Goal: Task Accomplishment & Management: Manage account settings

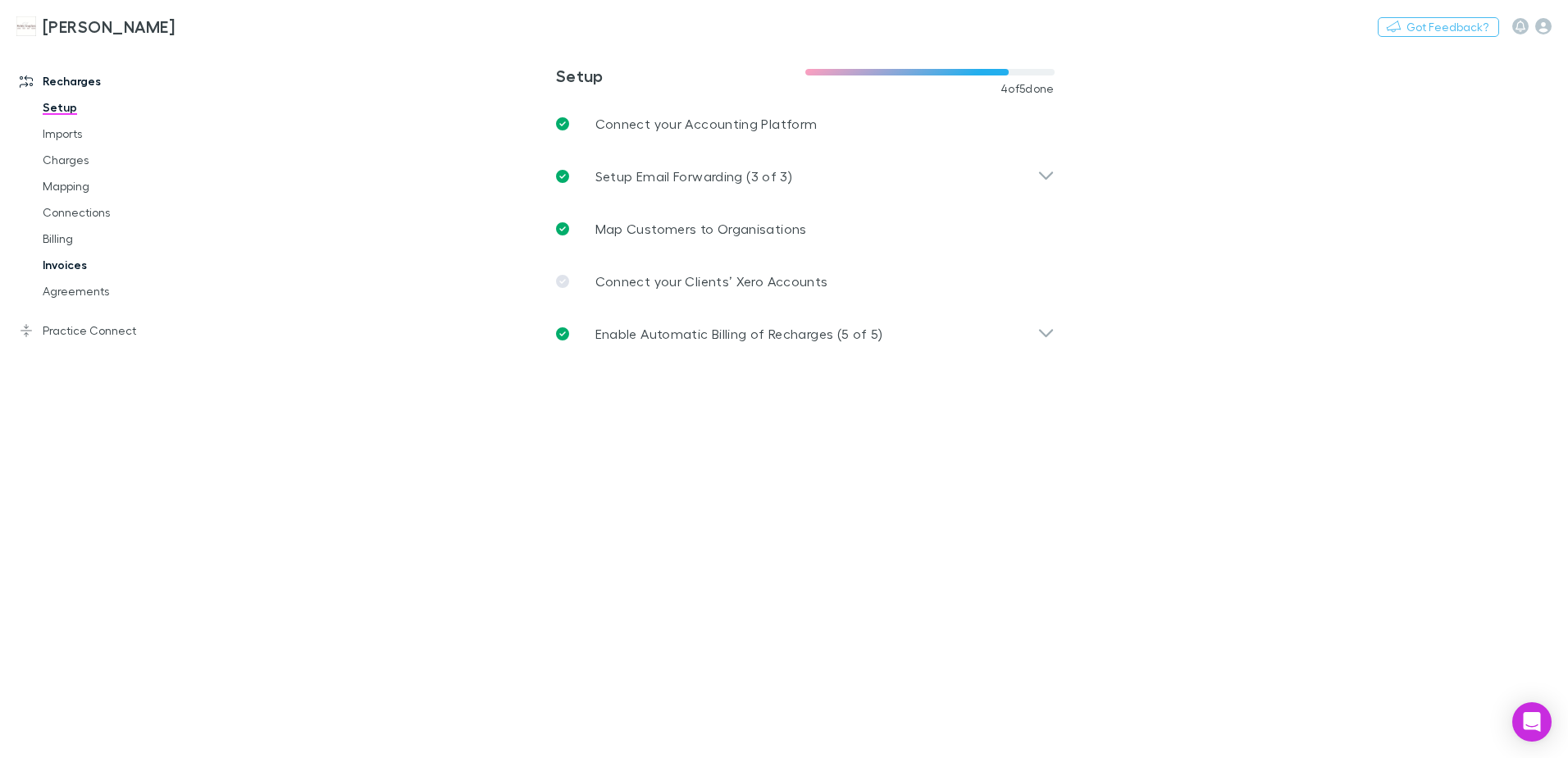
click at [73, 267] on link "Invoices" at bounding box center [123, 265] width 195 height 26
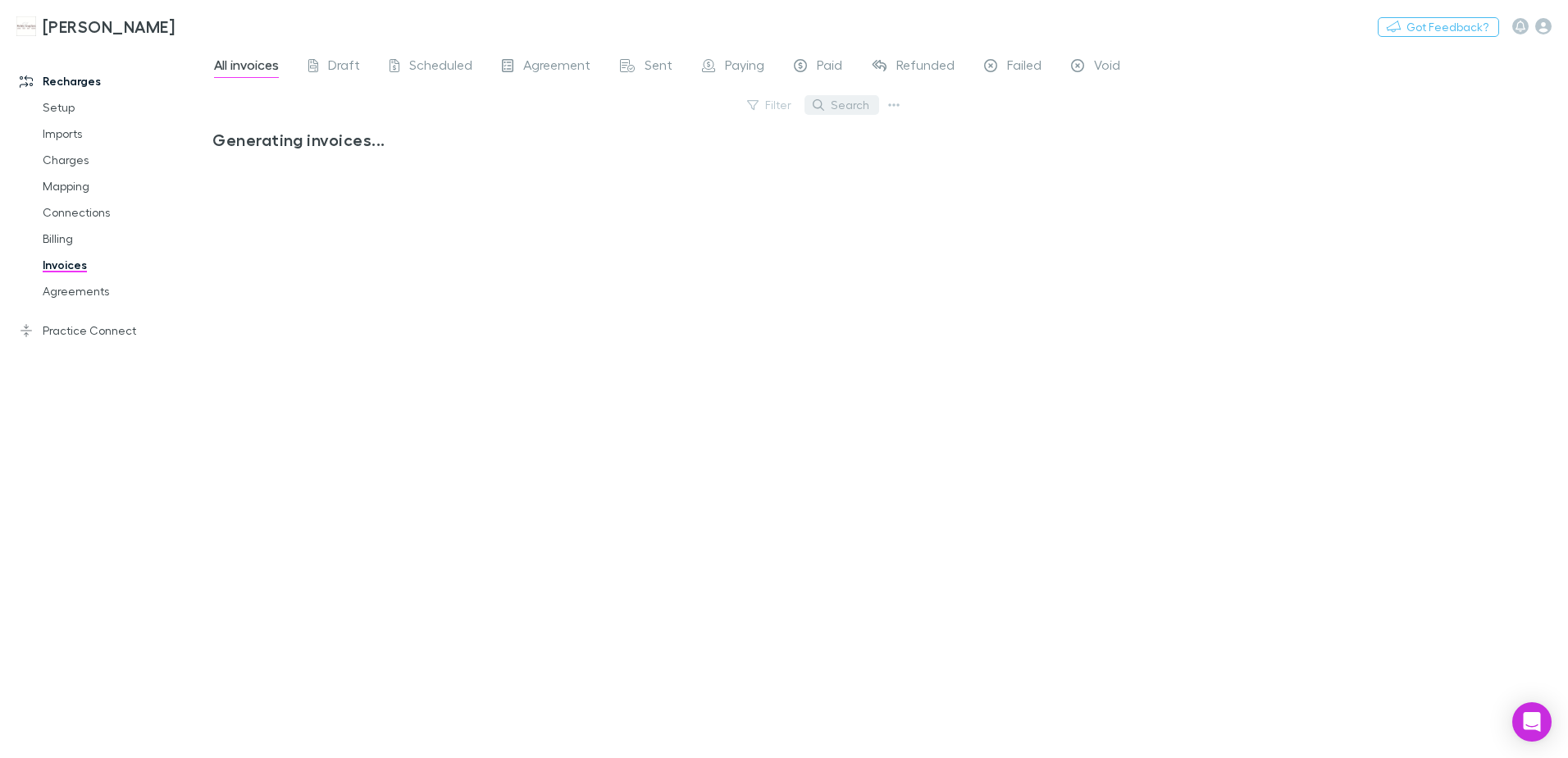
click at [856, 108] on button "Search" at bounding box center [842, 105] width 75 height 20
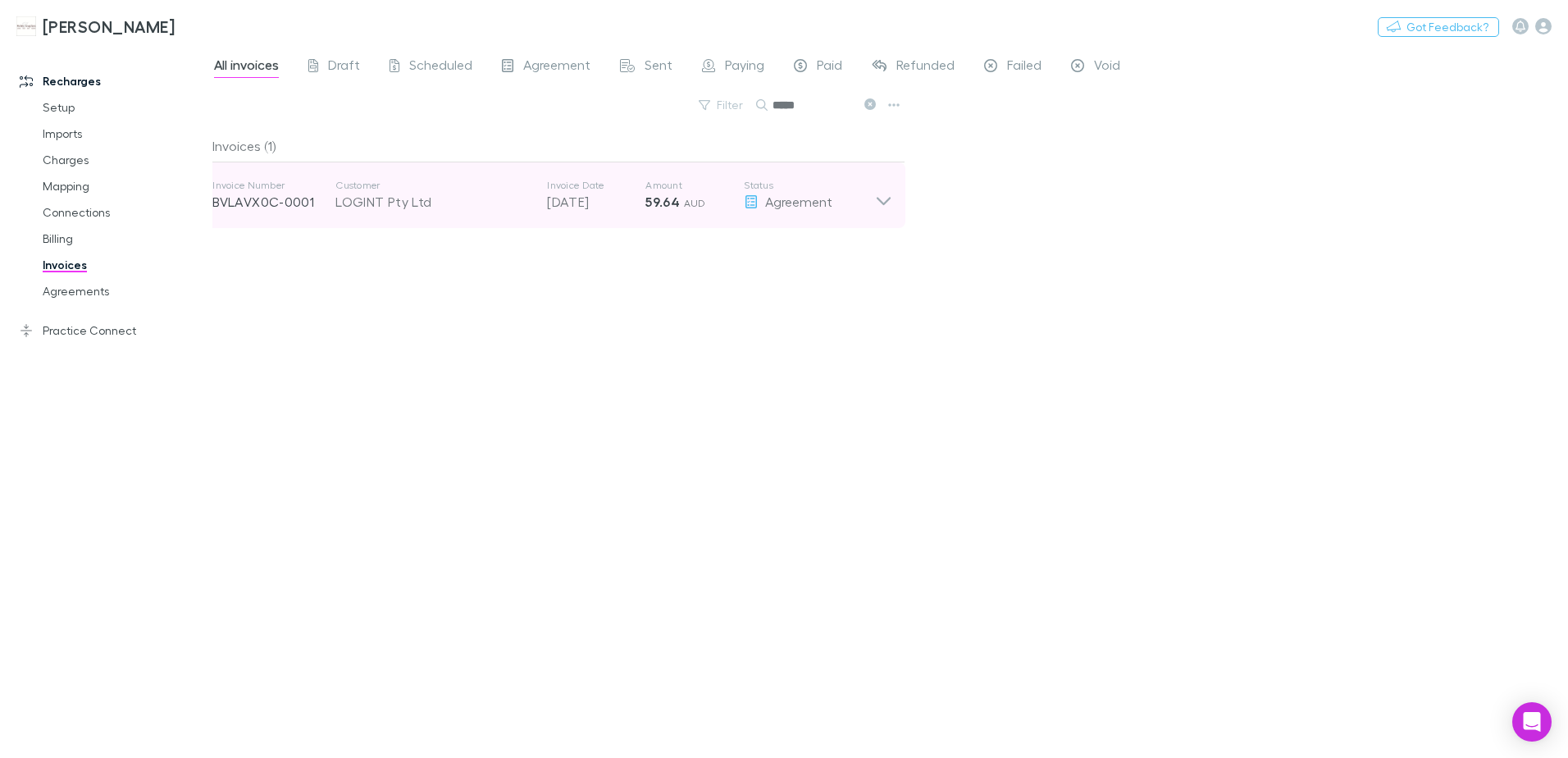
click at [415, 194] on div "LOGINT Pty Ltd" at bounding box center [433, 201] width 195 height 20
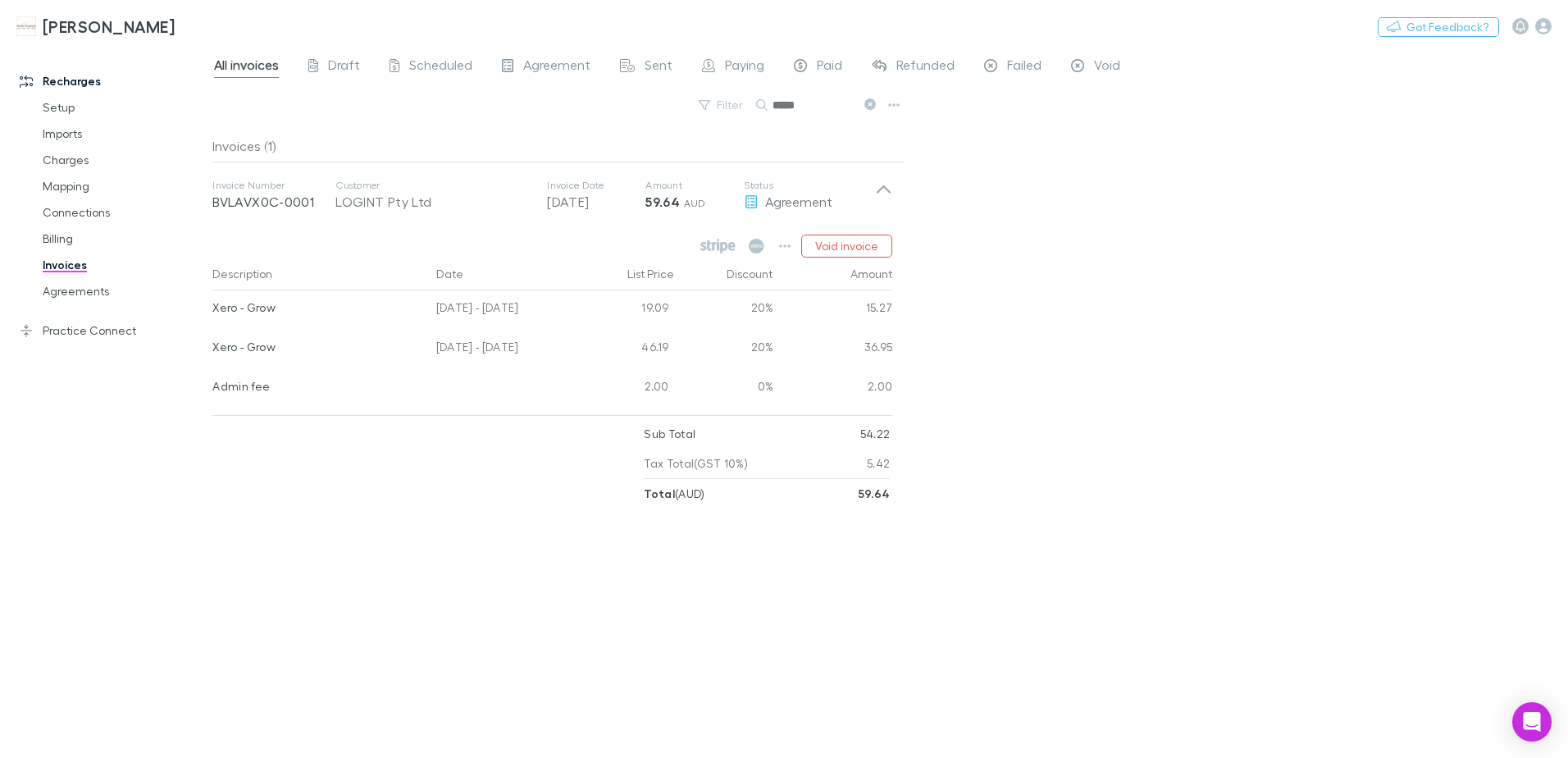
drag, startPoint x: 784, startPoint y: 241, endPoint x: 1279, endPoint y: 296, distance: 498.0
click at [1279, 296] on div "All invoices Draft Scheduled Agreement Sent Paying Paid Refunded Failed Void Fi…" at bounding box center [890, 402] width 1356 height 712
click at [788, 245] on icon "button" at bounding box center [785, 246] width 11 height 3
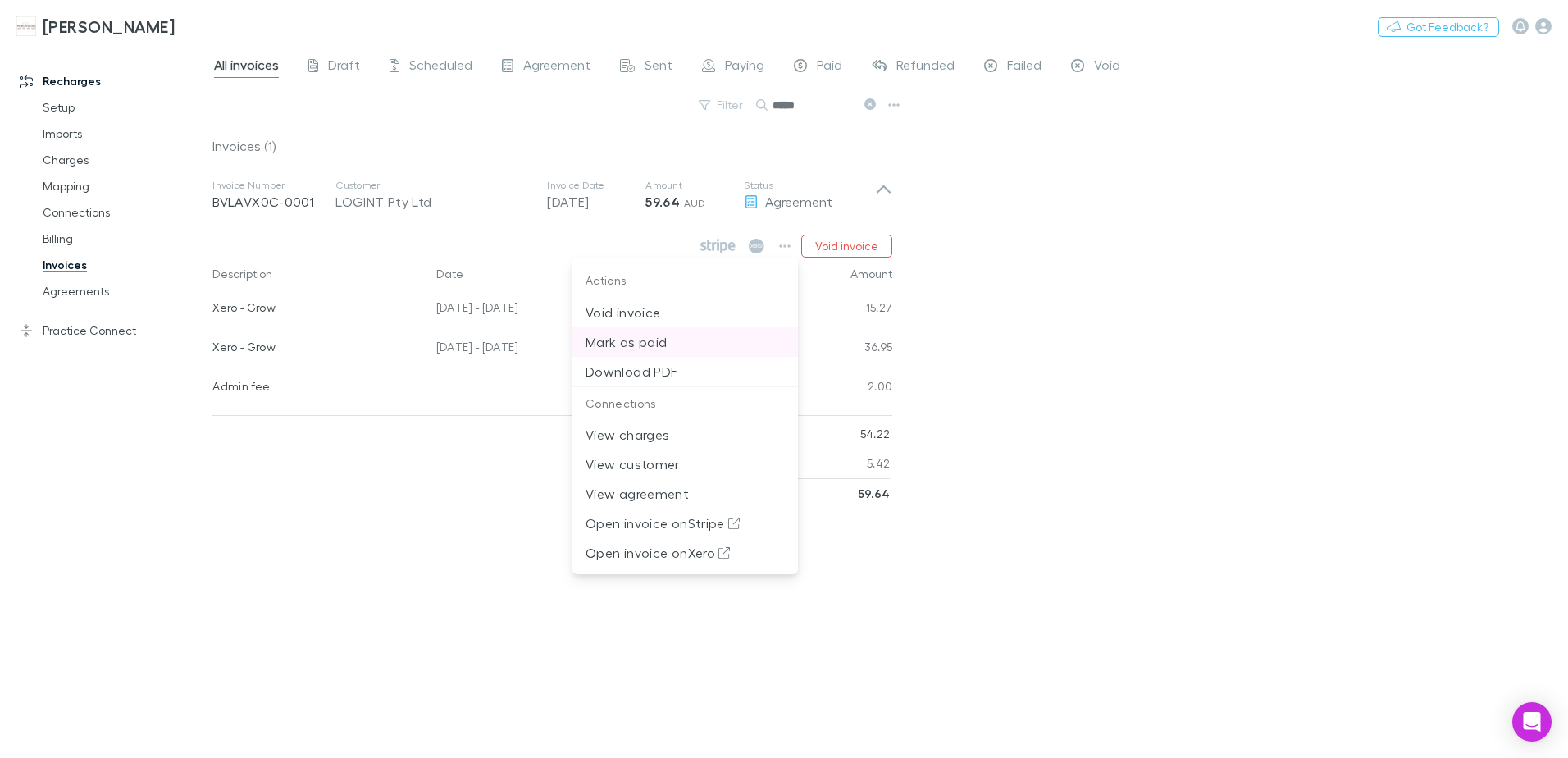
click at [661, 342] on p "Mark as paid" at bounding box center [686, 342] width 199 height 20
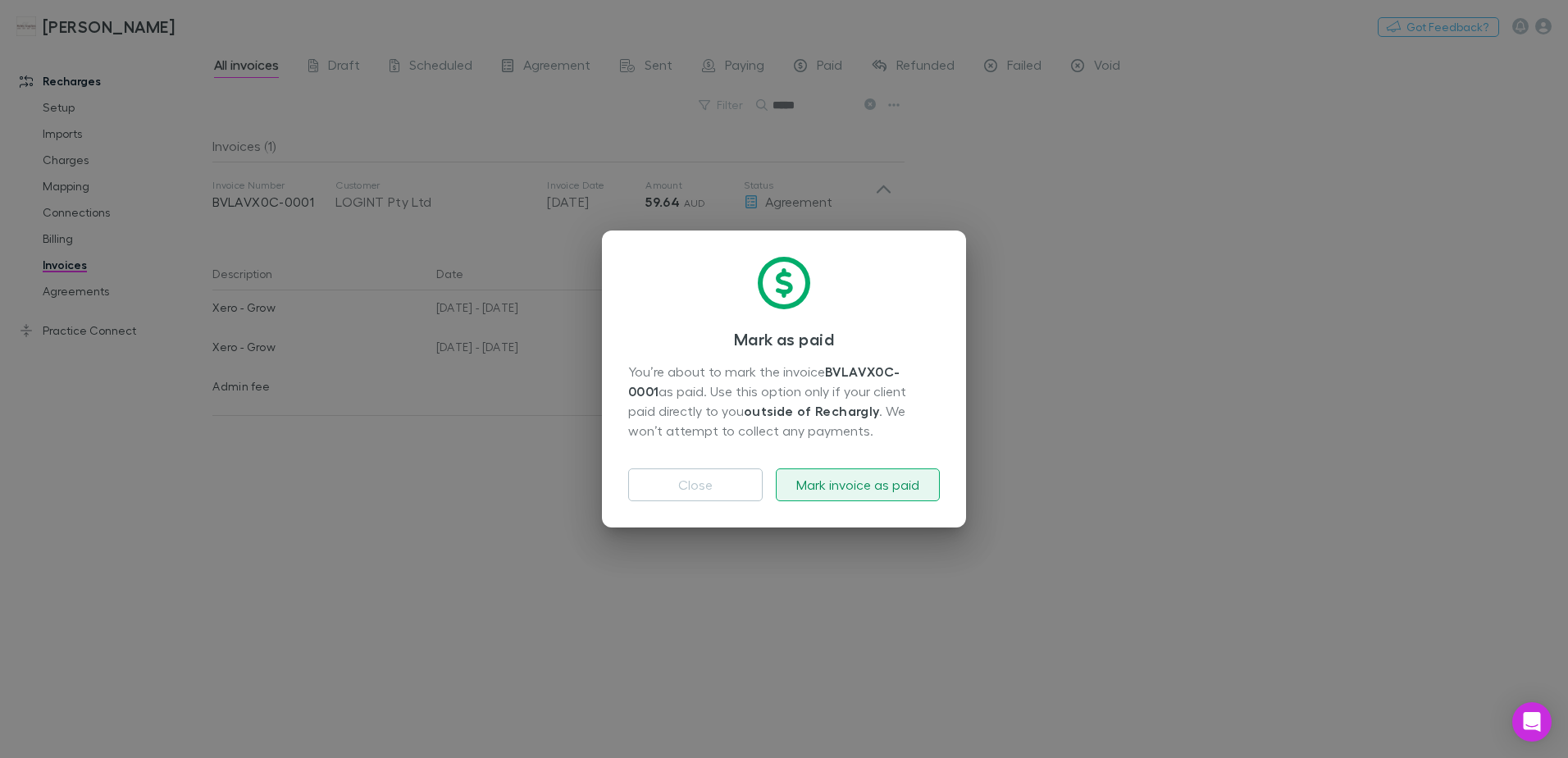
click at [832, 494] on button "Mark invoice as paid" at bounding box center [858, 485] width 164 height 33
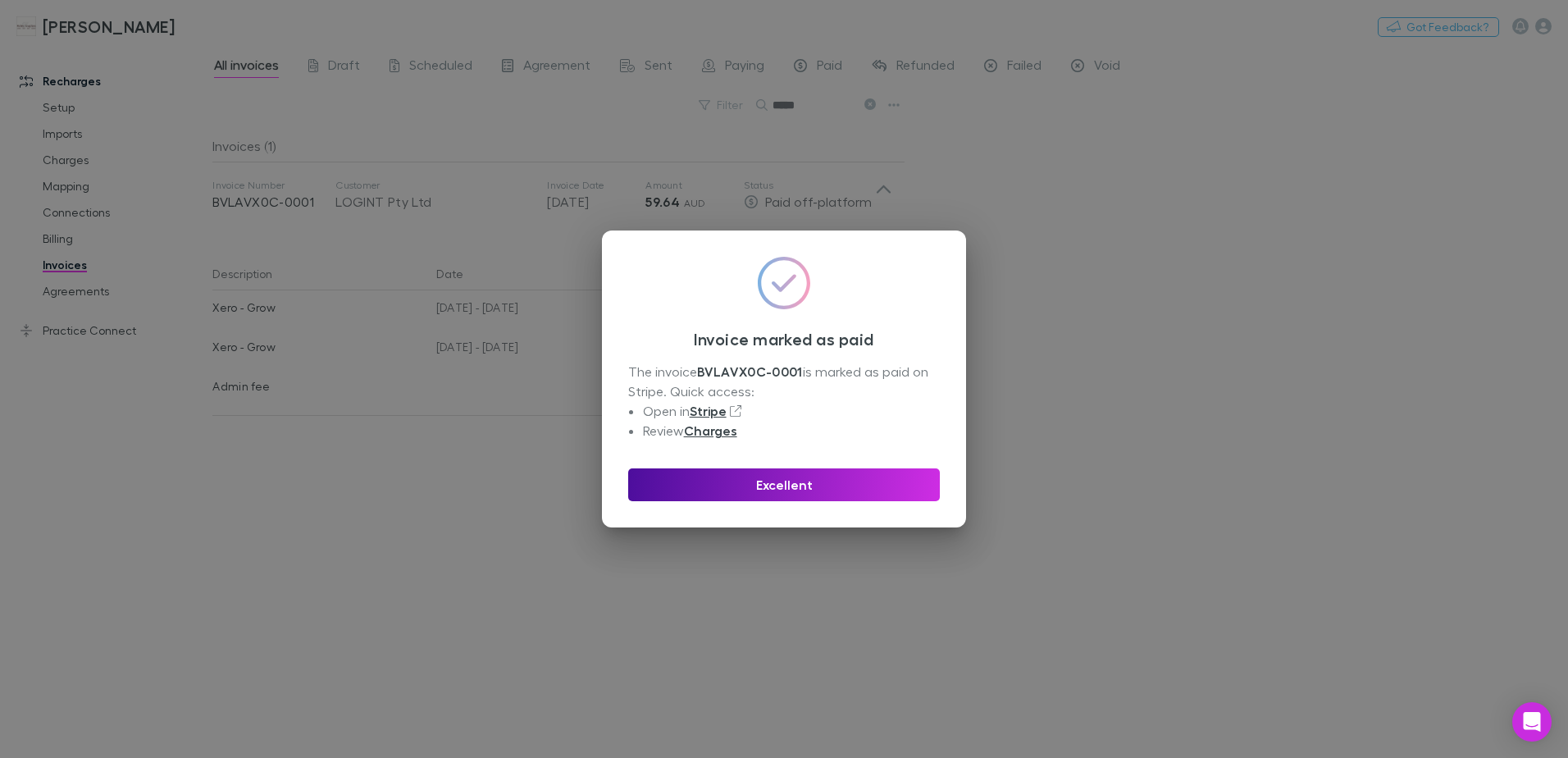
click at [810, 491] on button "Excellent" at bounding box center [784, 485] width 312 height 33
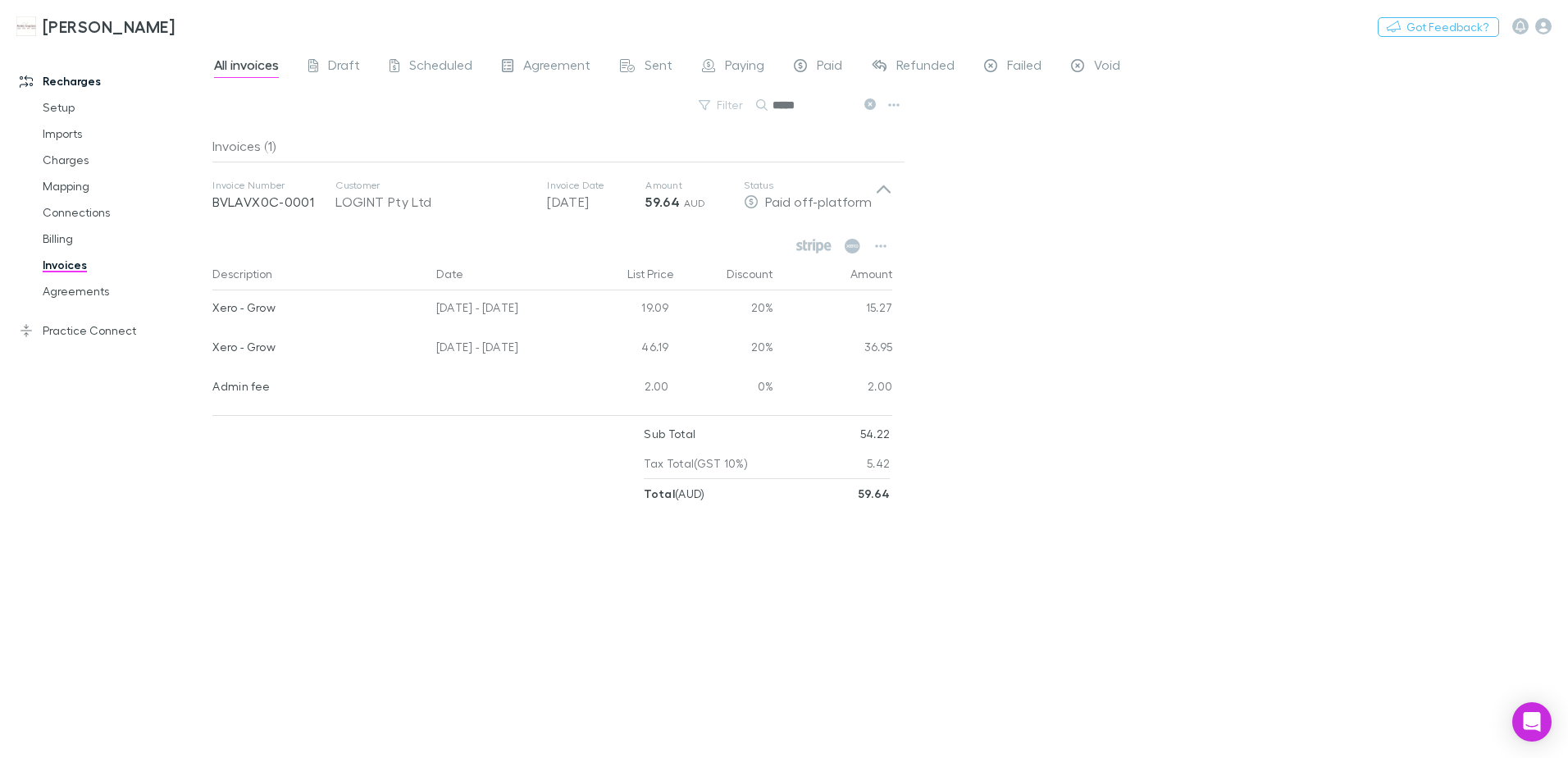
drag, startPoint x: 873, startPoint y: 105, endPoint x: 831, endPoint y: 98, distance: 42.6
click at [873, 105] on icon at bounding box center [870, 104] width 11 height 11
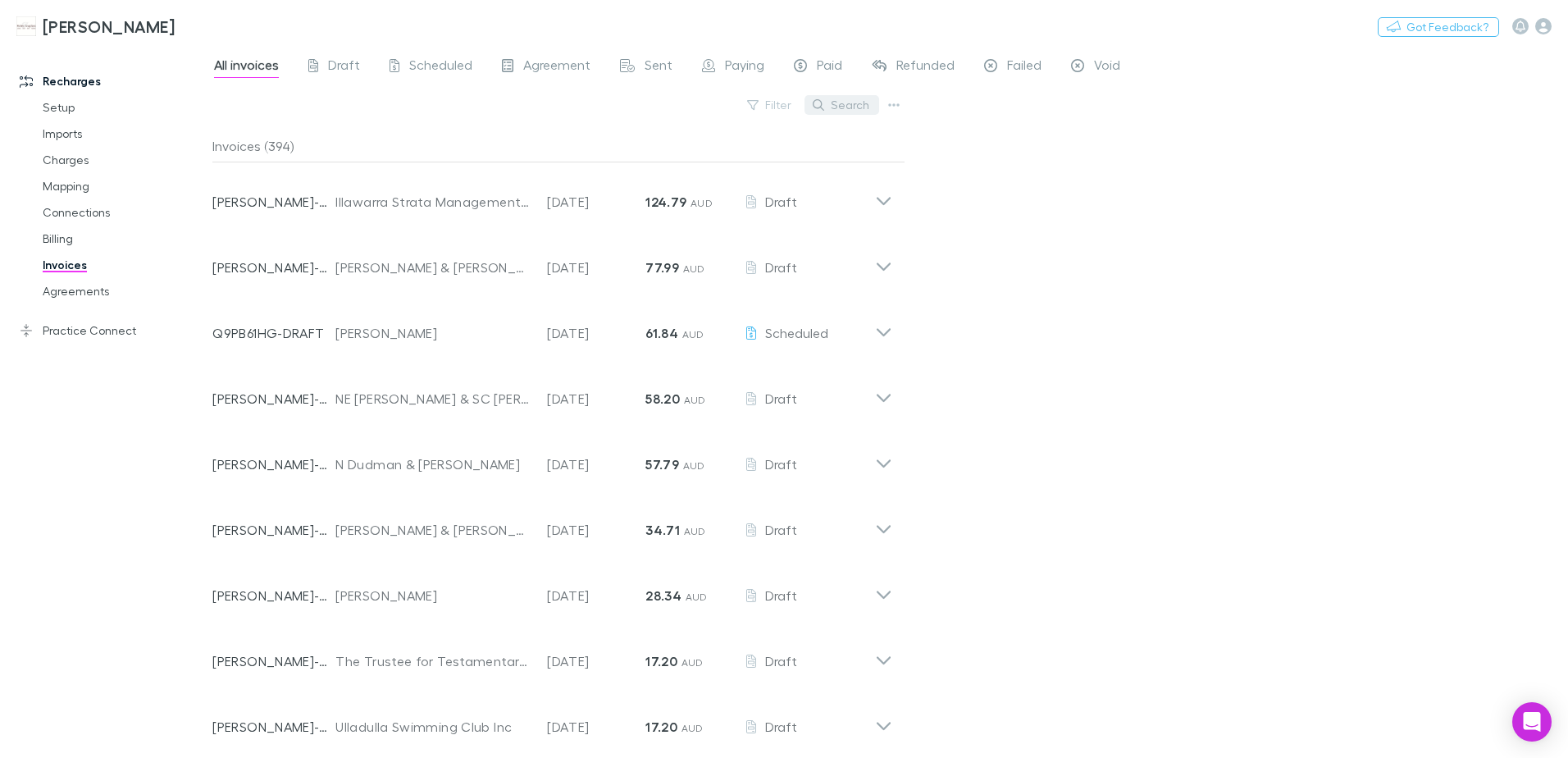
click at [832, 102] on button "Search" at bounding box center [842, 105] width 75 height 20
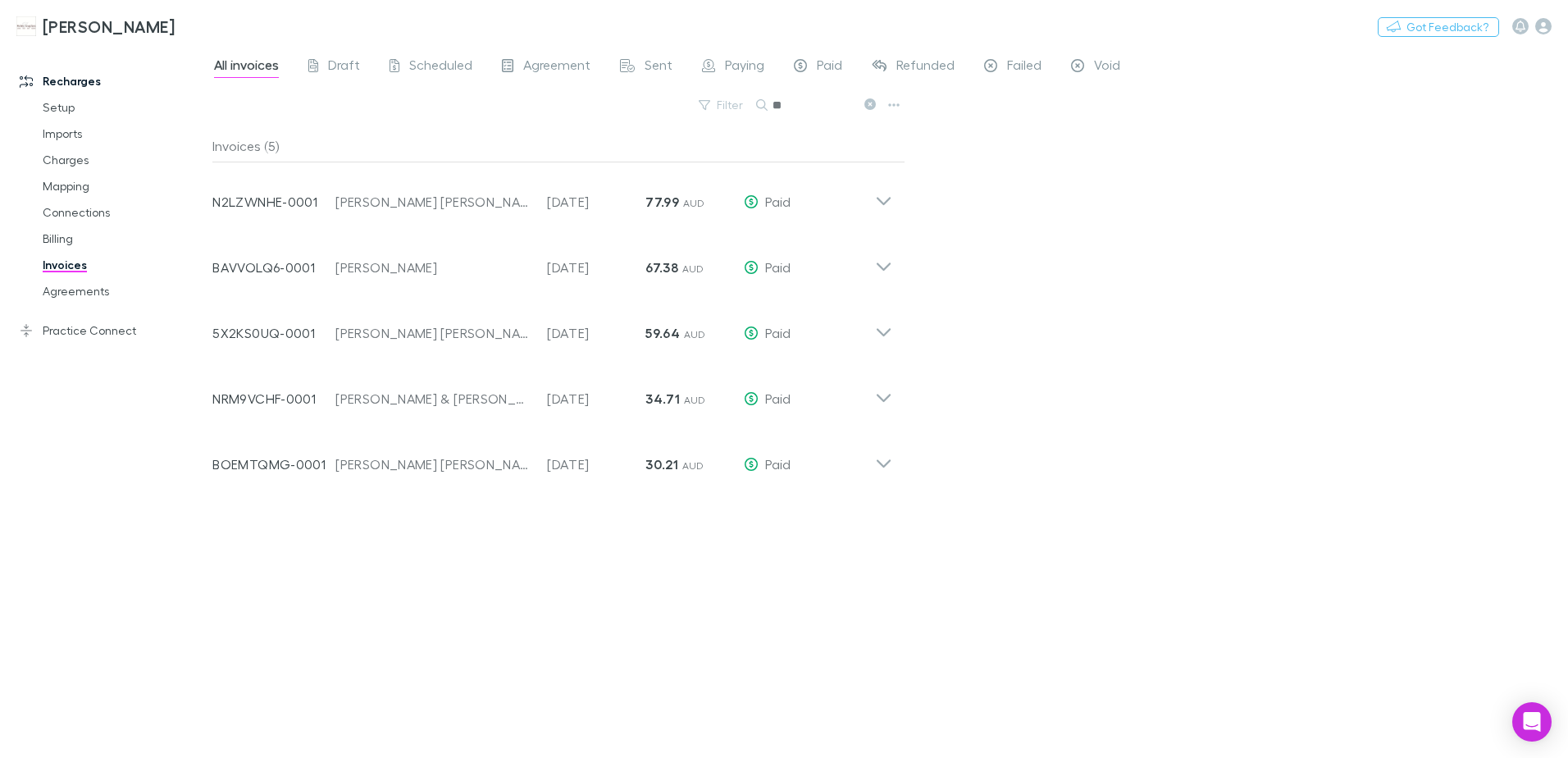
type input "*"
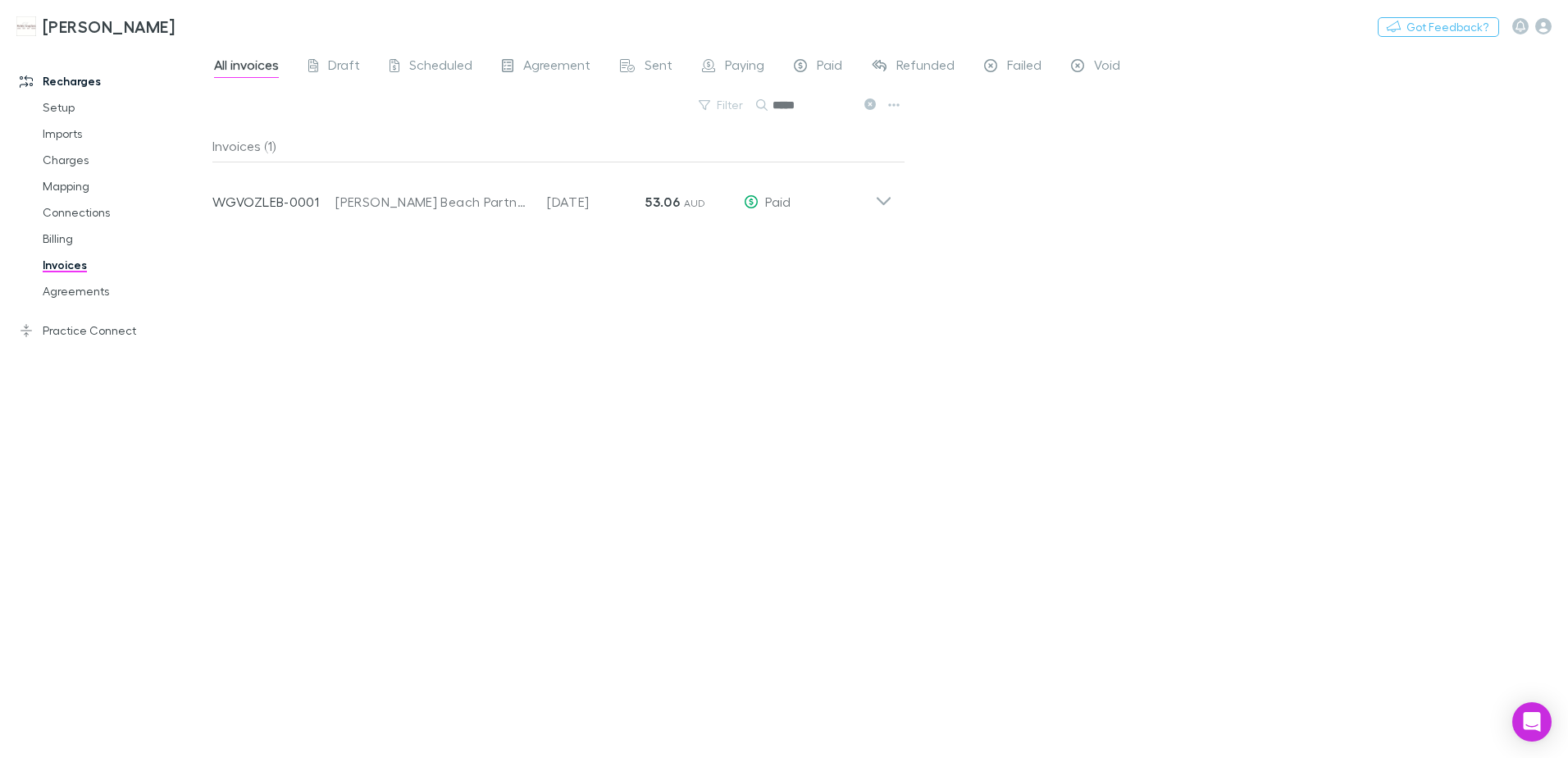
type input "*****"
click at [874, 105] on icon at bounding box center [870, 104] width 11 height 11
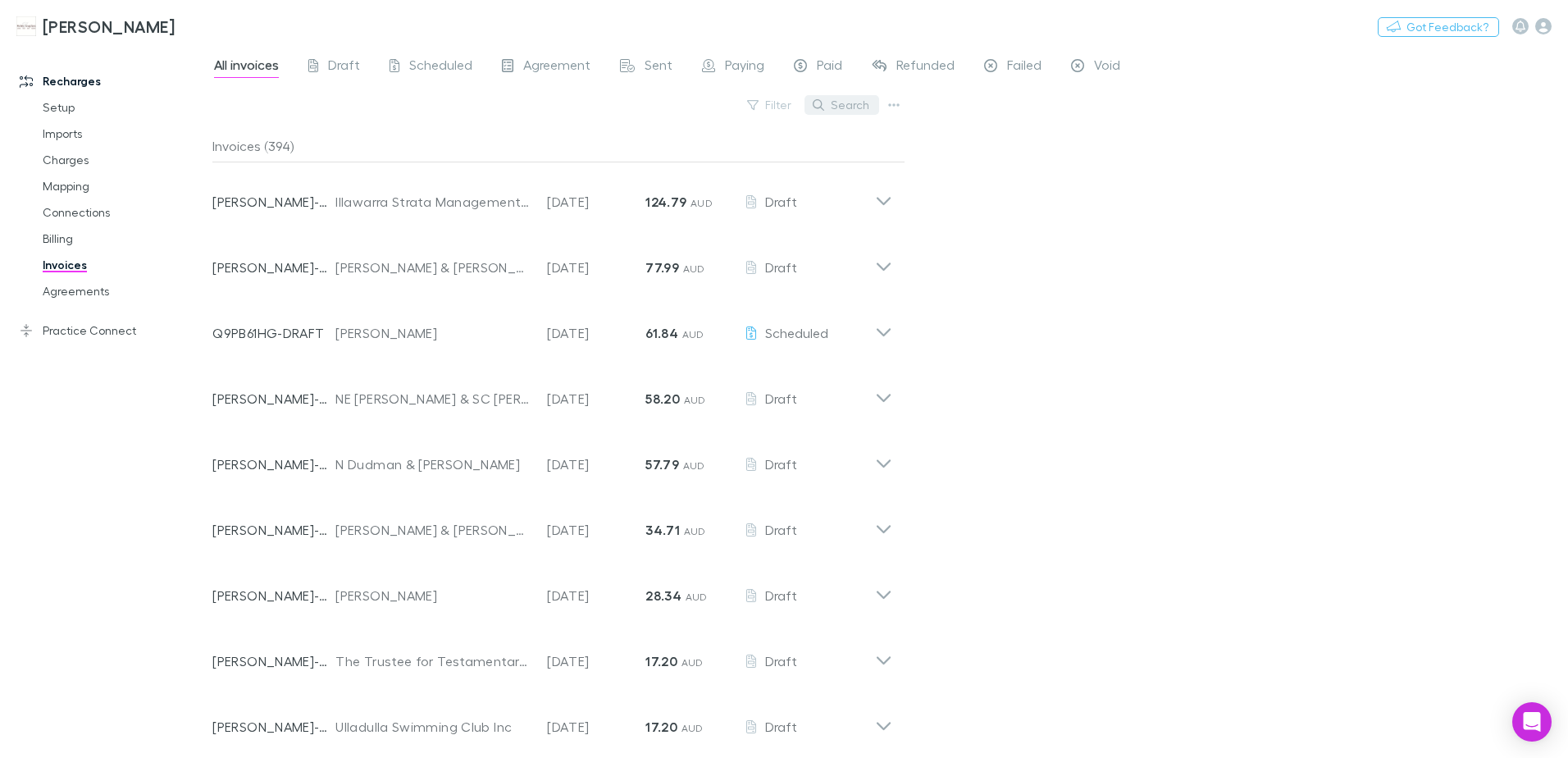
click at [819, 100] on icon "button" at bounding box center [818, 105] width 11 height 11
paste input "**********"
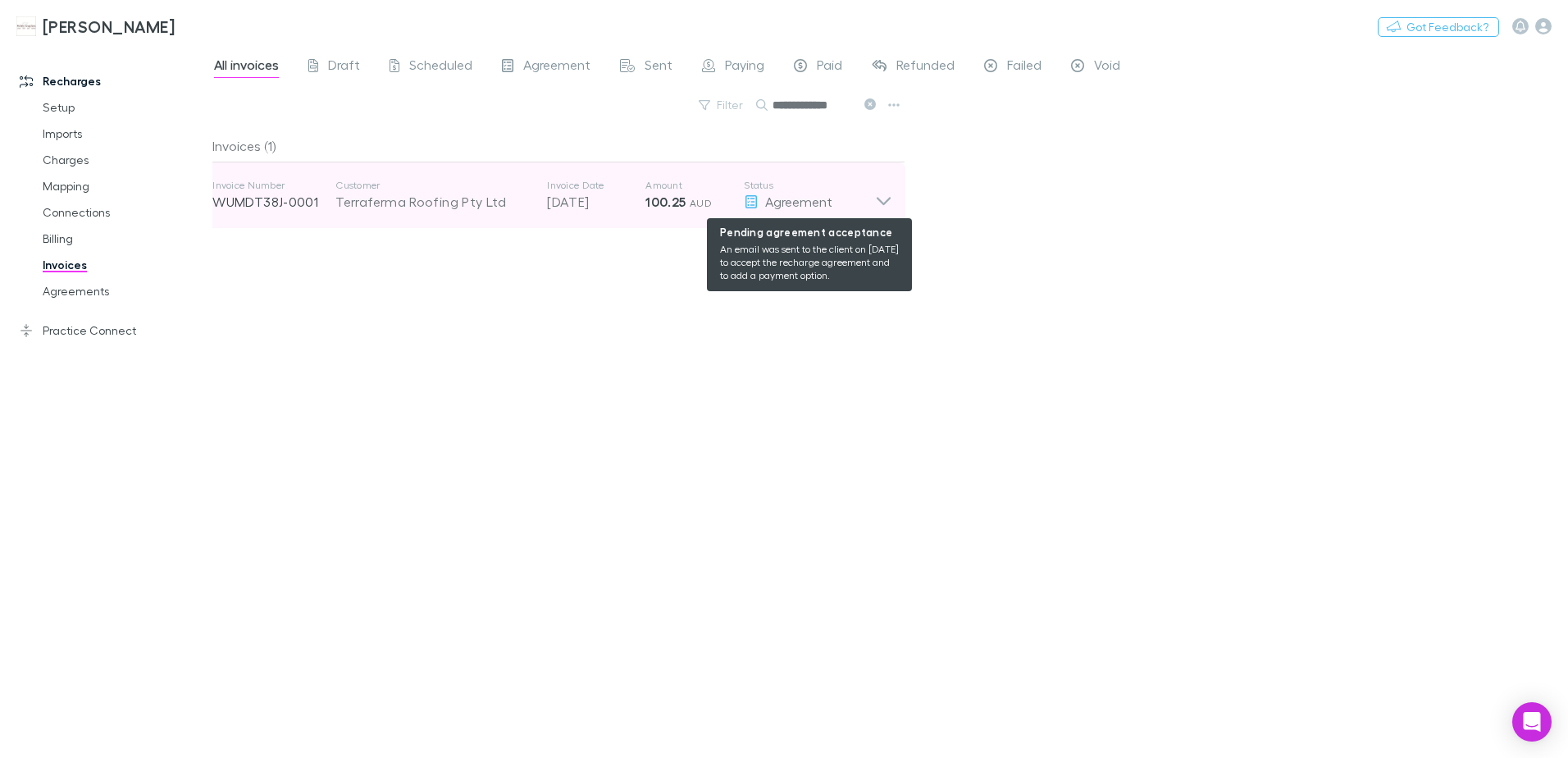
type input "**********"
click at [845, 210] on div "Agreement" at bounding box center [809, 201] width 131 height 20
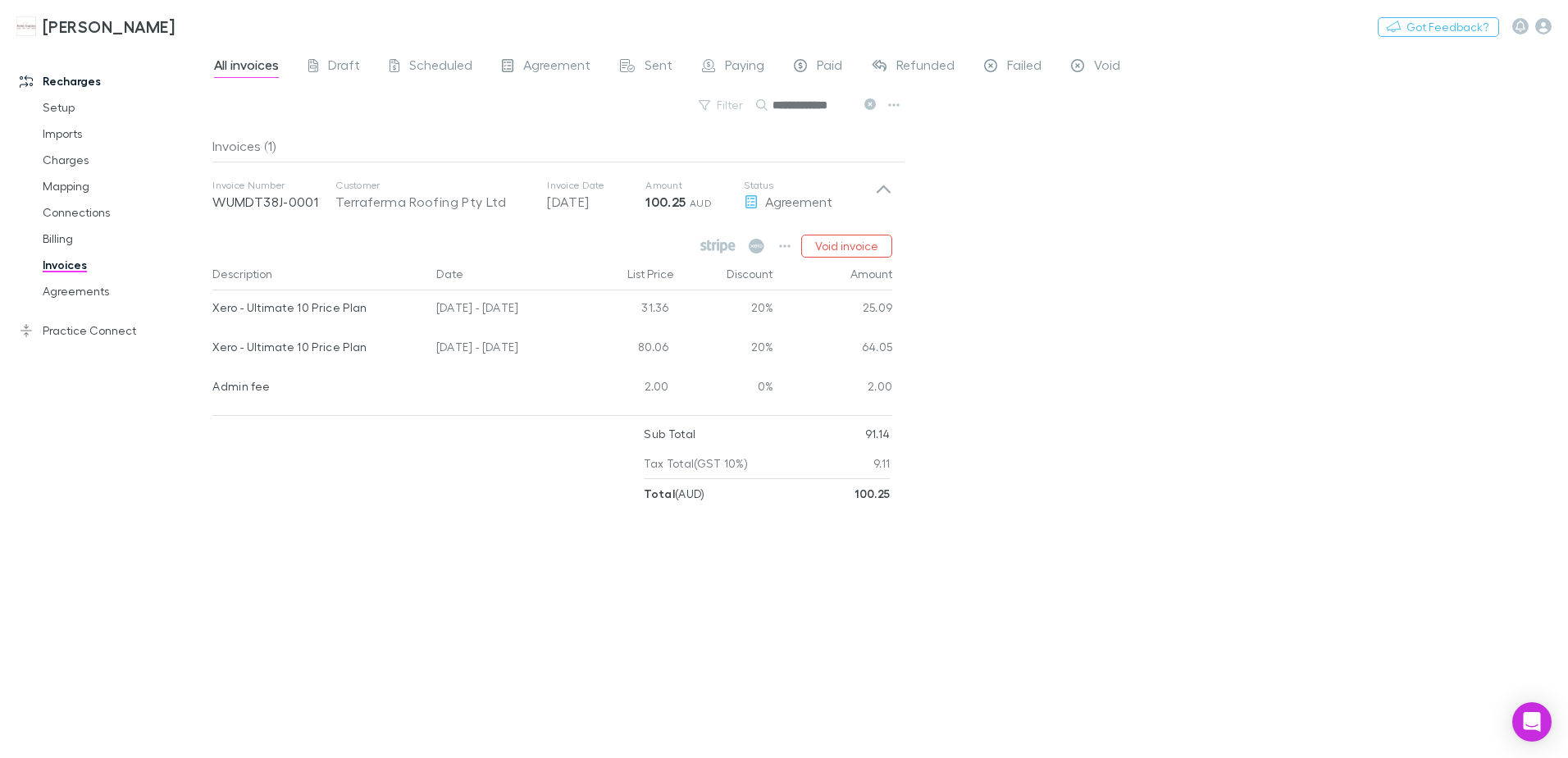
click at [1043, 401] on div "**********" at bounding box center [890, 402] width 1356 height 712
click at [781, 244] on icon "button" at bounding box center [784, 245] width 11 height 13
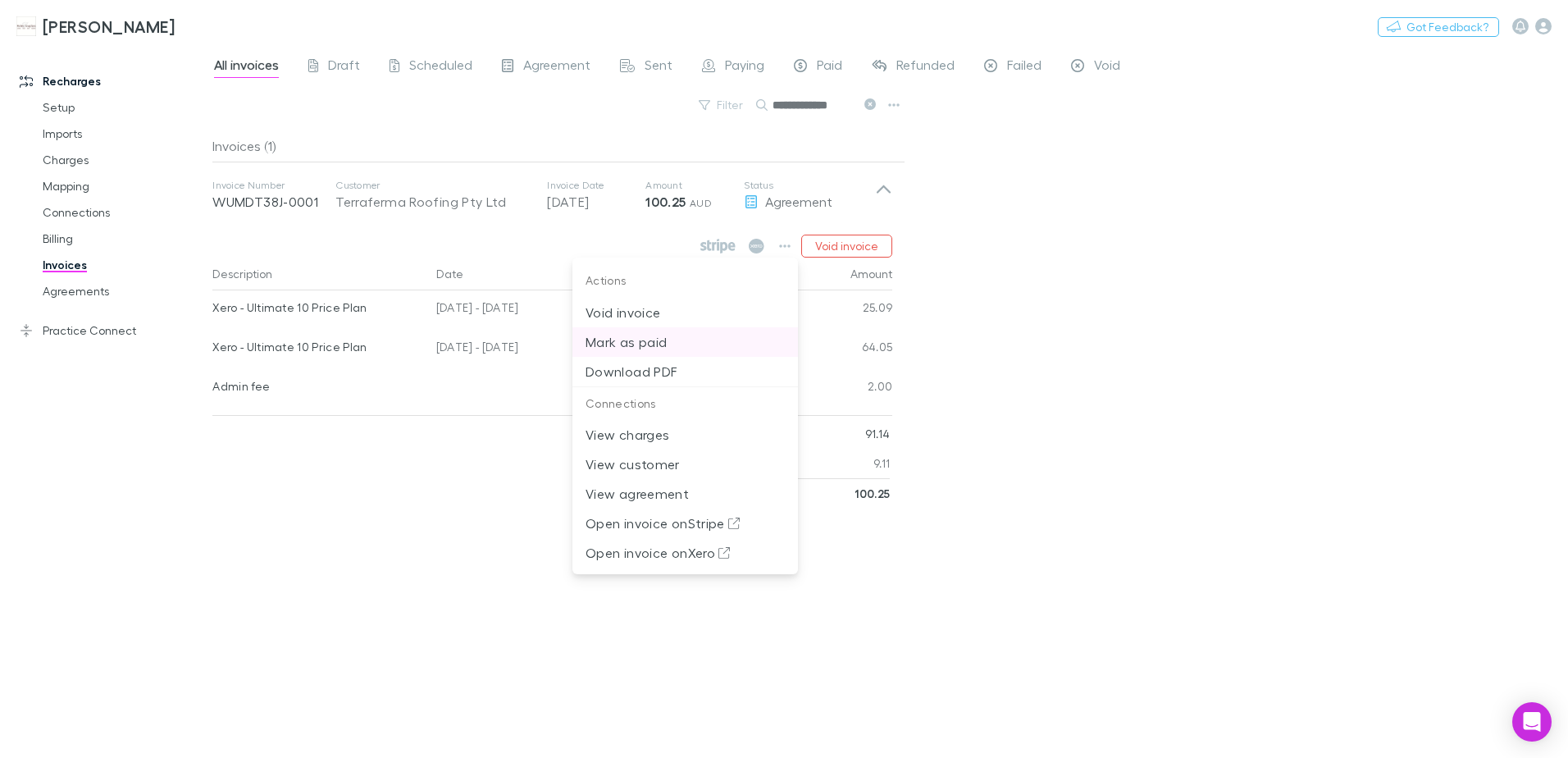
click at [638, 342] on p "Mark as paid" at bounding box center [686, 342] width 199 height 20
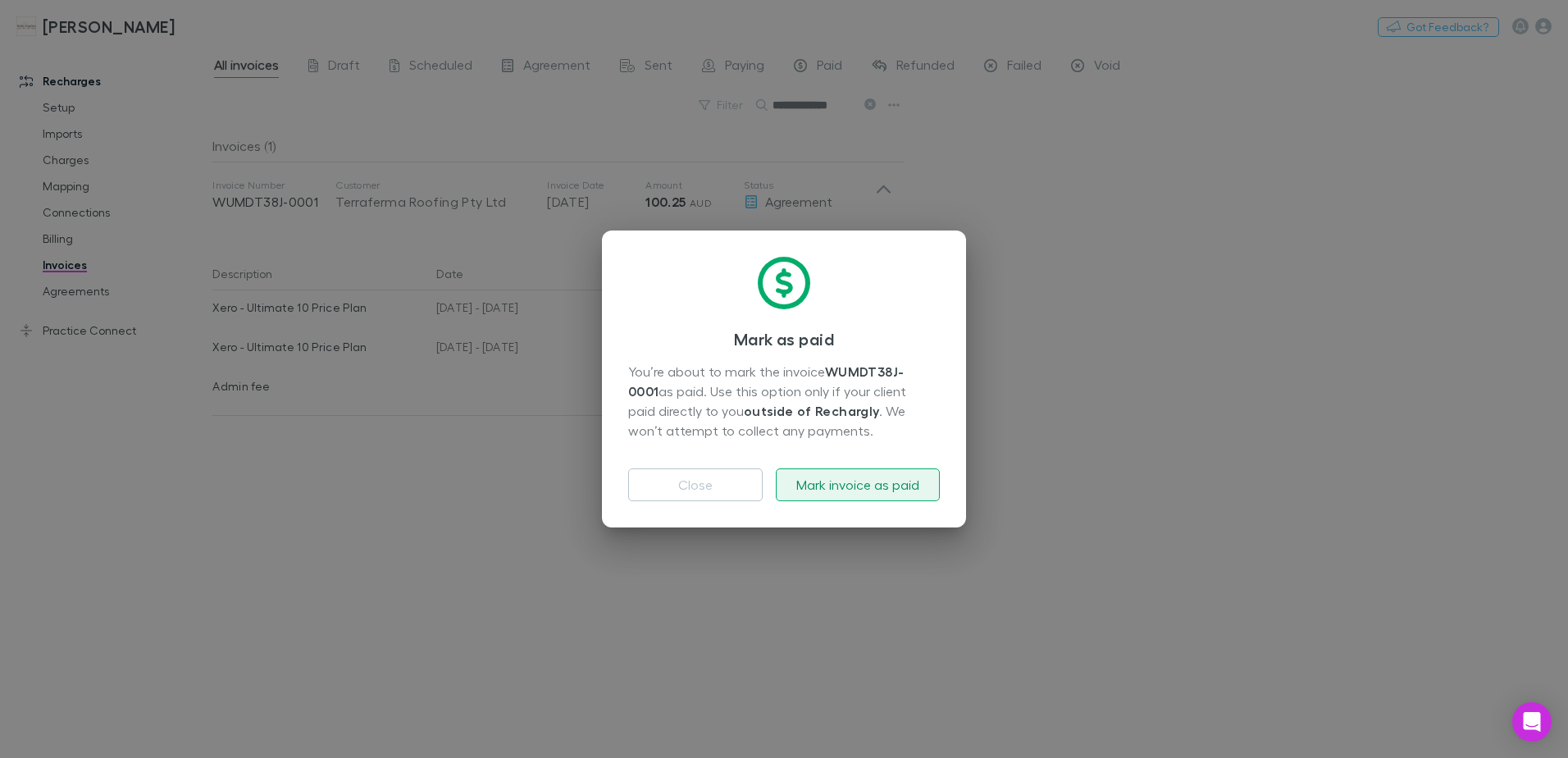
click at [830, 491] on button "Mark invoice as paid" at bounding box center [858, 485] width 164 height 33
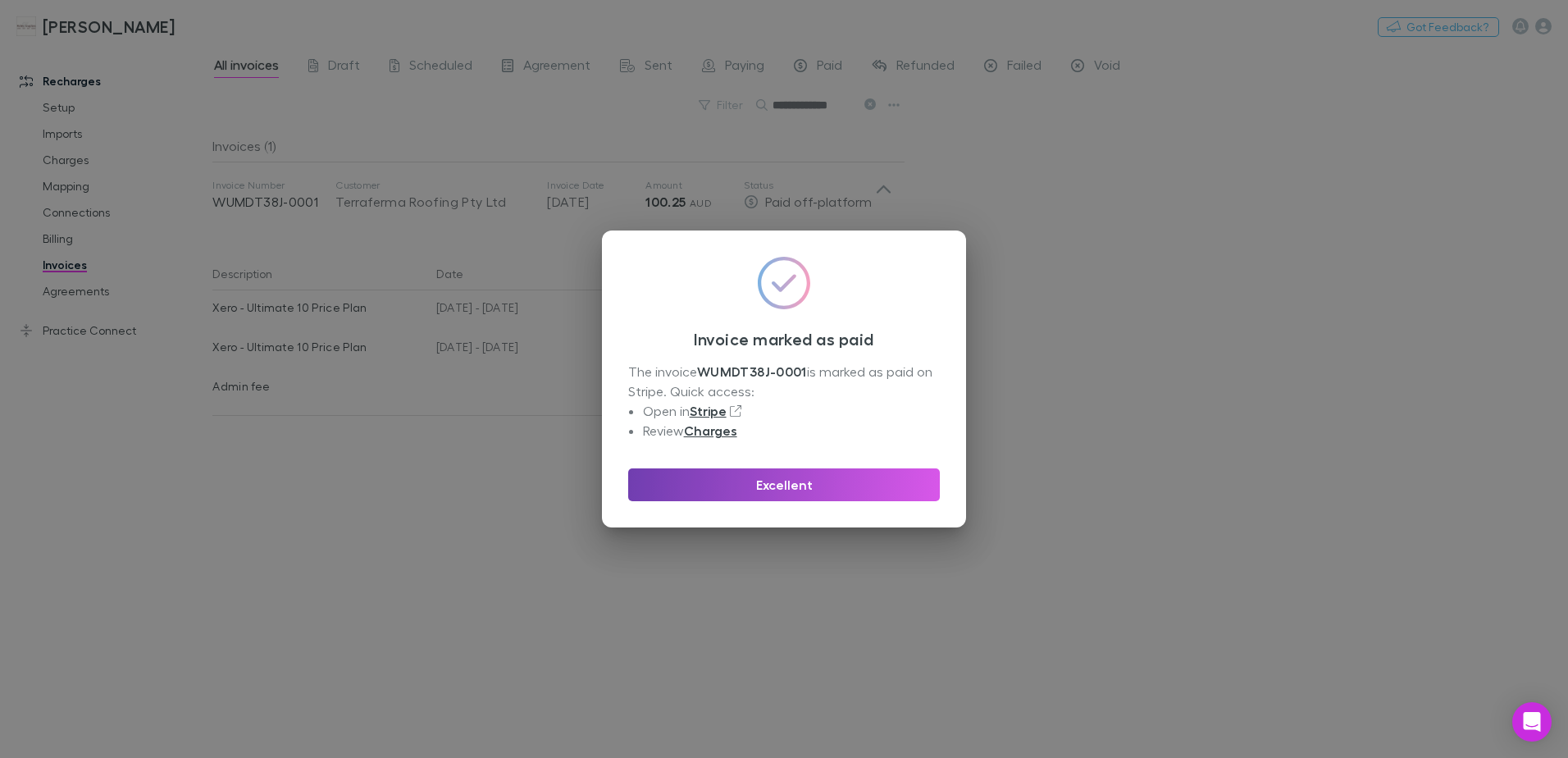
click at [824, 484] on button "Excellent" at bounding box center [784, 485] width 312 height 33
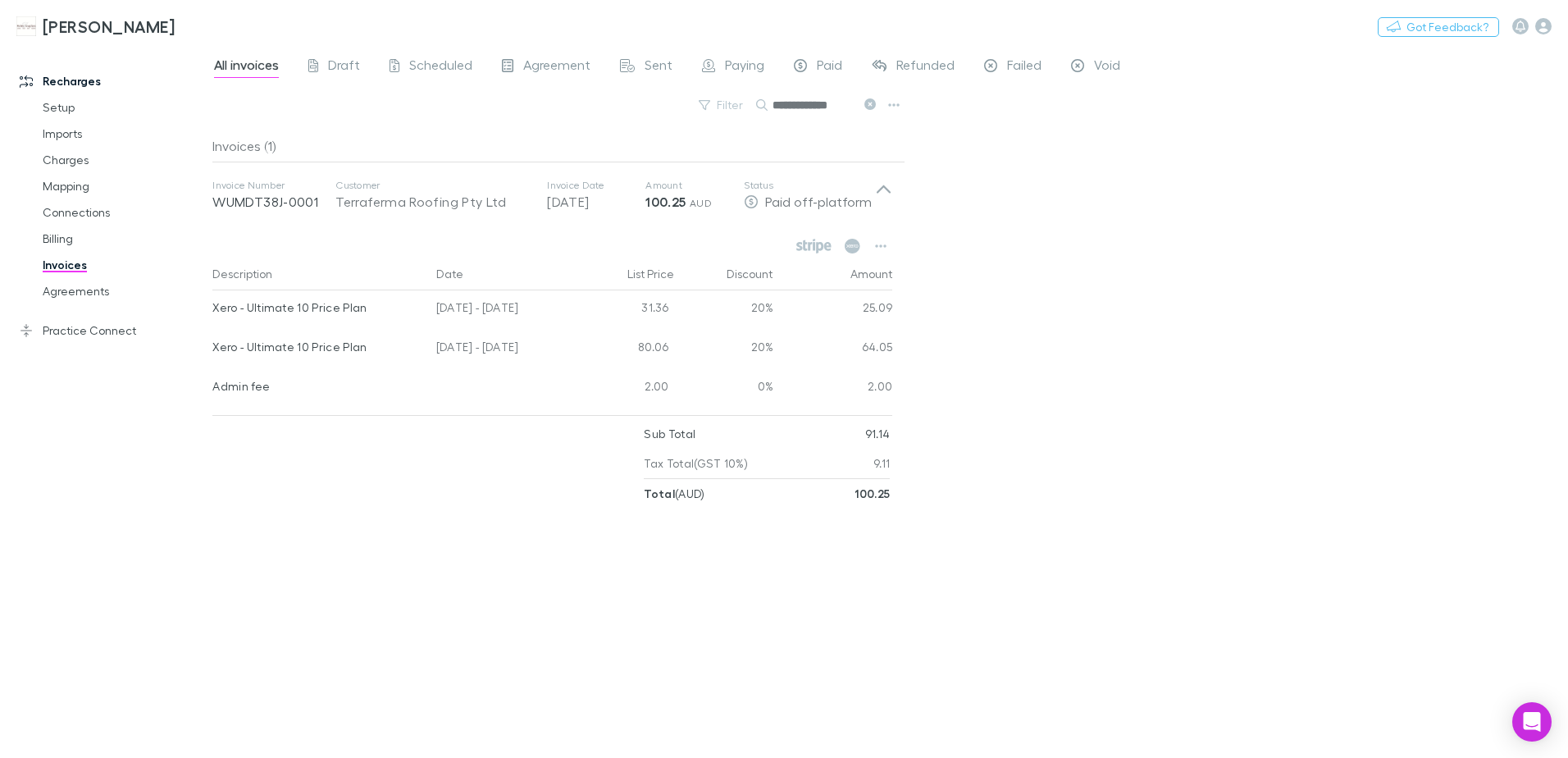
click at [868, 103] on icon at bounding box center [870, 104] width 11 height 11
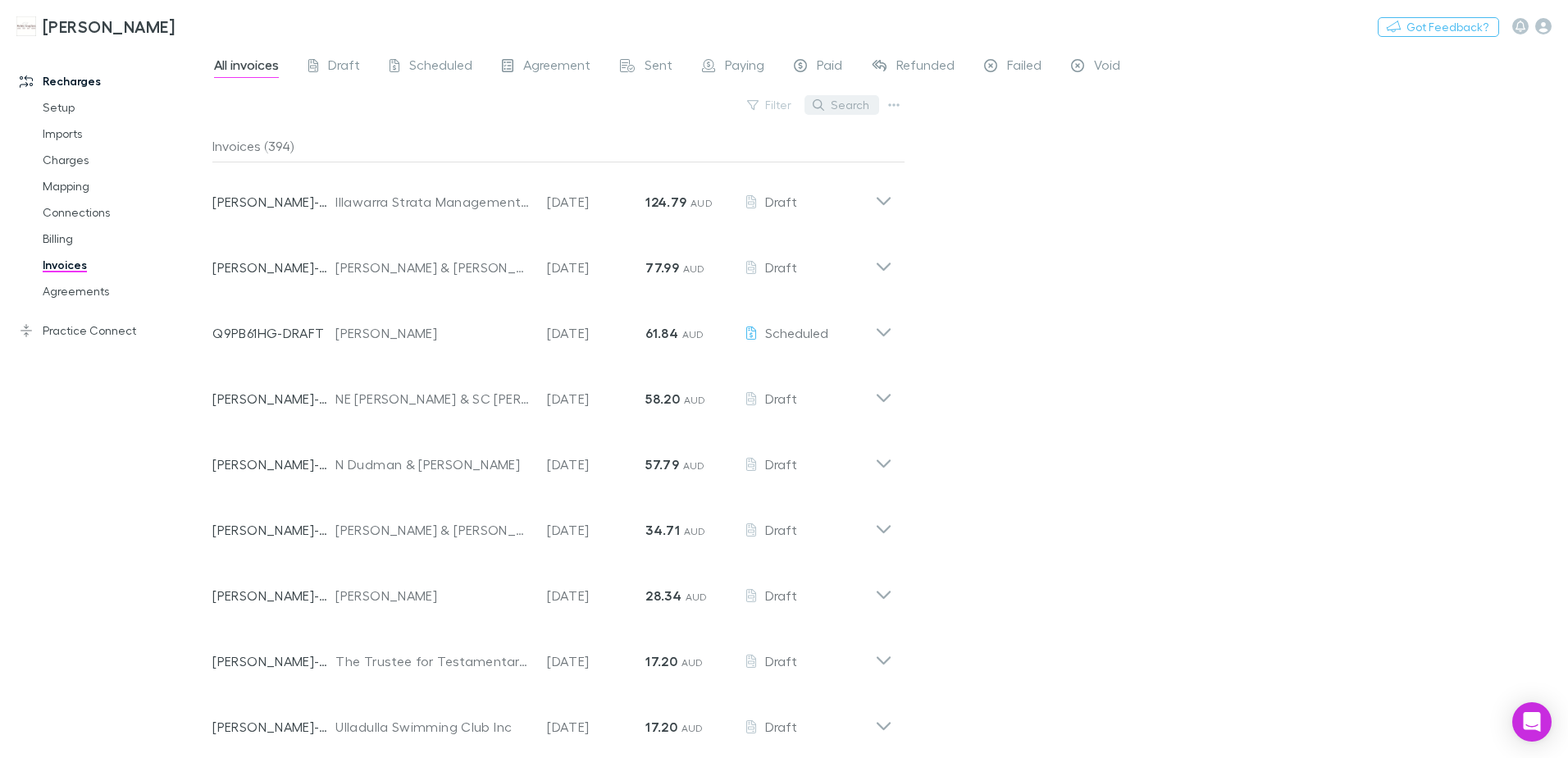
click at [872, 103] on button "Search" at bounding box center [842, 105] width 75 height 20
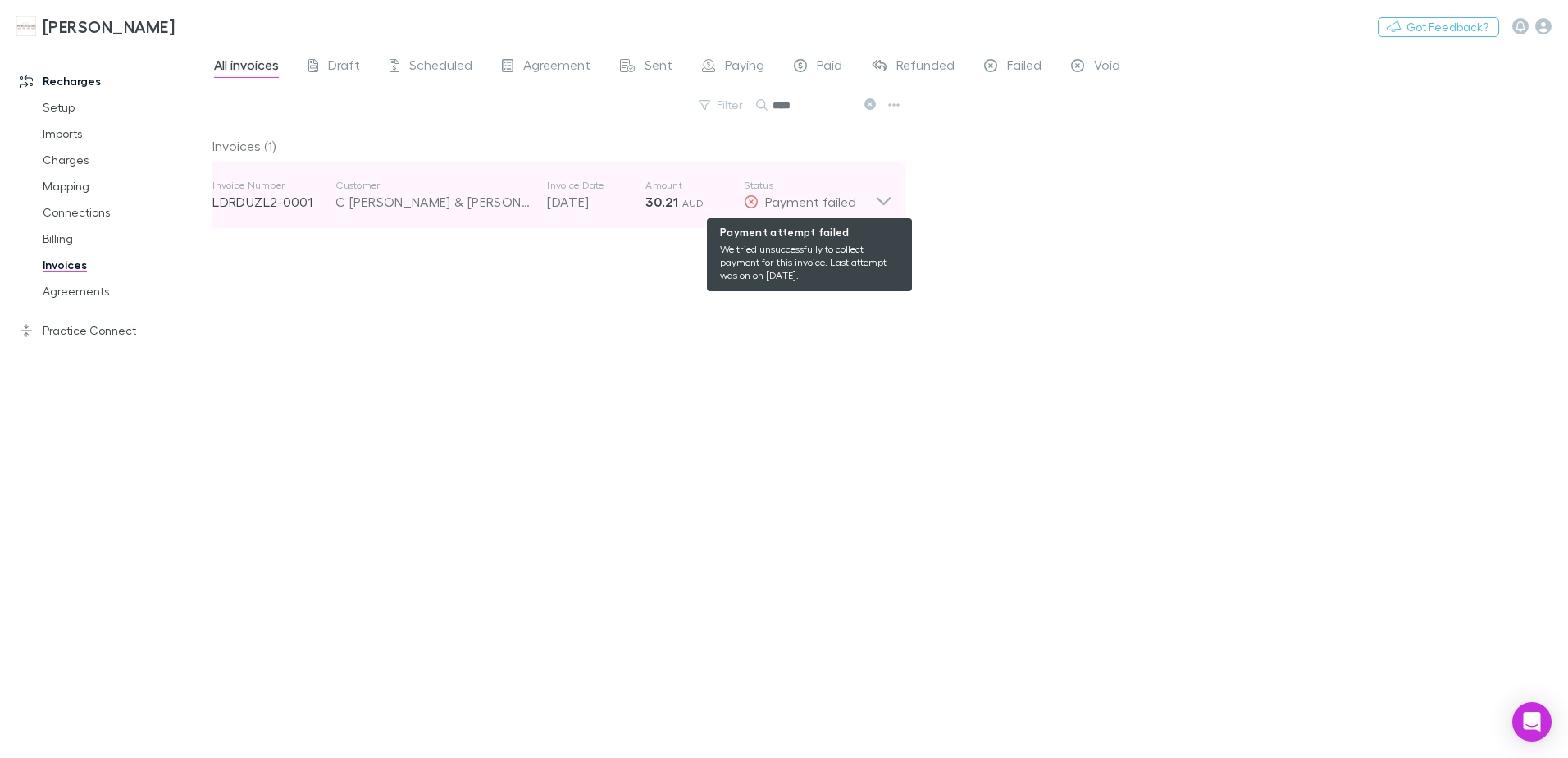
type input "****"
click at [863, 205] on div "Payment failed" at bounding box center [809, 201] width 131 height 20
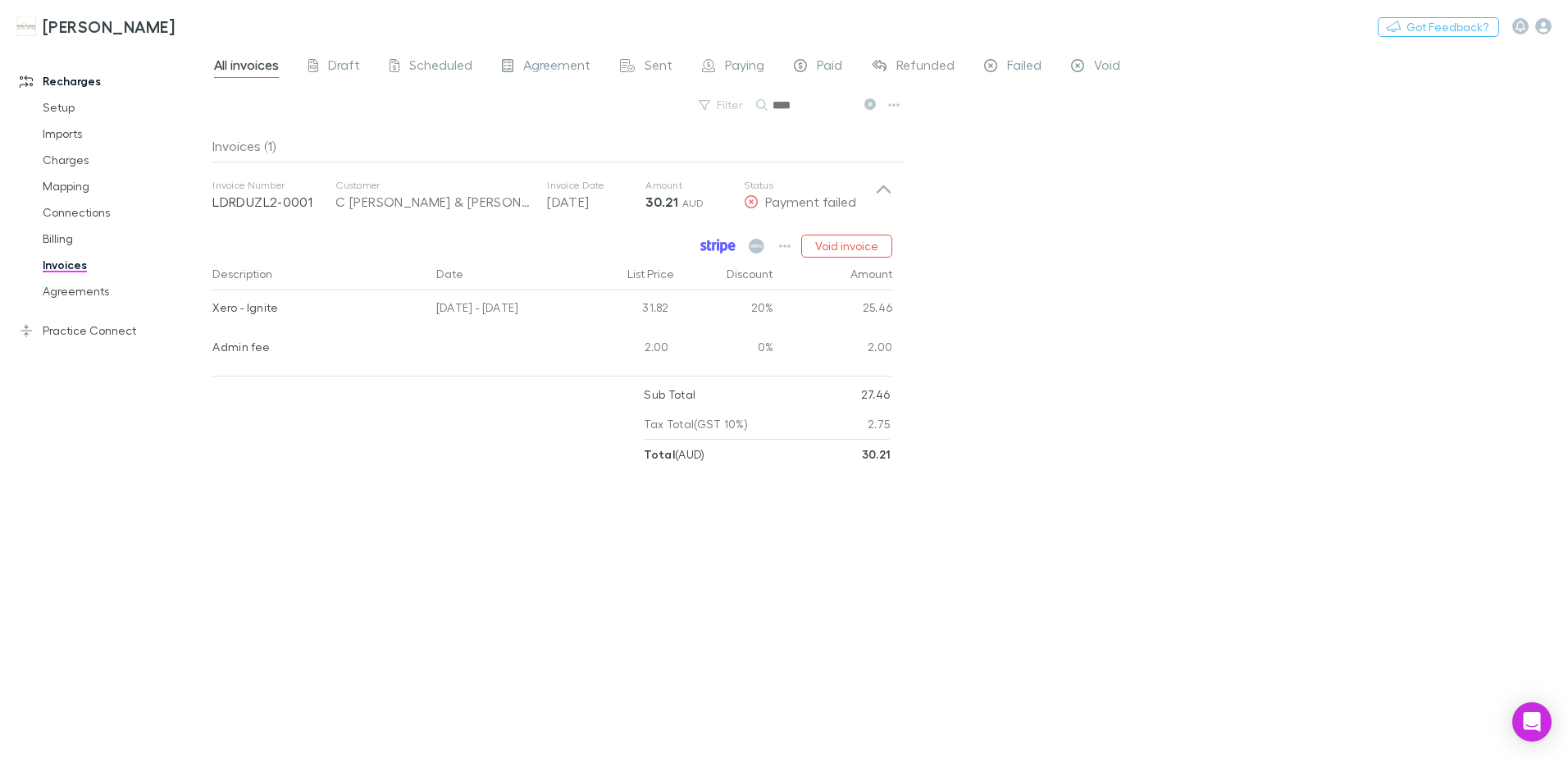
click at [722, 248] on icon at bounding box center [724, 247] width 8 height 11
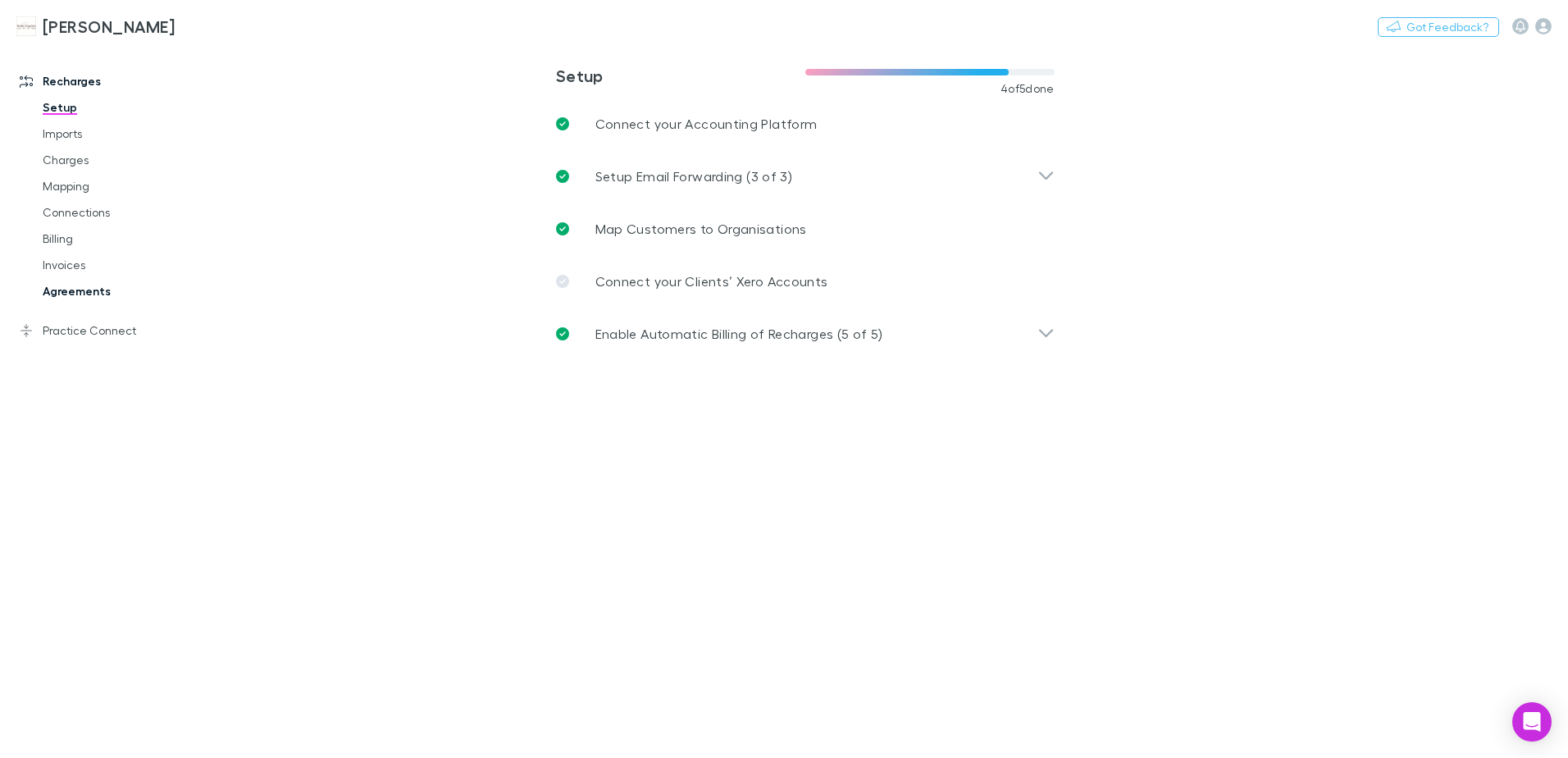
click at [81, 289] on link "Agreements" at bounding box center [123, 290] width 195 height 26
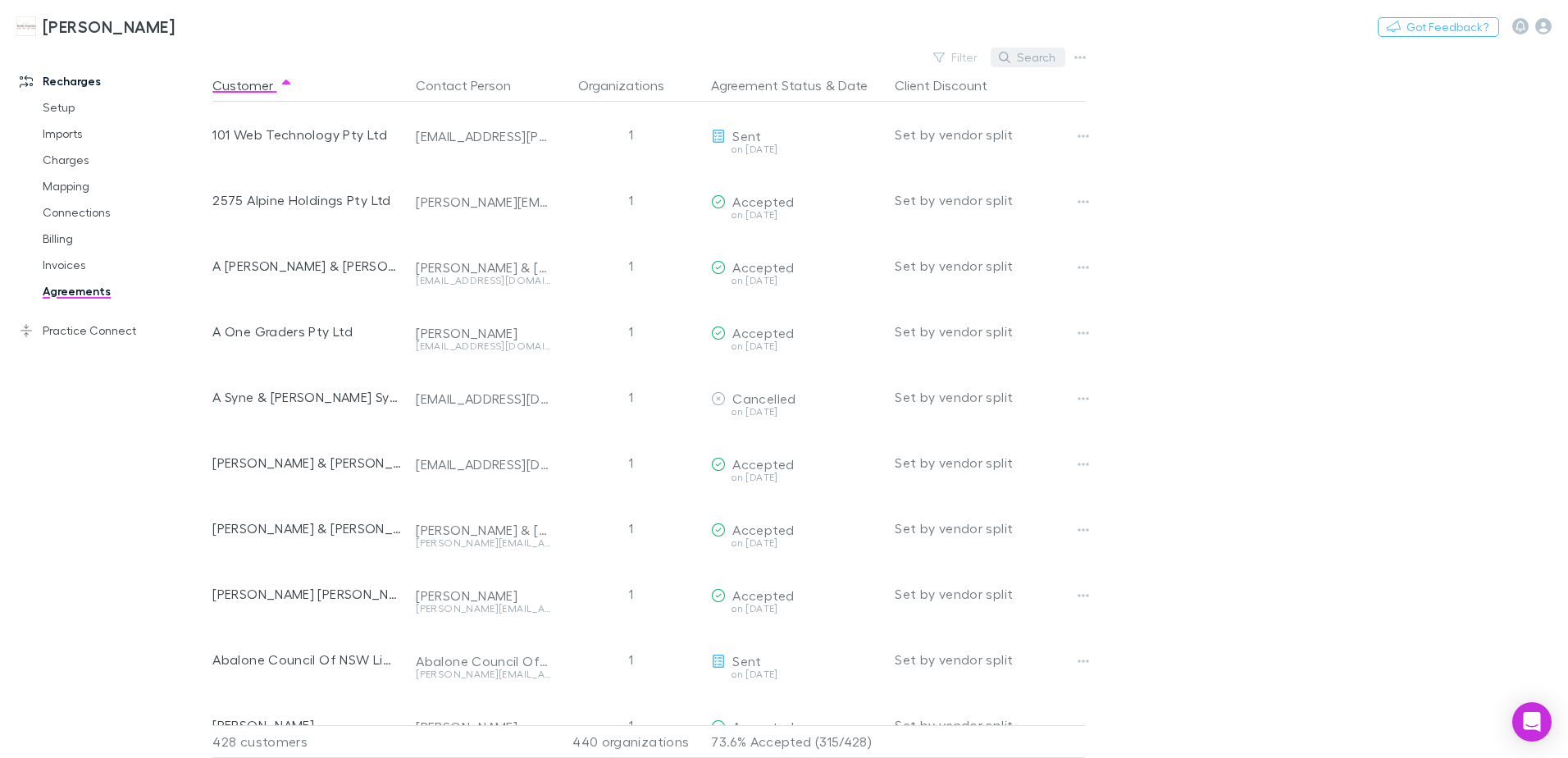
click at [1026, 57] on button "Search" at bounding box center [1028, 57] width 75 height 20
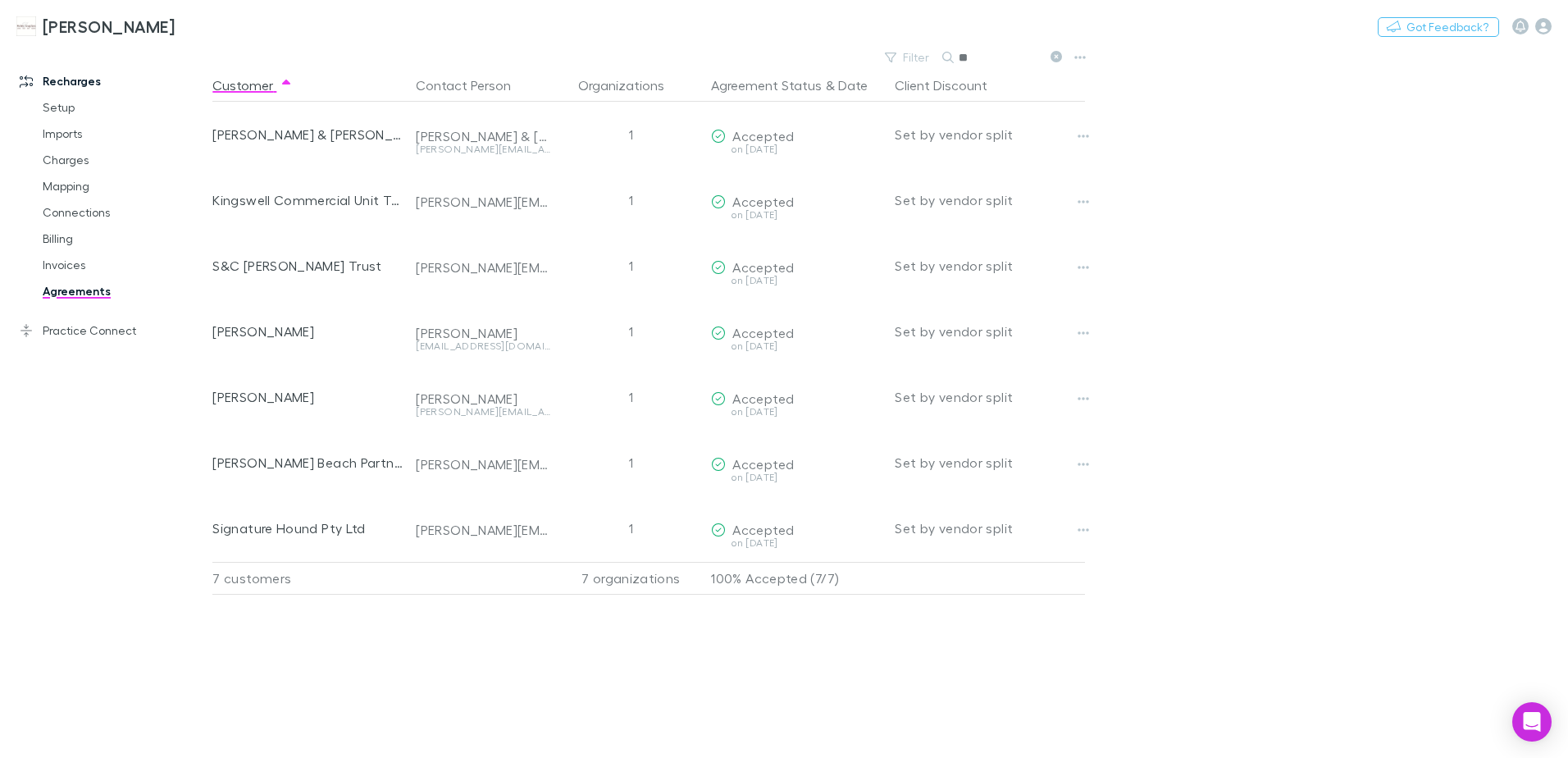
type input "*"
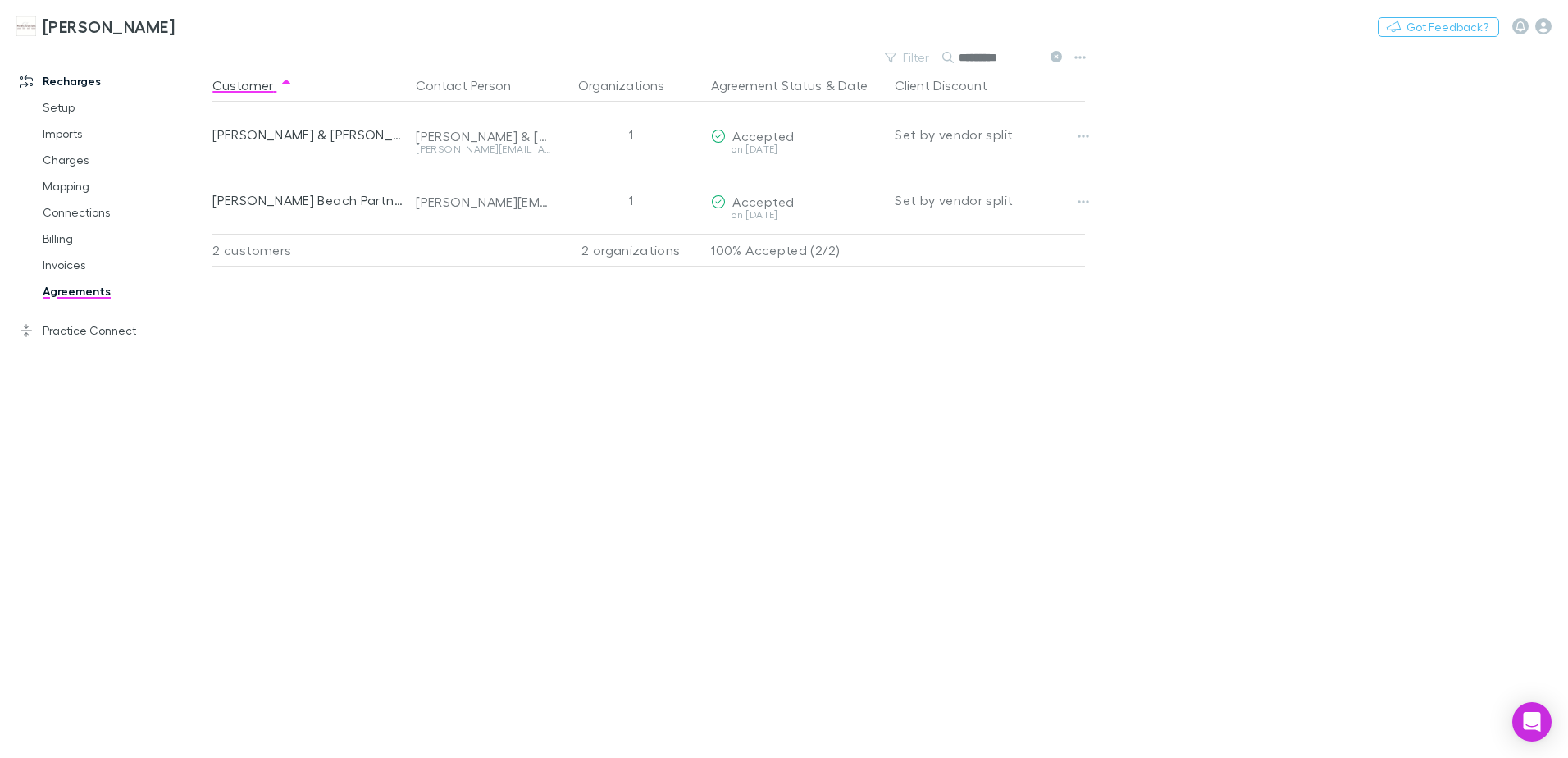
type input "*********"
click at [1055, 59] on icon at bounding box center [1056, 56] width 11 height 11
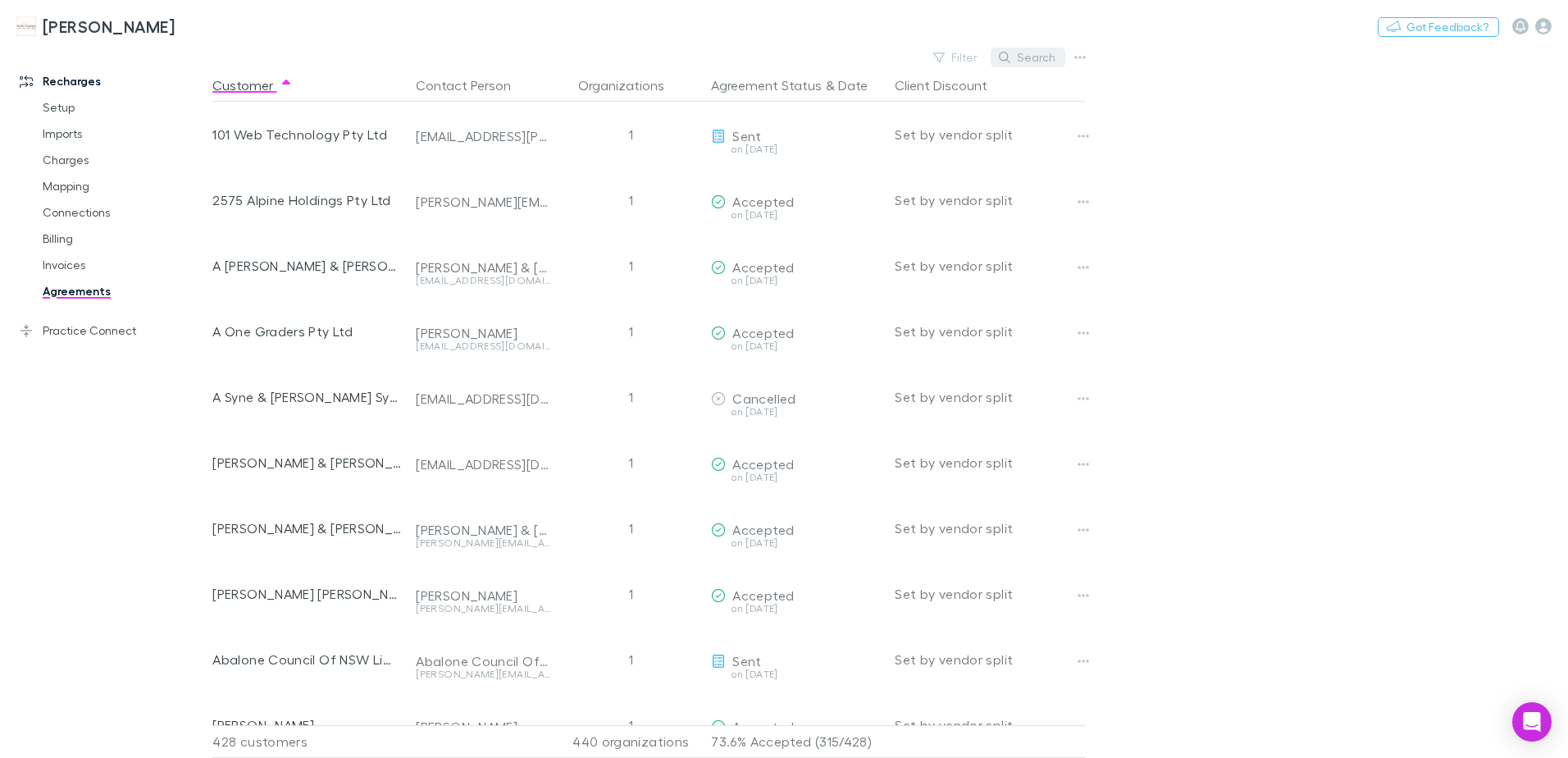
click at [1014, 57] on button "Search" at bounding box center [1028, 57] width 75 height 20
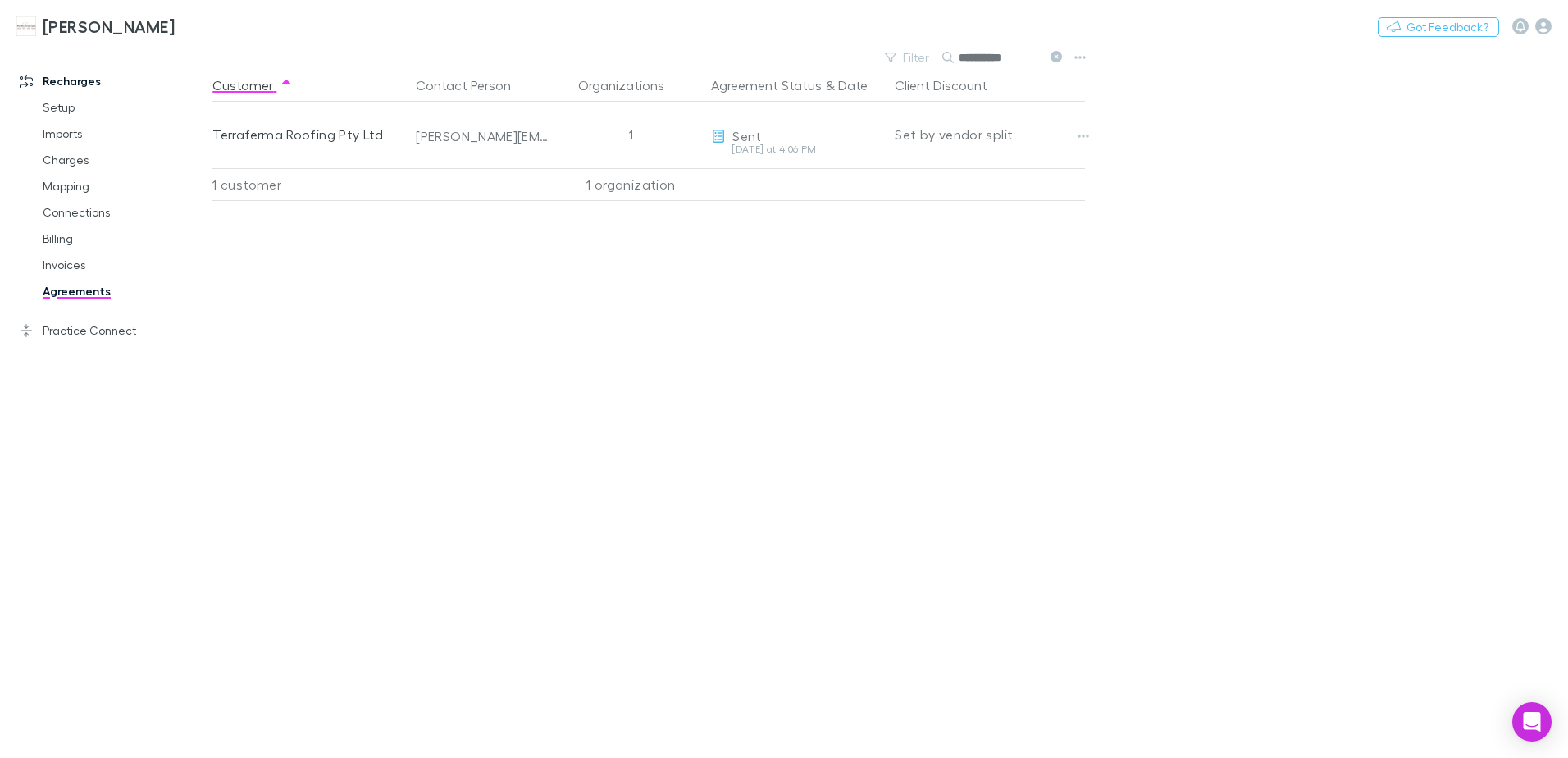
type input "**********"
click at [1054, 56] on icon at bounding box center [1056, 56] width 11 height 11
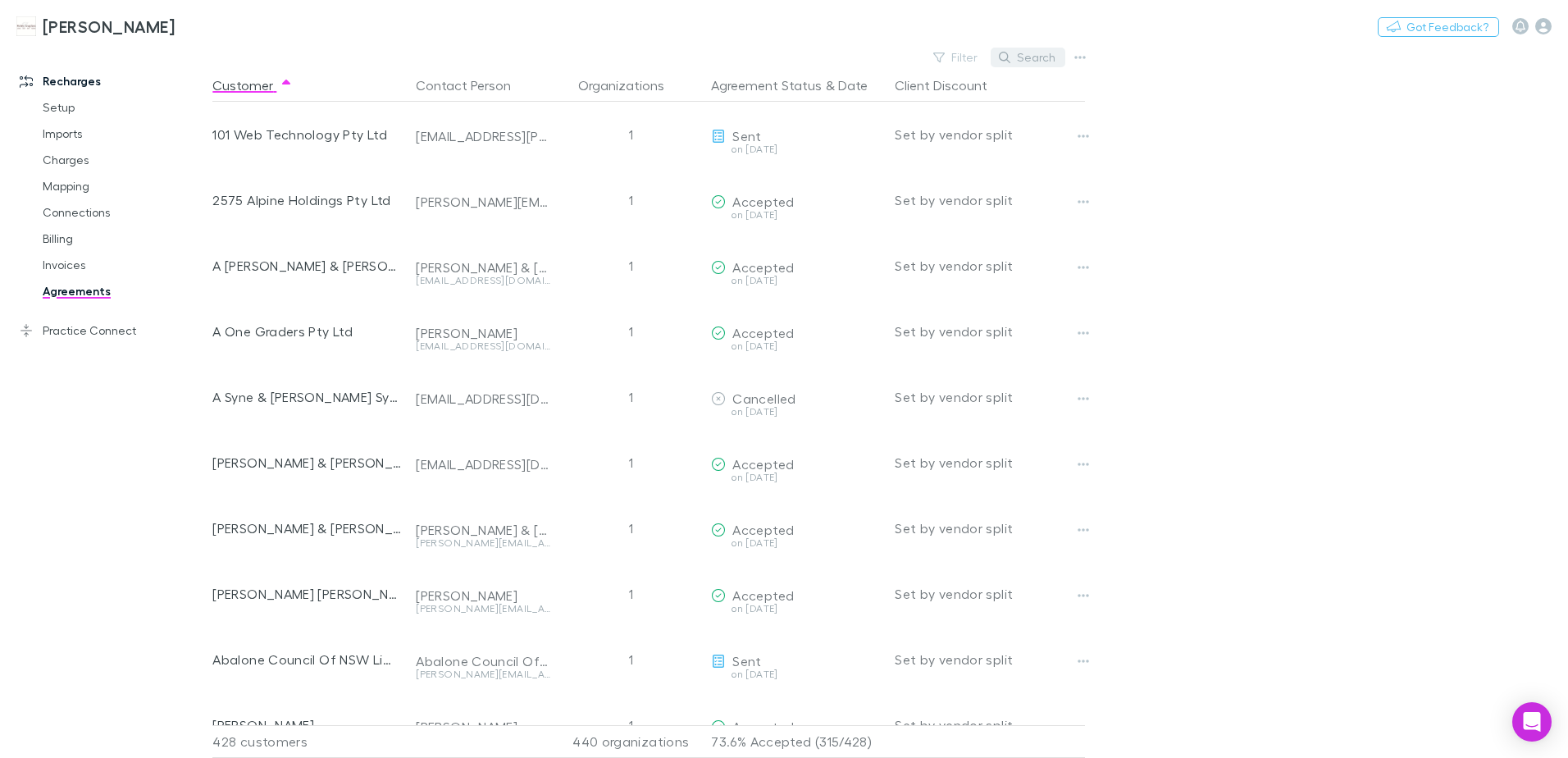
click at [1020, 55] on button "Search" at bounding box center [1028, 57] width 75 height 20
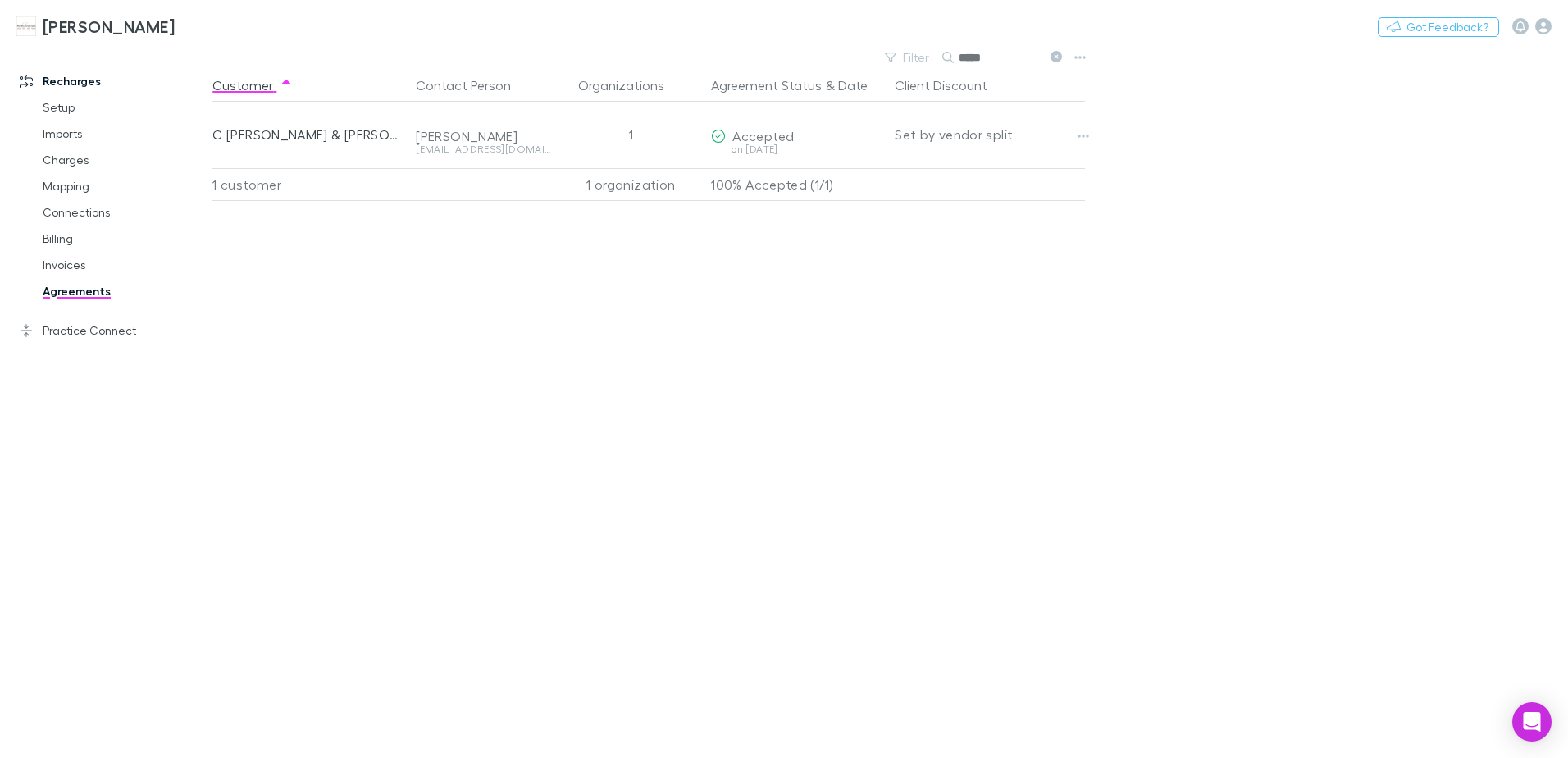
type input "*****"
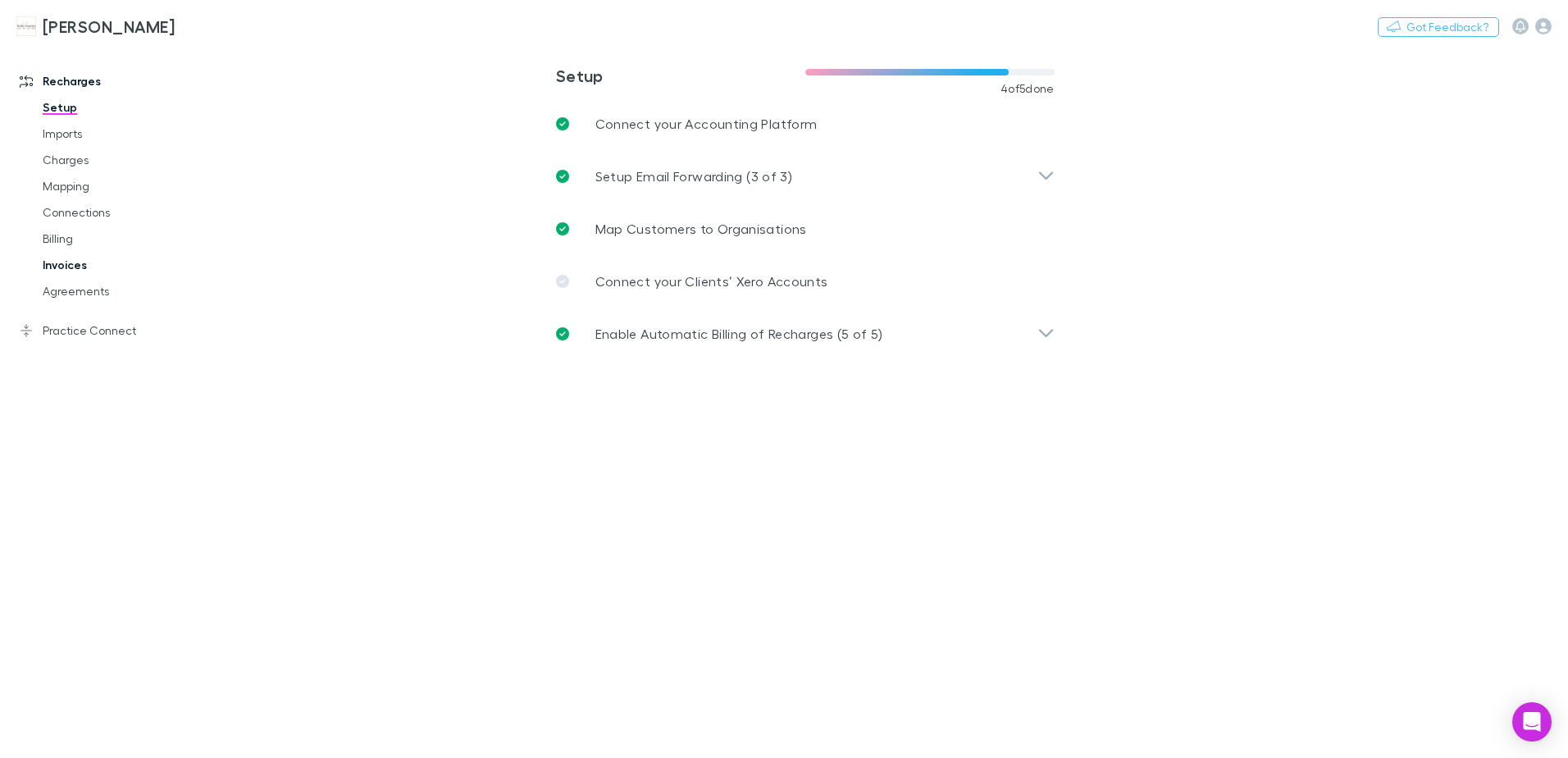
click at [68, 267] on link "Invoices" at bounding box center [123, 265] width 195 height 26
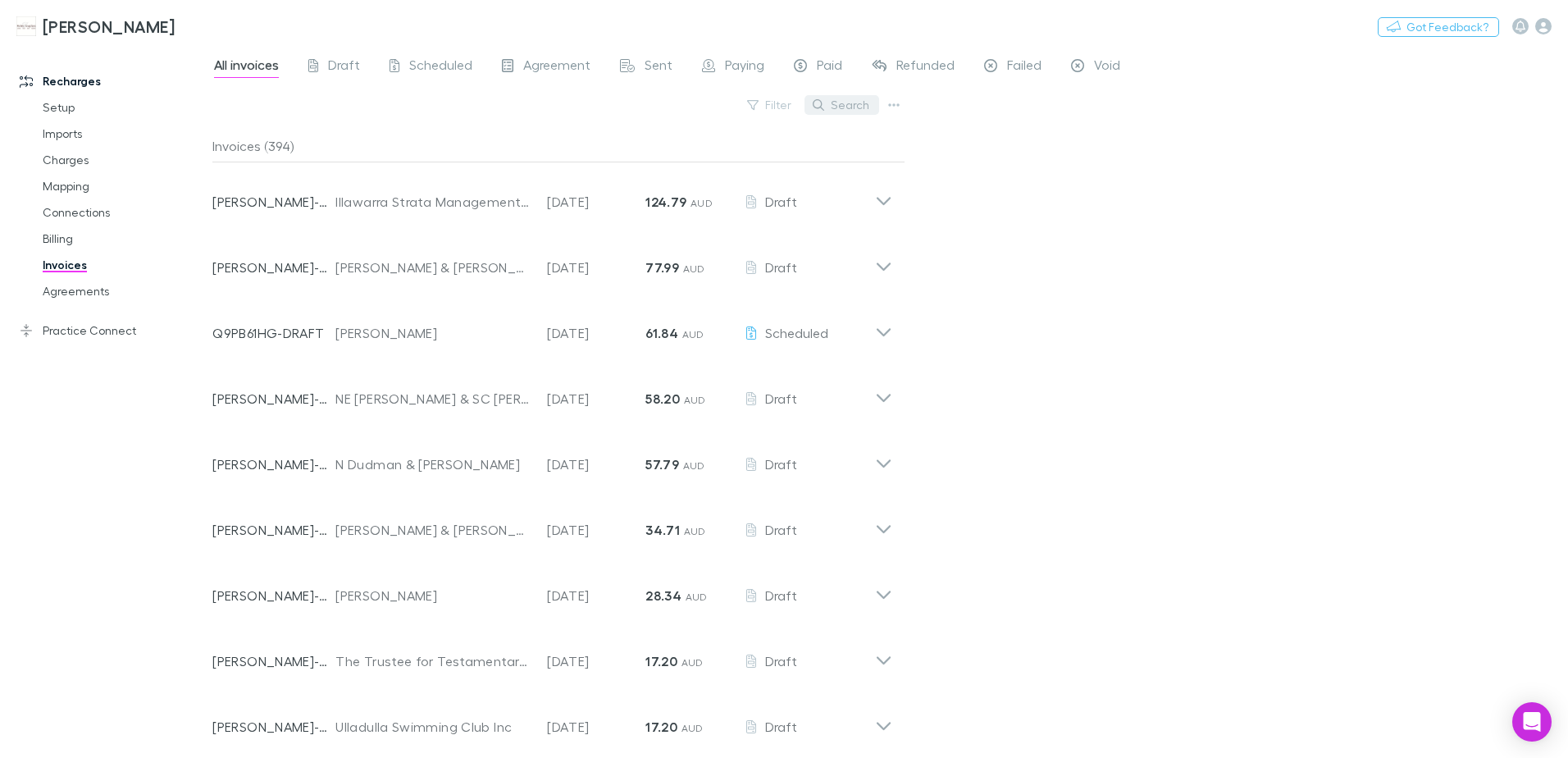
click at [832, 100] on button "Search" at bounding box center [842, 105] width 75 height 20
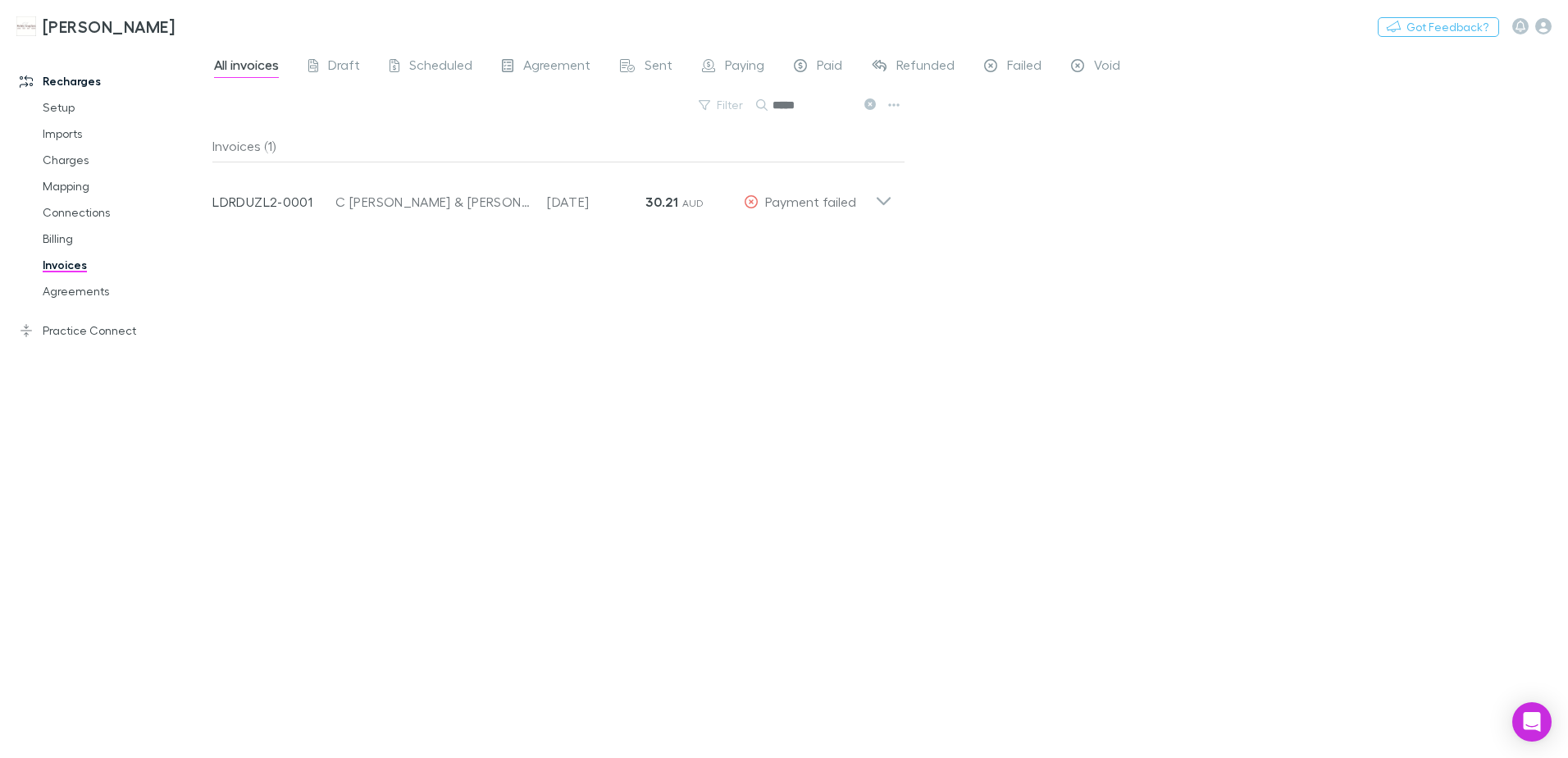
type input "*****"
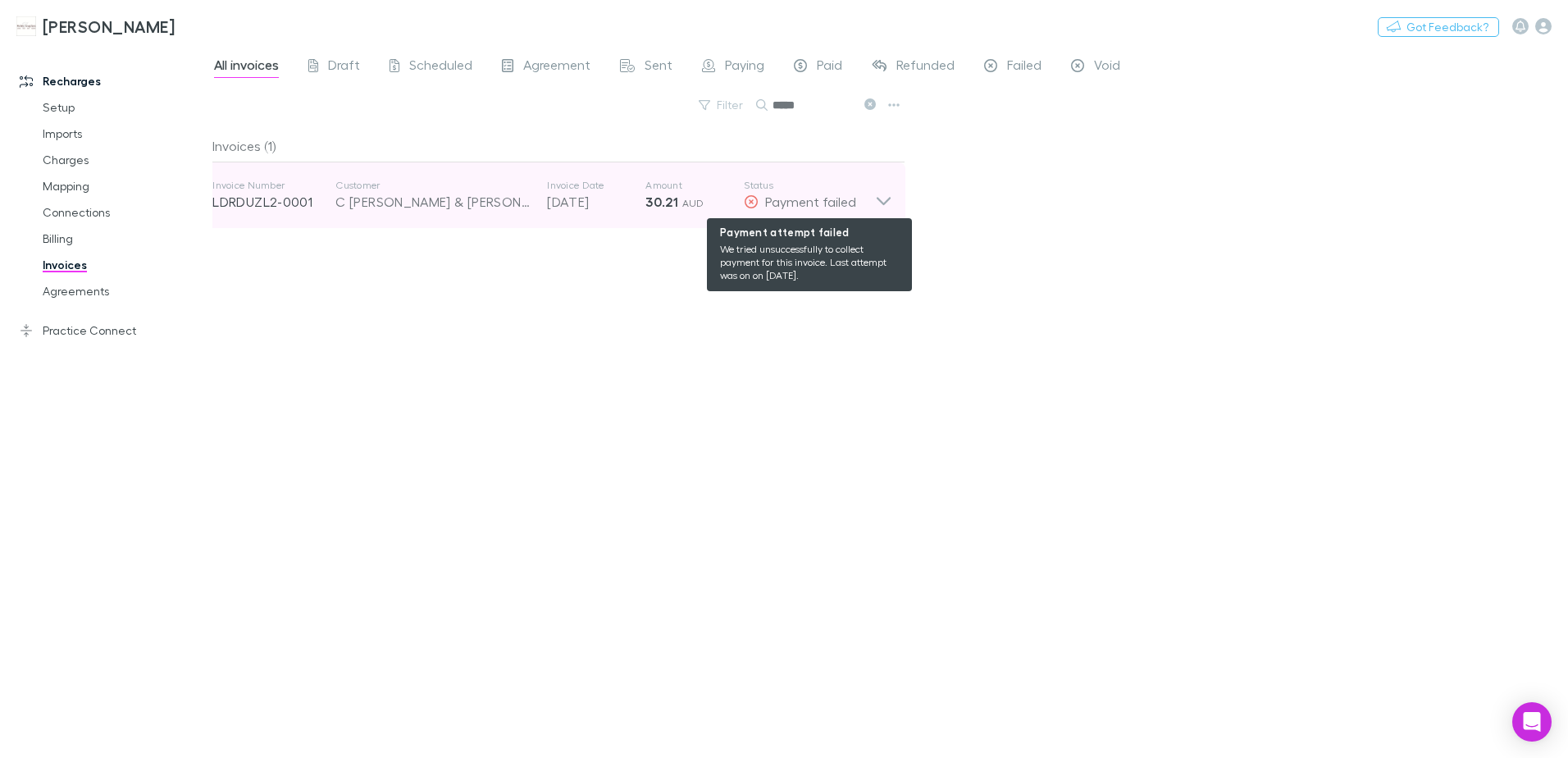
click at [870, 204] on div "Payment failed" at bounding box center [809, 201] width 131 height 20
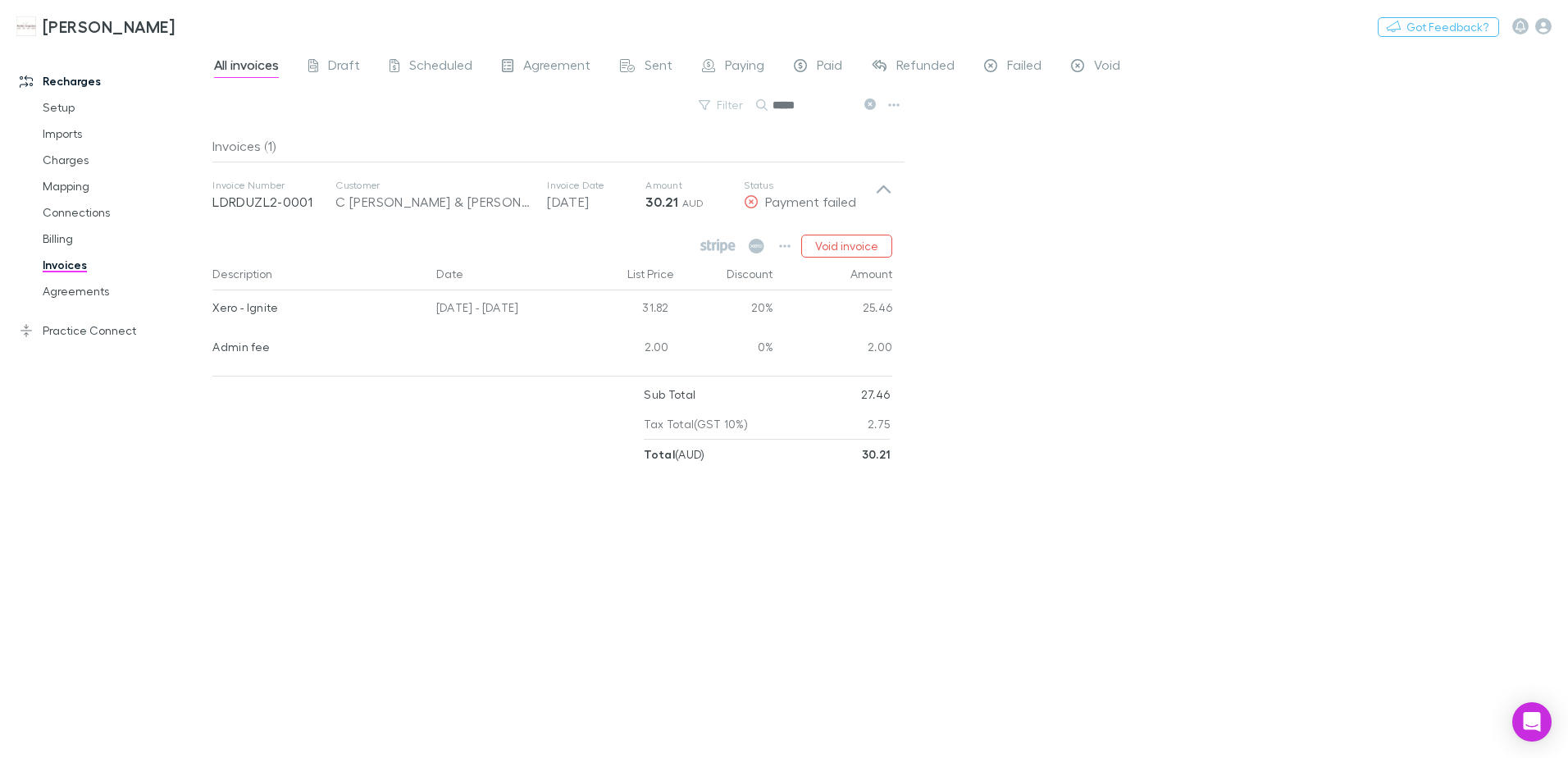
drag, startPoint x: 1040, startPoint y: 281, endPoint x: 969, endPoint y: 277, distance: 71.1
click at [1040, 282] on div "All invoices Draft Scheduled Agreement Sent Paying Paid Refunded Failed Void Fi…" at bounding box center [890, 402] width 1356 height 712
click at [788, 252] on icon "button" at bounding box center [784, 245] width 11 height 13
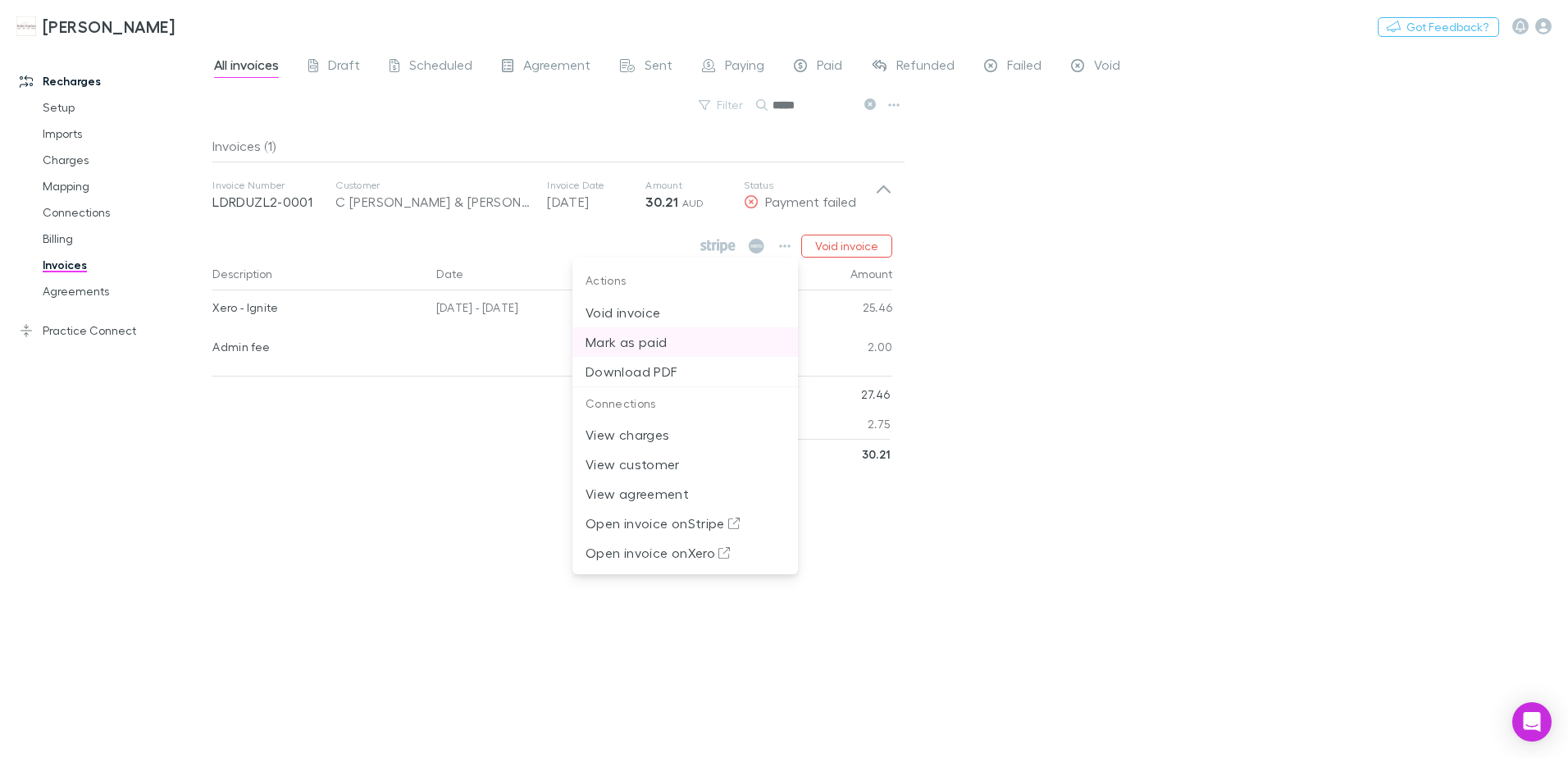
click at [650, 338] on p "Mark as paid" at bounding box center [686, 342] width 199 height 20
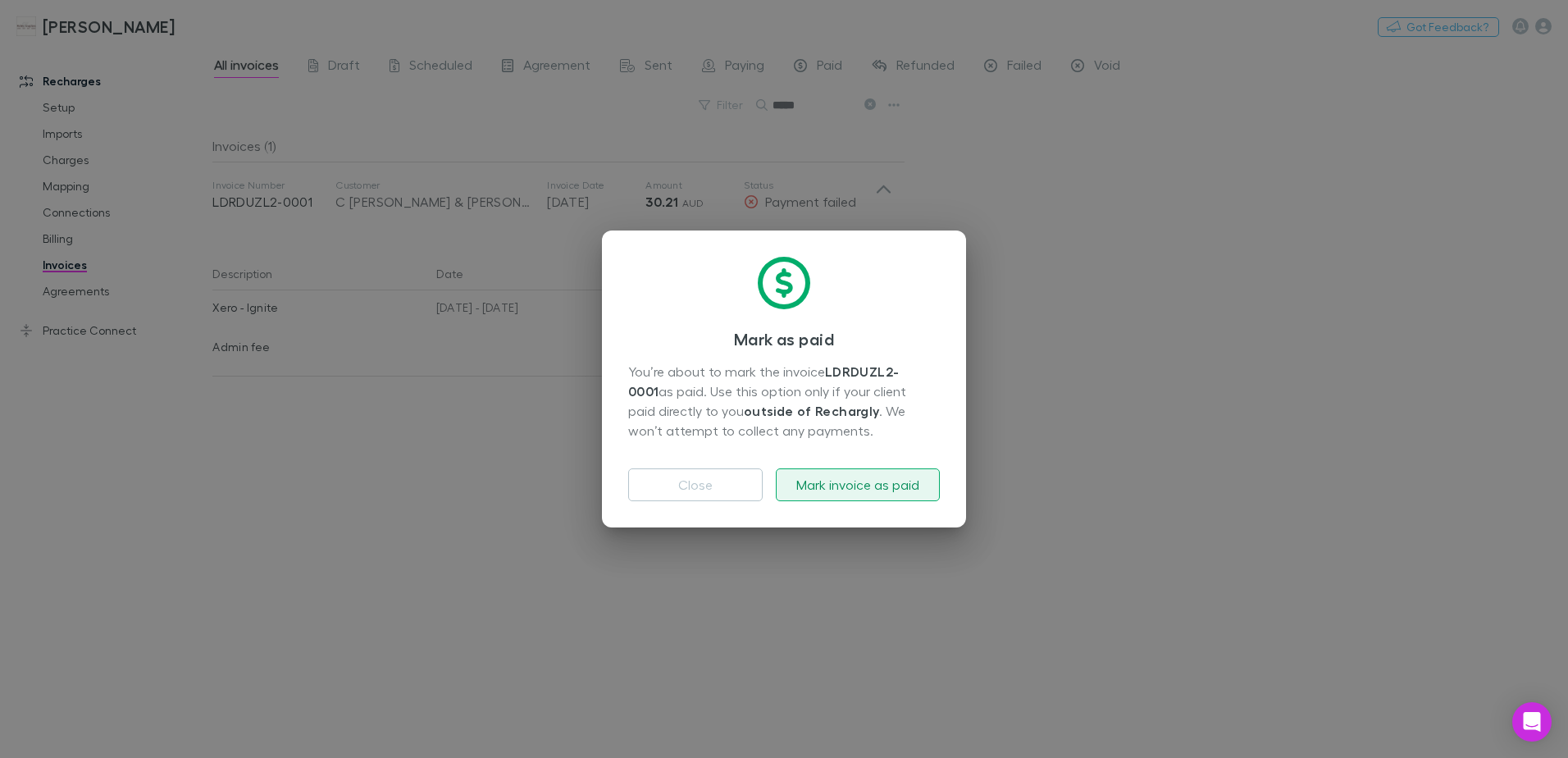
click at [843, 479] on button "Mark invoice as paid" at bounding box center [858, 485] width 164 height 33
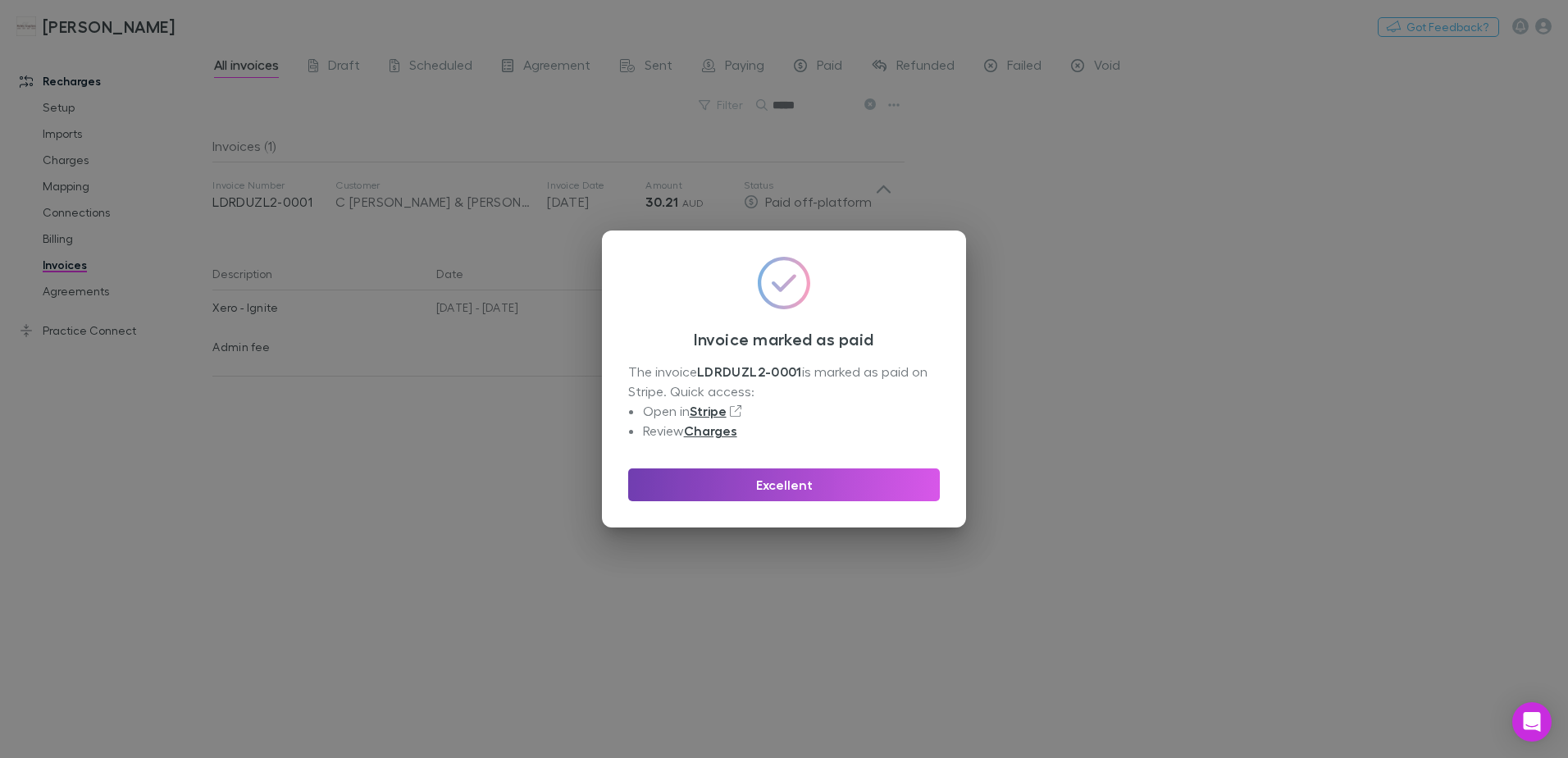
click at [845, 479] on button "Excellent" at bounding box center [784, 485] width 312 height 33
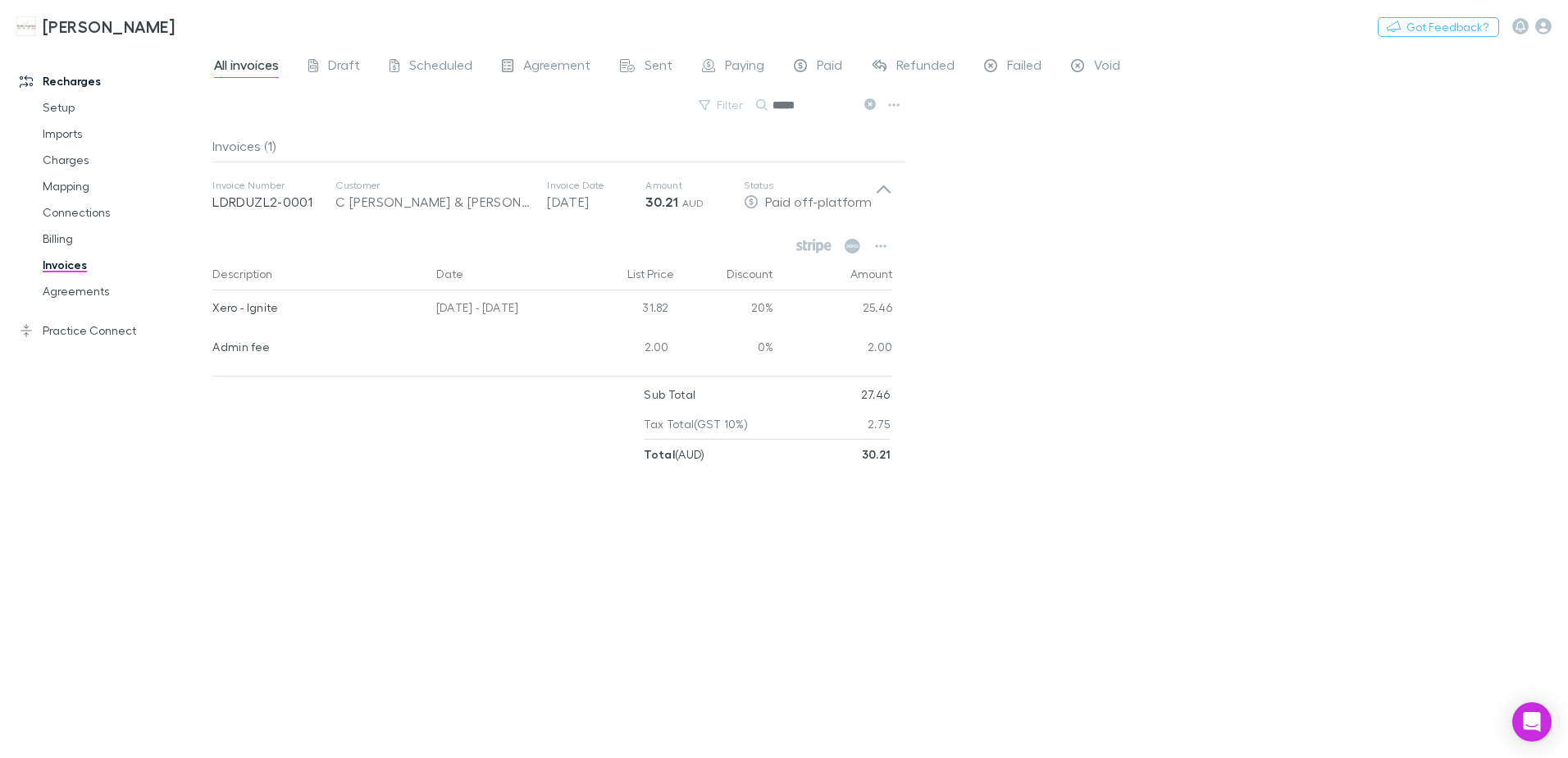
click at [873, 108] on icon at bounding box center [870, 104] width 11 height 11
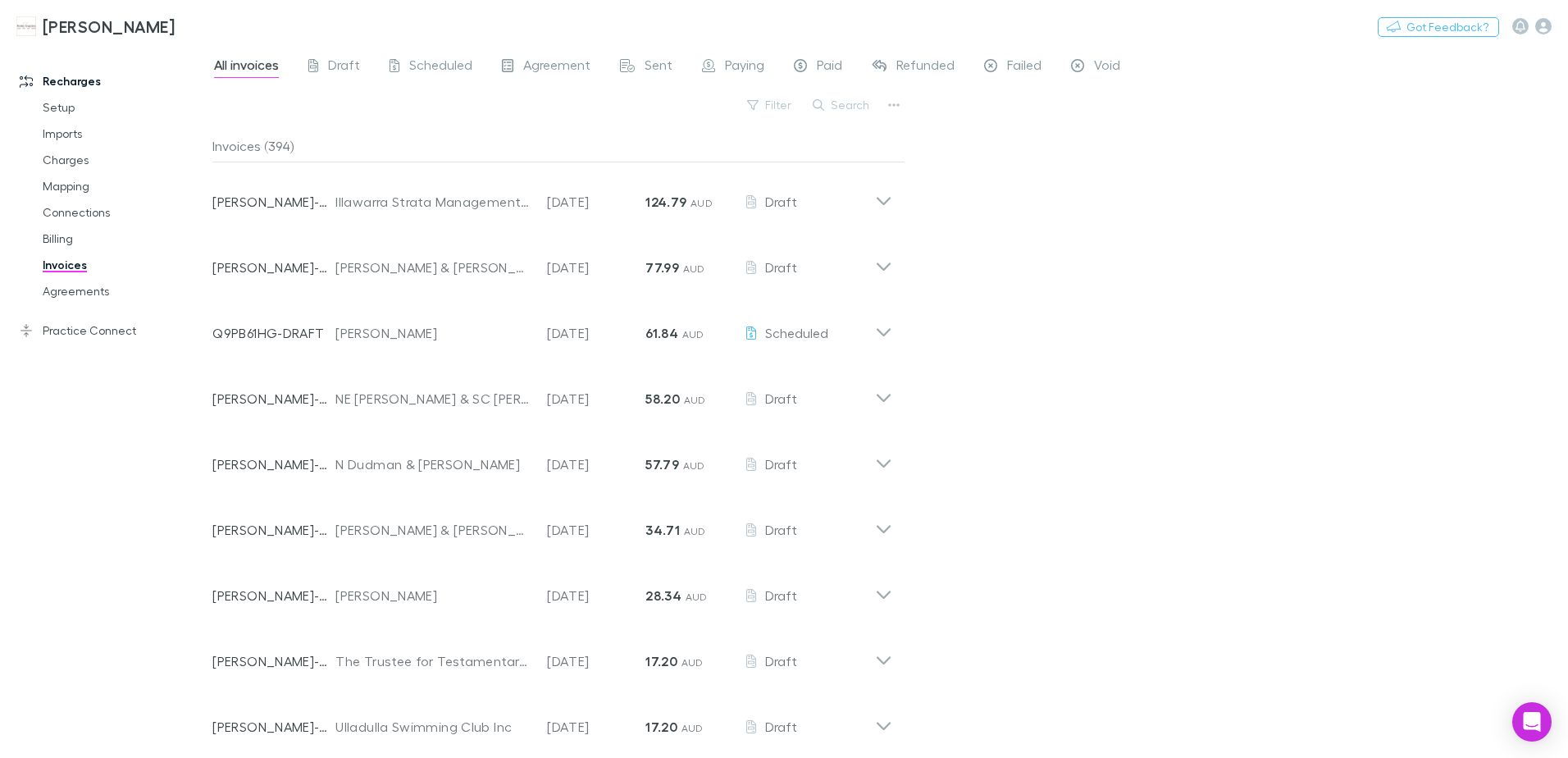
drag, startPoint x: 836, startPoint y: 105, endPoint x: 815, endPoint y: 108, distance: 21.2
click at [836, 105] on button "Search" at bounding box center [842, 105] width 75 height 20
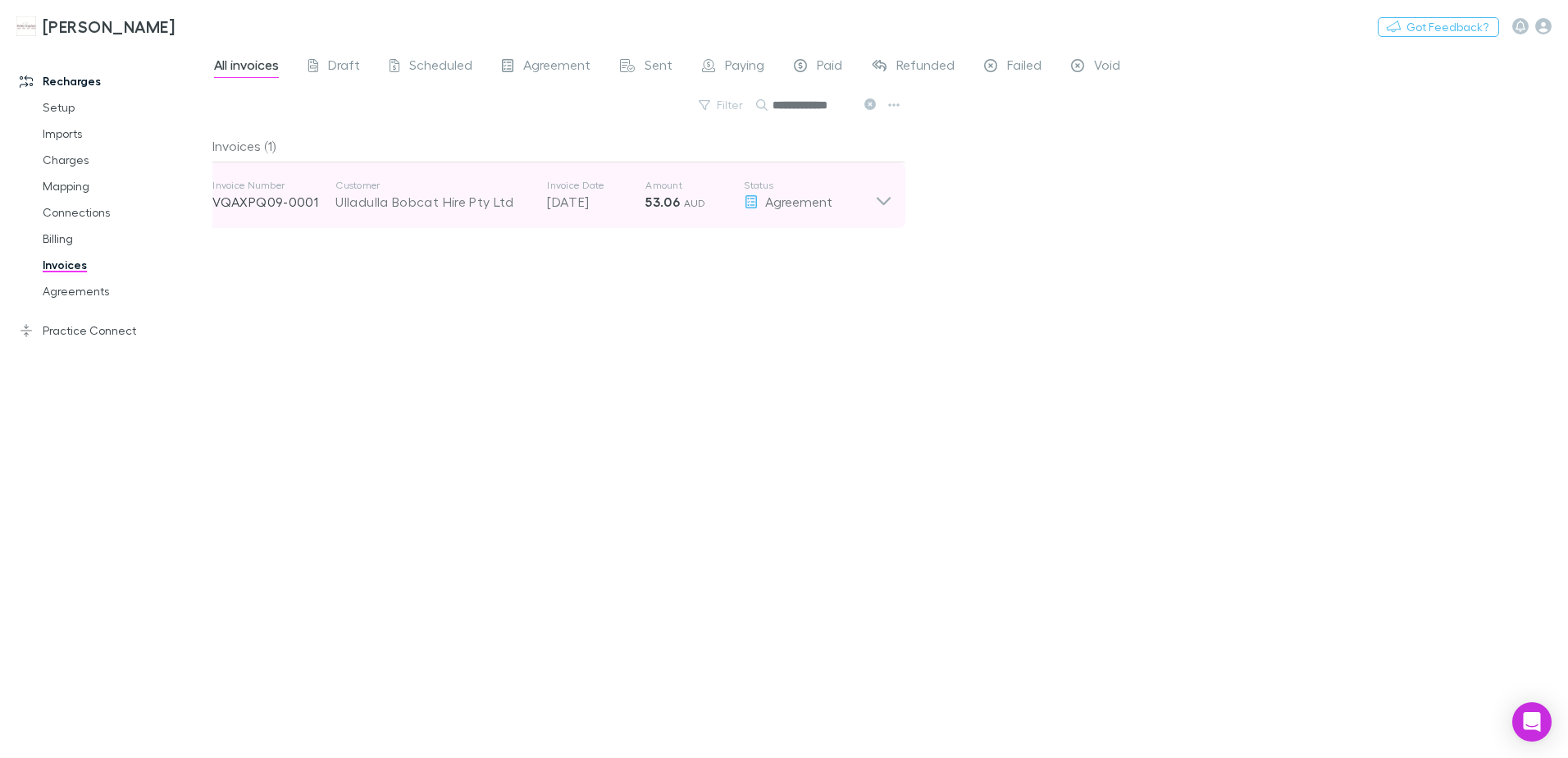
type input "**********"
click at [884, 196] on icon at bounding box center [884, 195] width 17 height 33
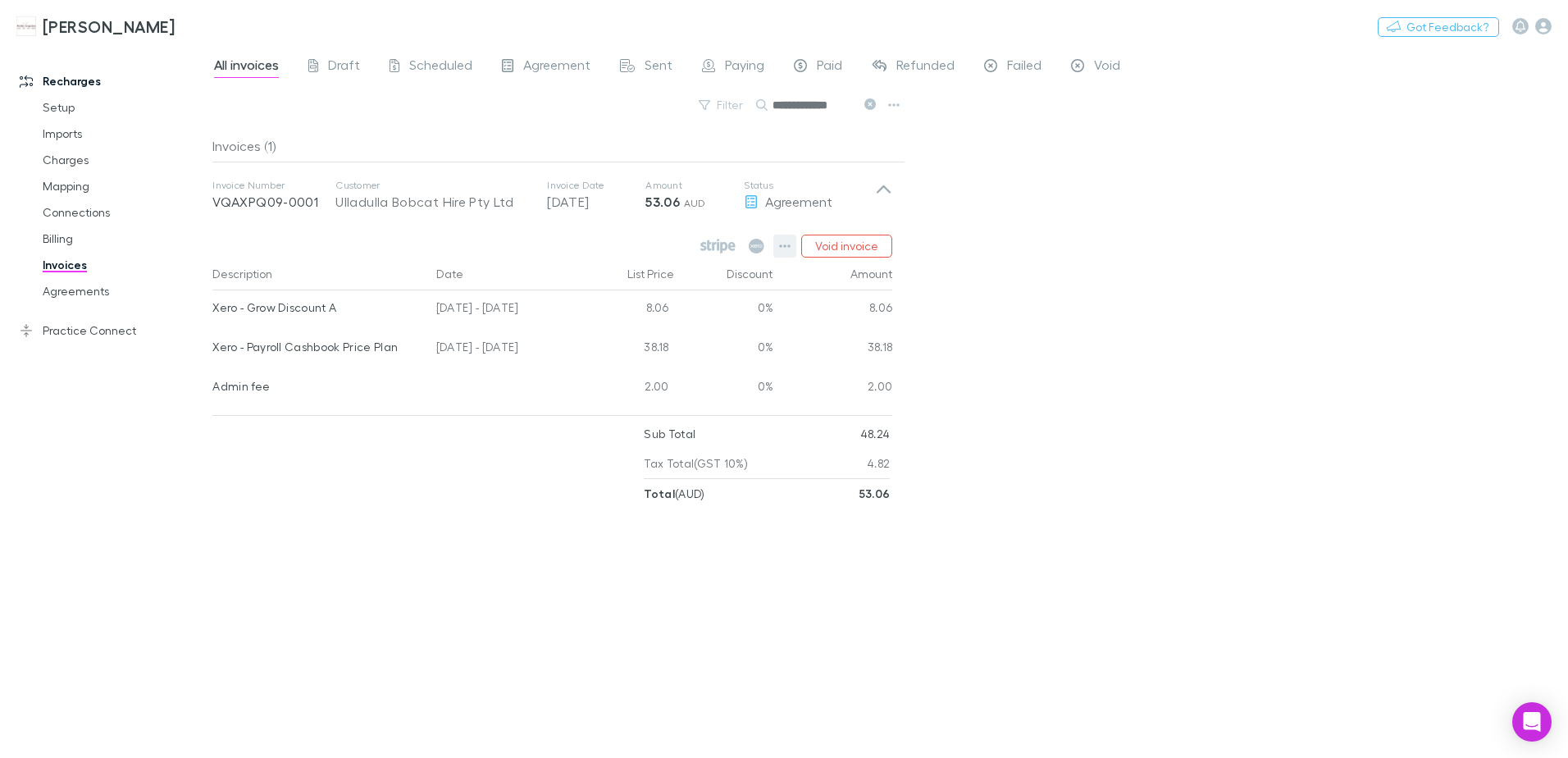
click at [784, 244] on icon "button" at bounding box center [784, 245] width 11 height 13
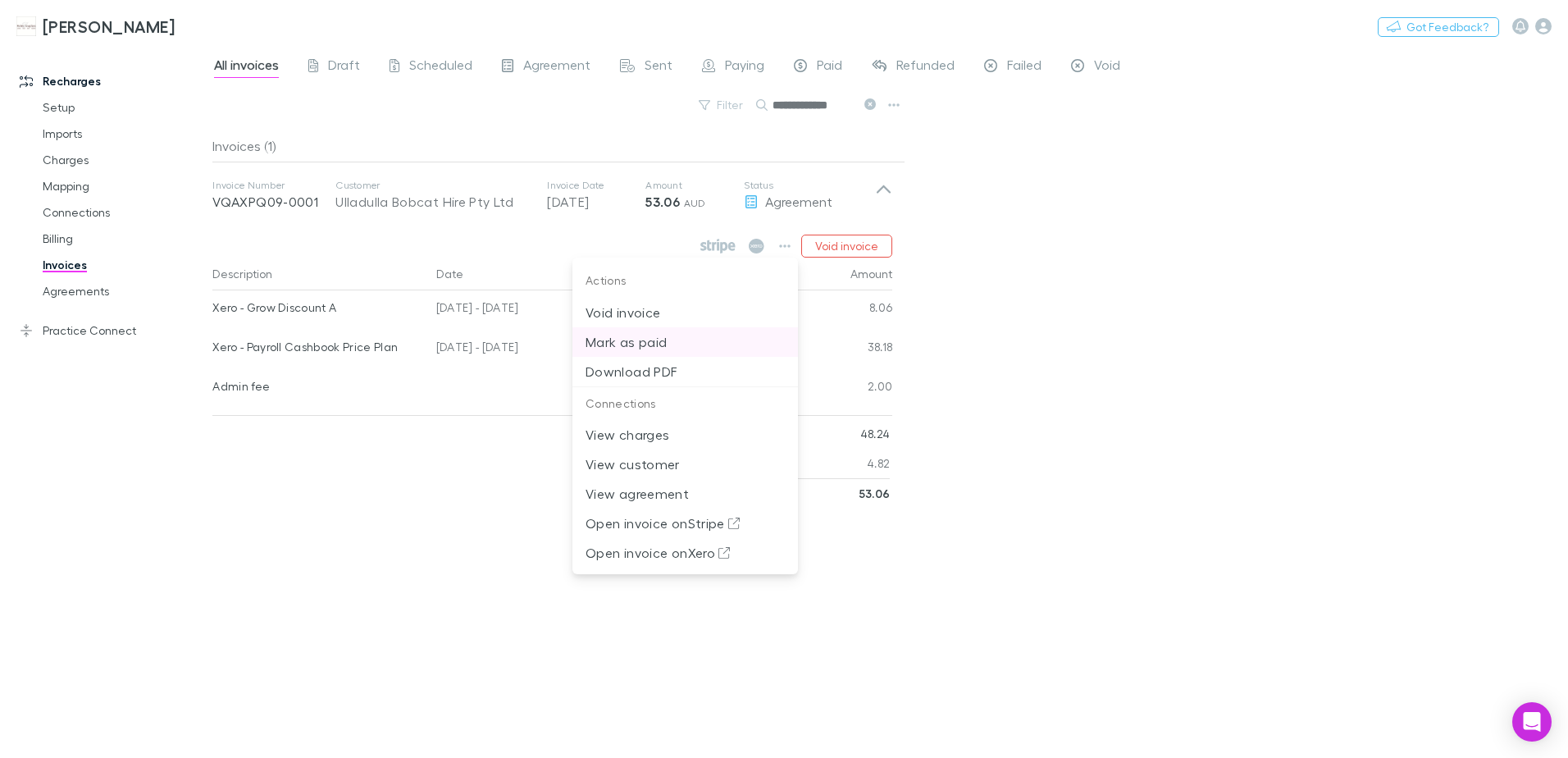
click at [647, 342] on p "Mark as paid" at bounding box center [686, 342] width 199 height 20
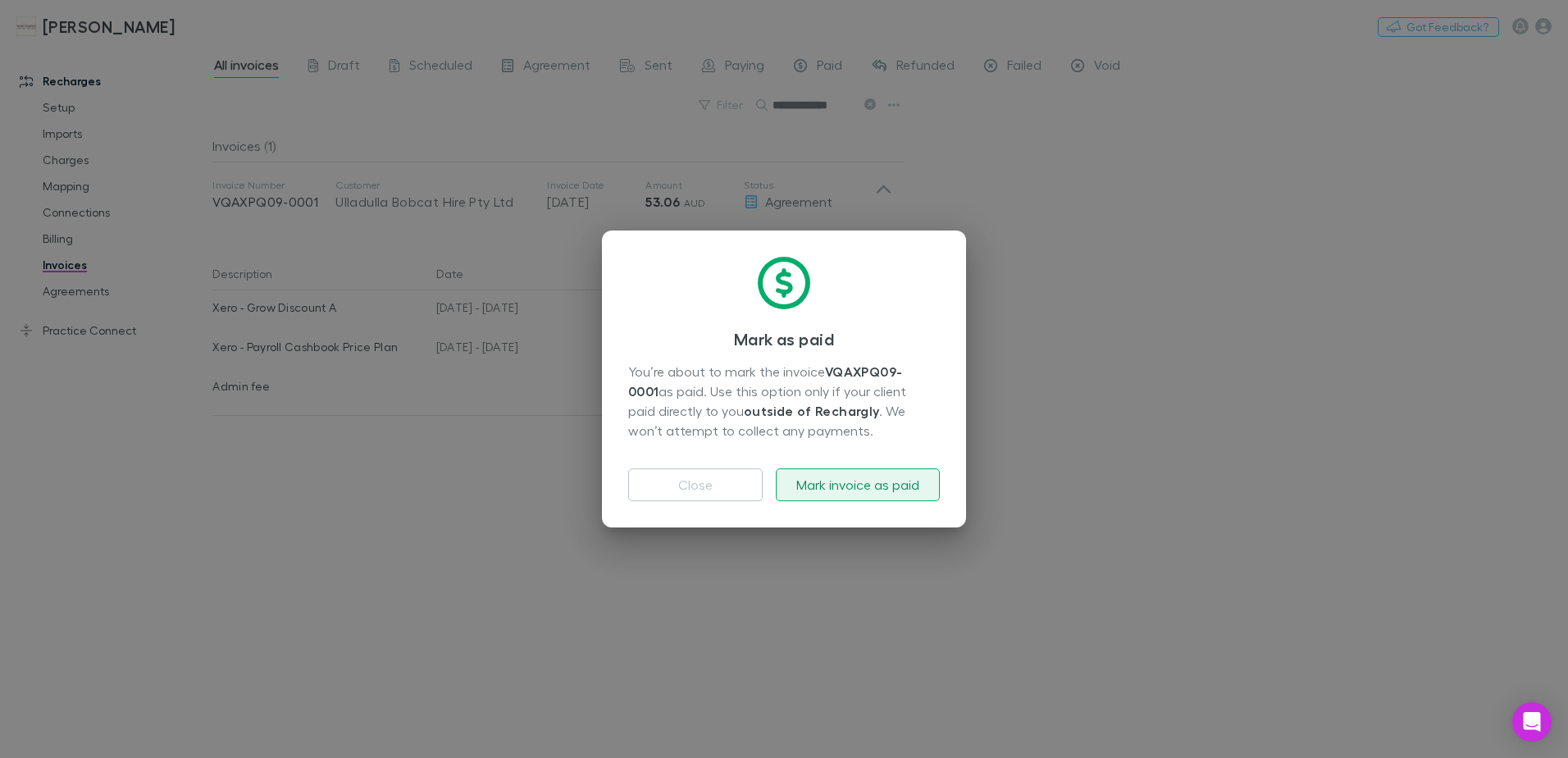
click at [815, 480] on button "Mark invoice as paid" at bounding box center [858, 485] width 164 height 33
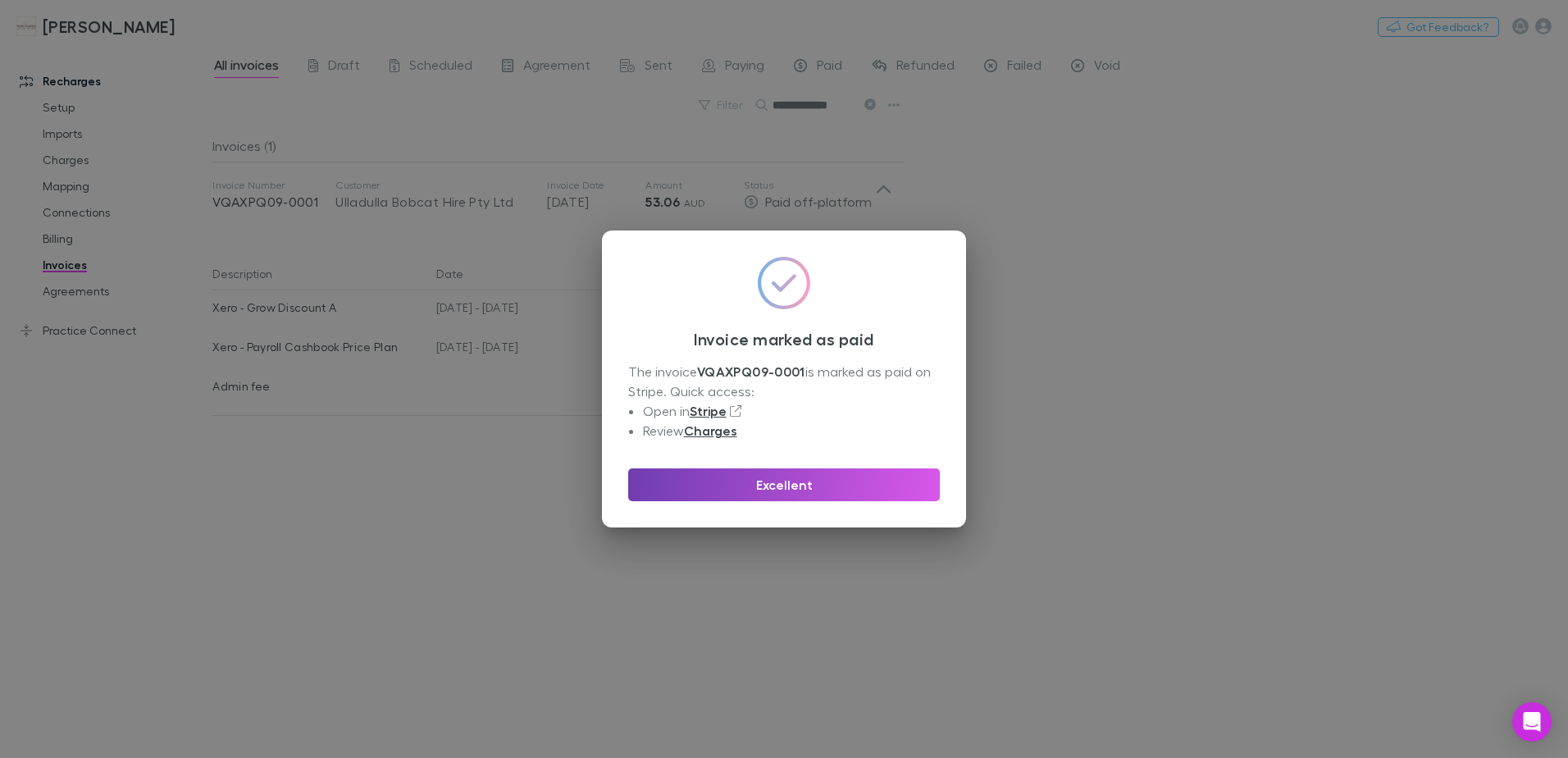
click at [823, 495] on button "Excellent" at bounding box center [784, 485] width 312 height 33
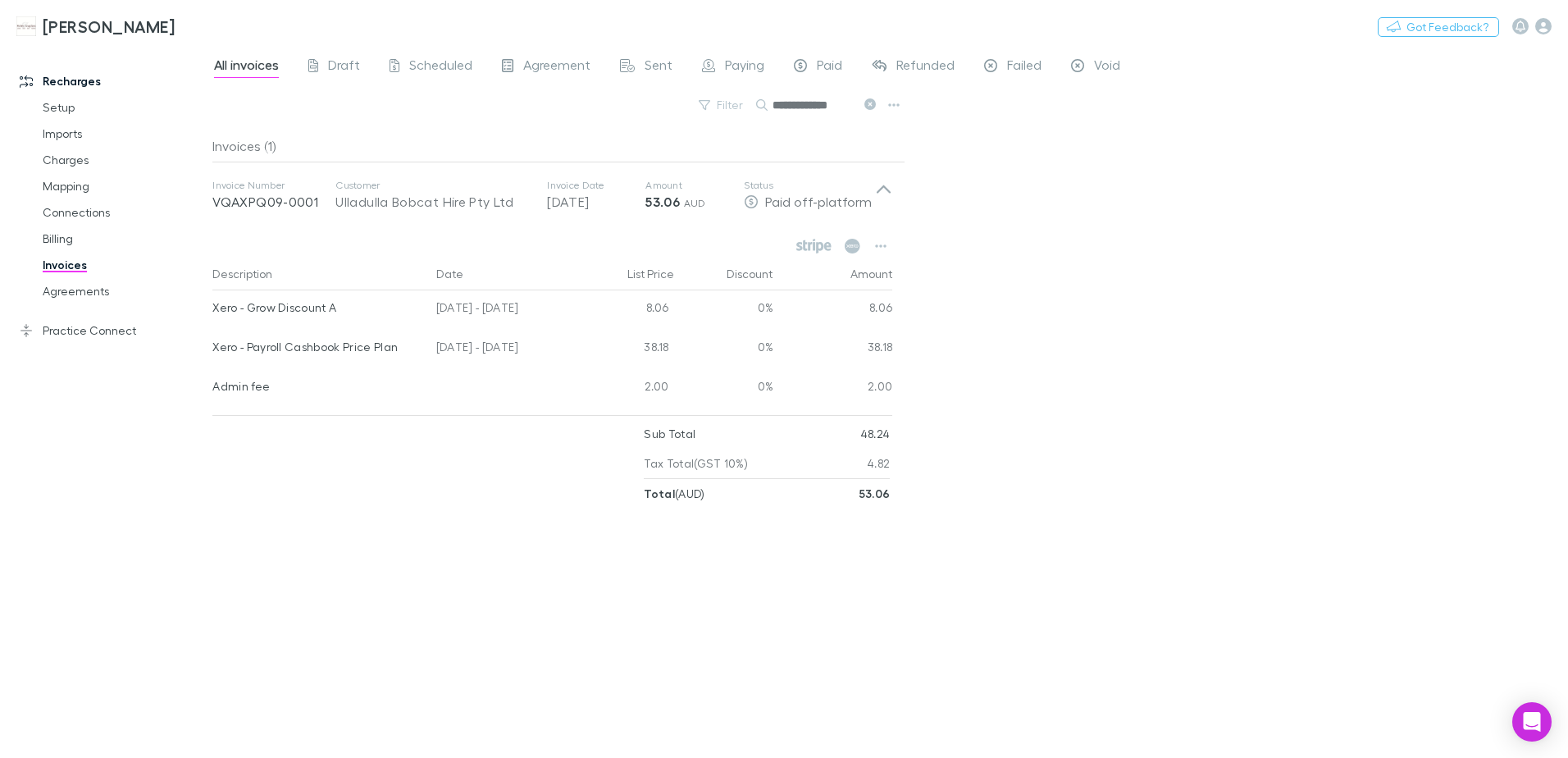
click at [874, 106] on icon at bounding box center [870, 104] width 11 height 11
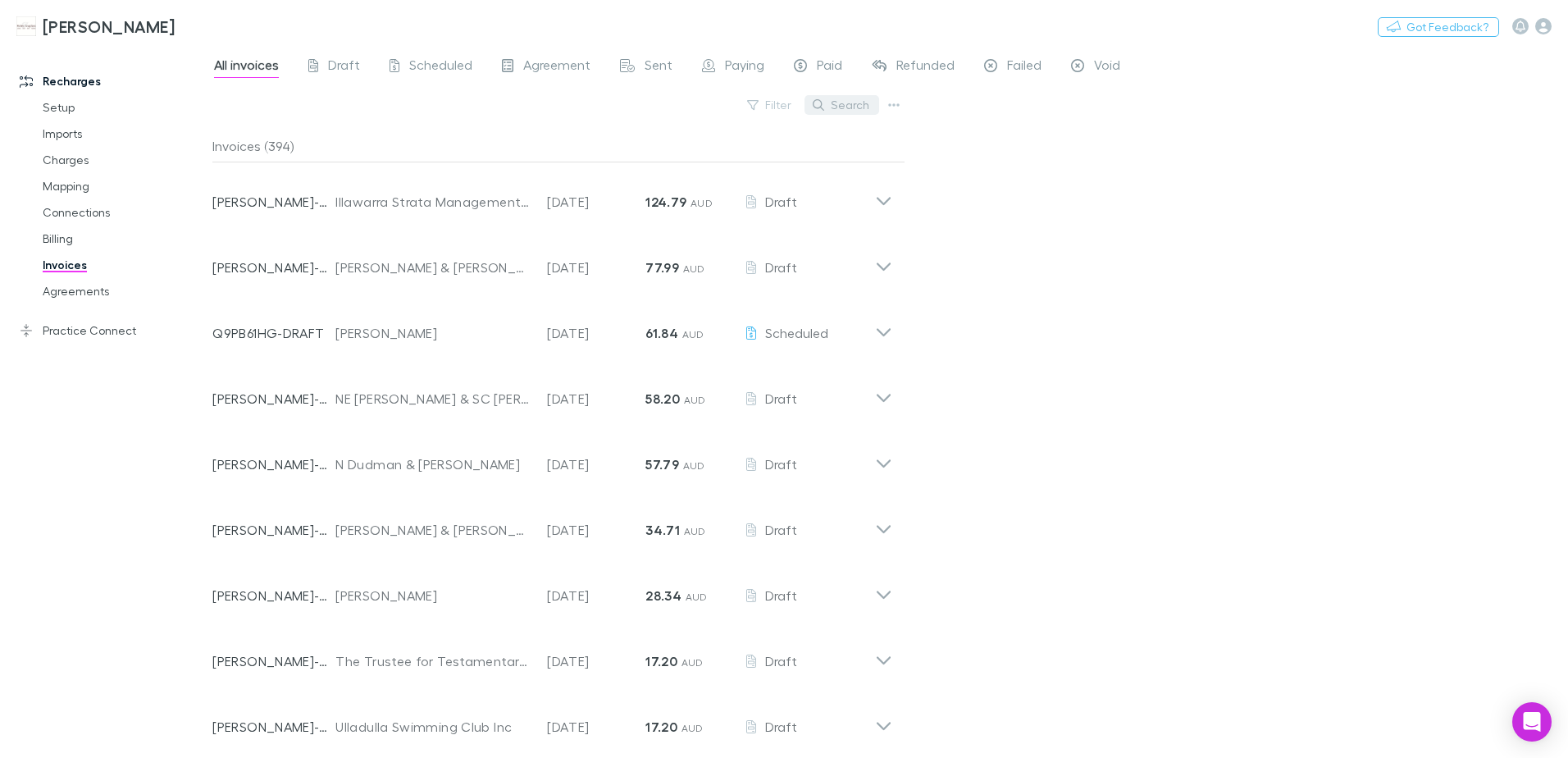
click at [859, 100] on button "Search" at bounding box center [842, 105] width 75 height 20
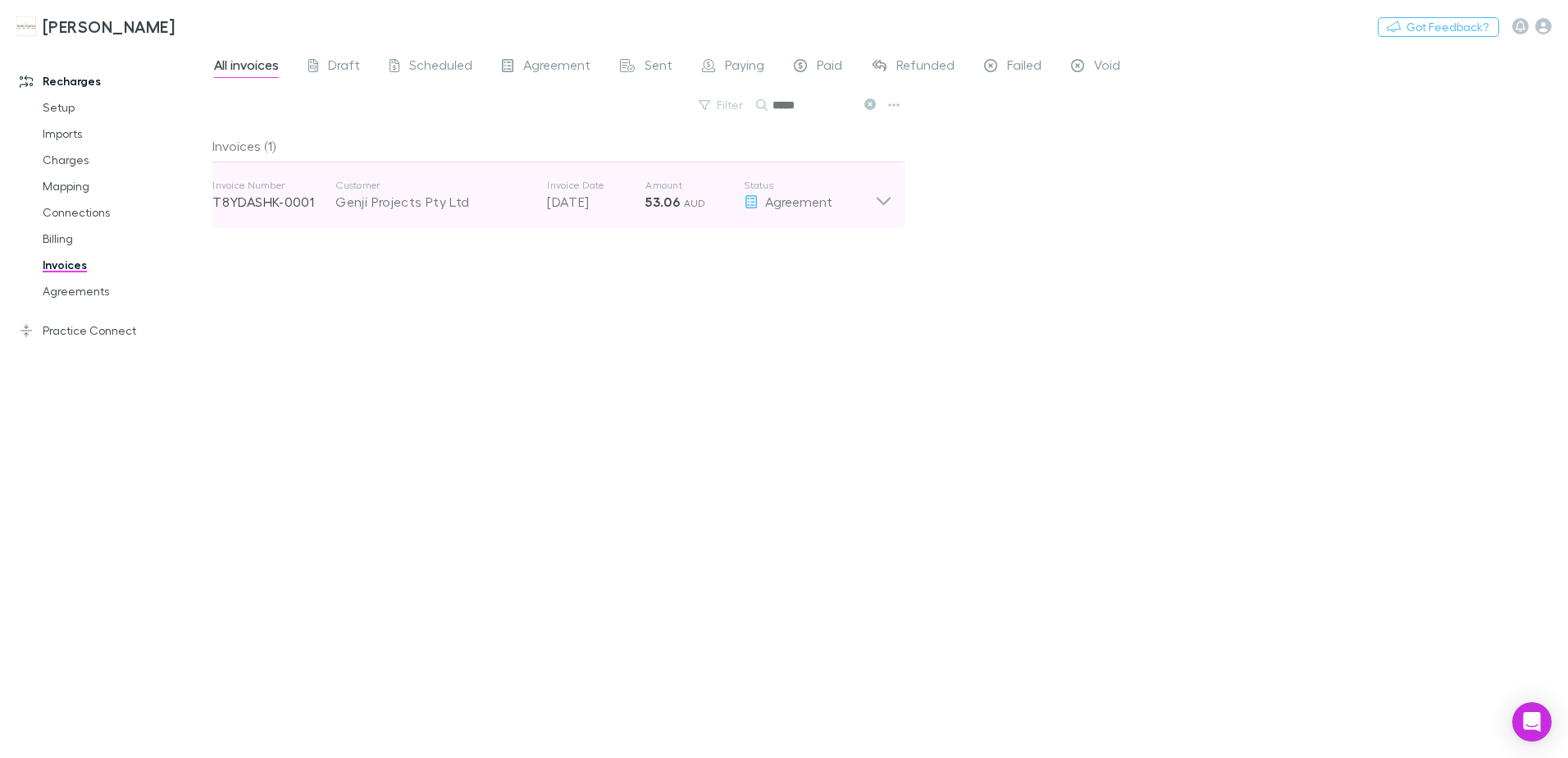
click at [654, 197] on strong "53.06" at bounding box center [663, 201] width 34 height 16
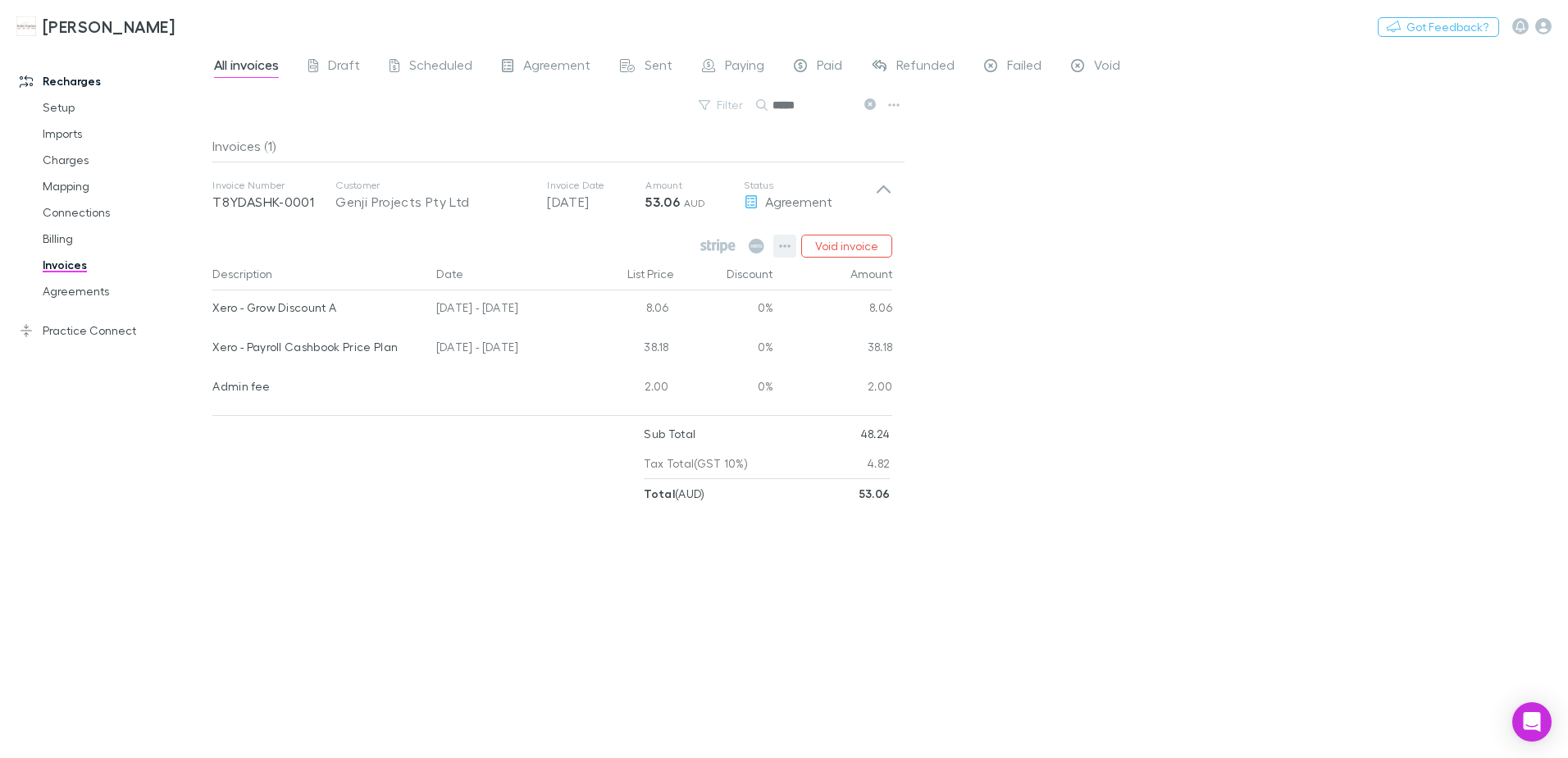
click at [788, 242] on icon "button" at bounding box center [784, 245] width 11 height 13
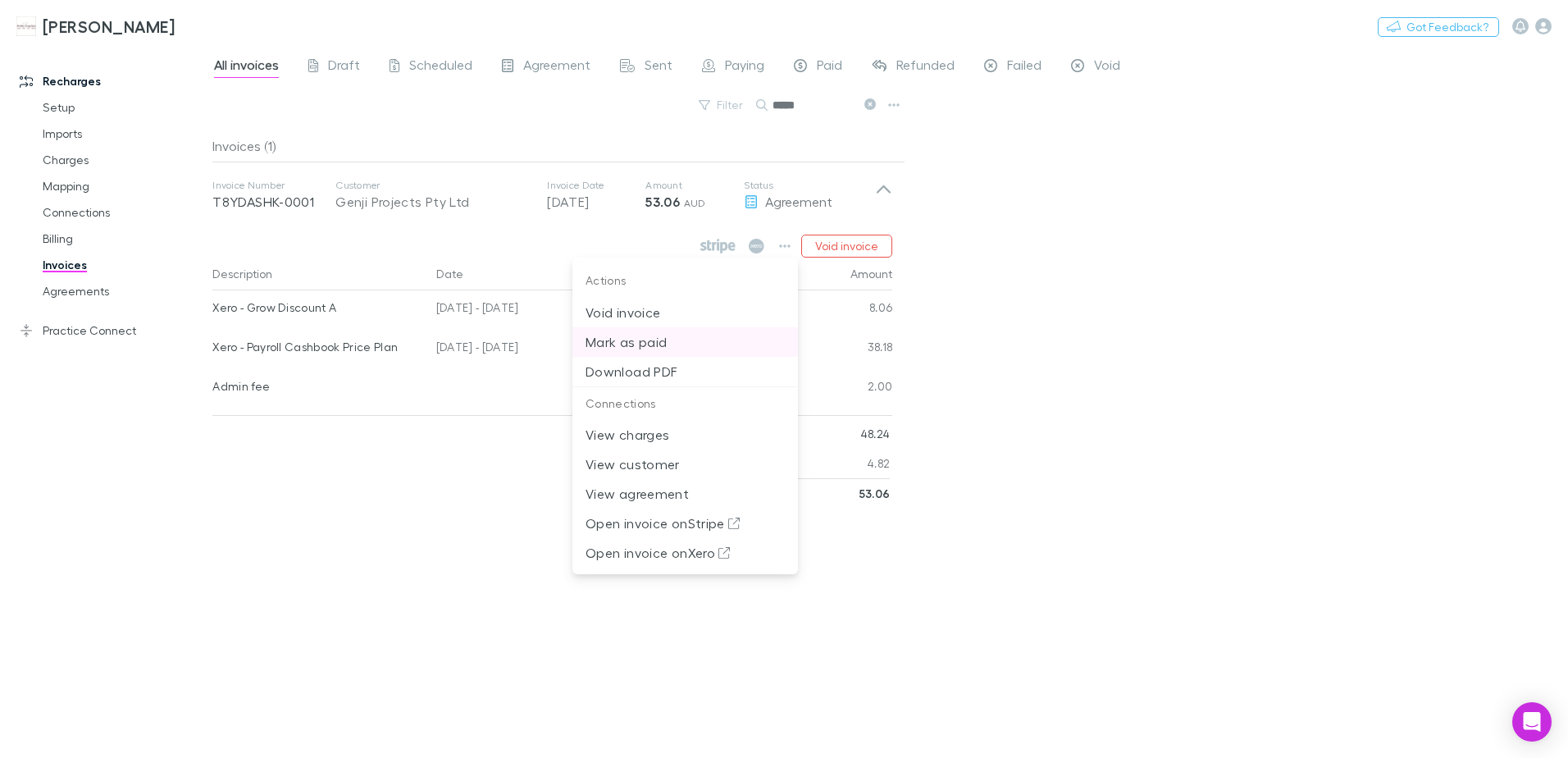
click at [660, 344] on p "Mark as paid" at bounding box center [686, 342] width 199 height 20
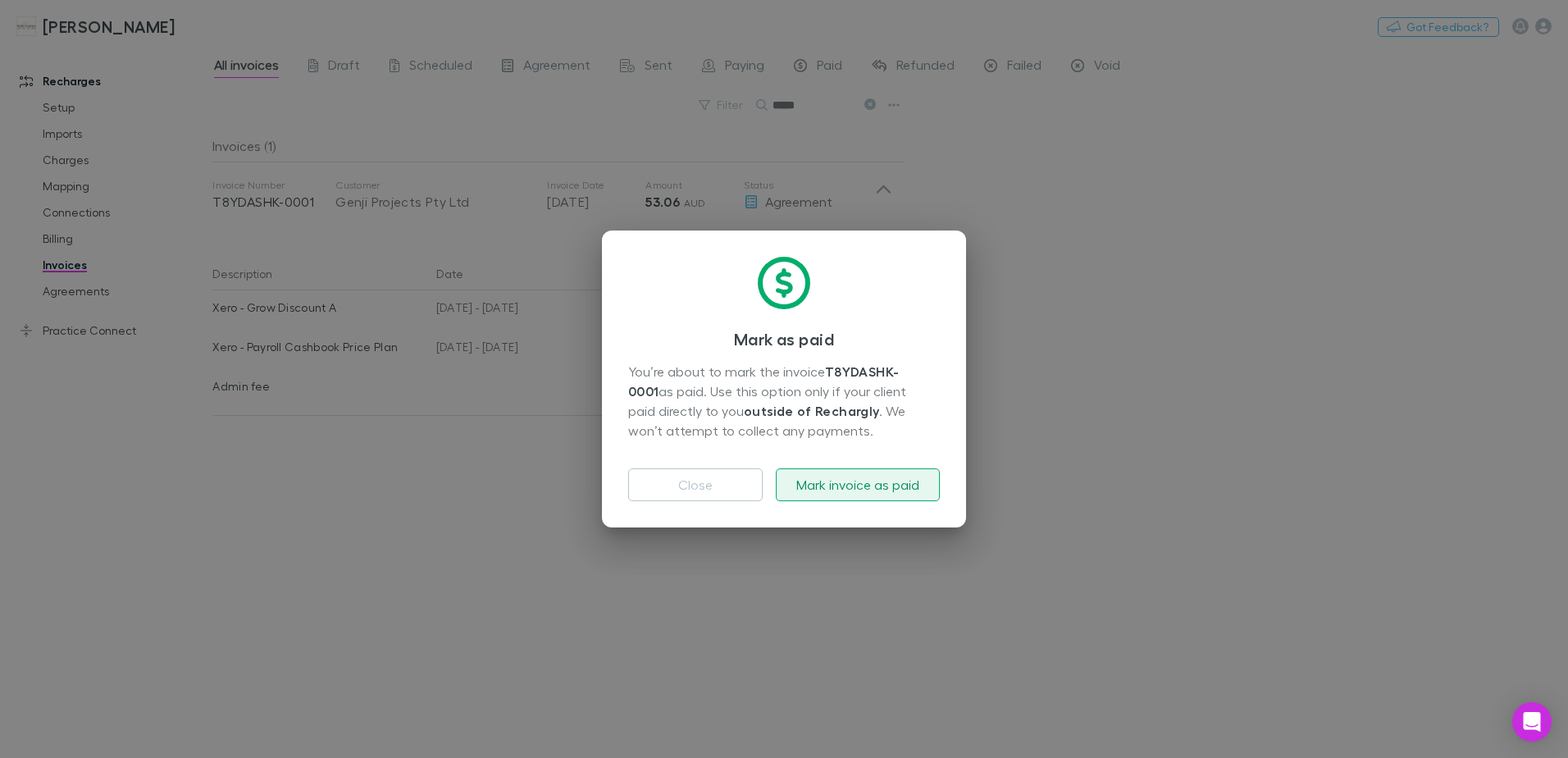
click at [905, 487] on button "Mark invoice as paid" at bounding box center [858, 485] width 164 height 33
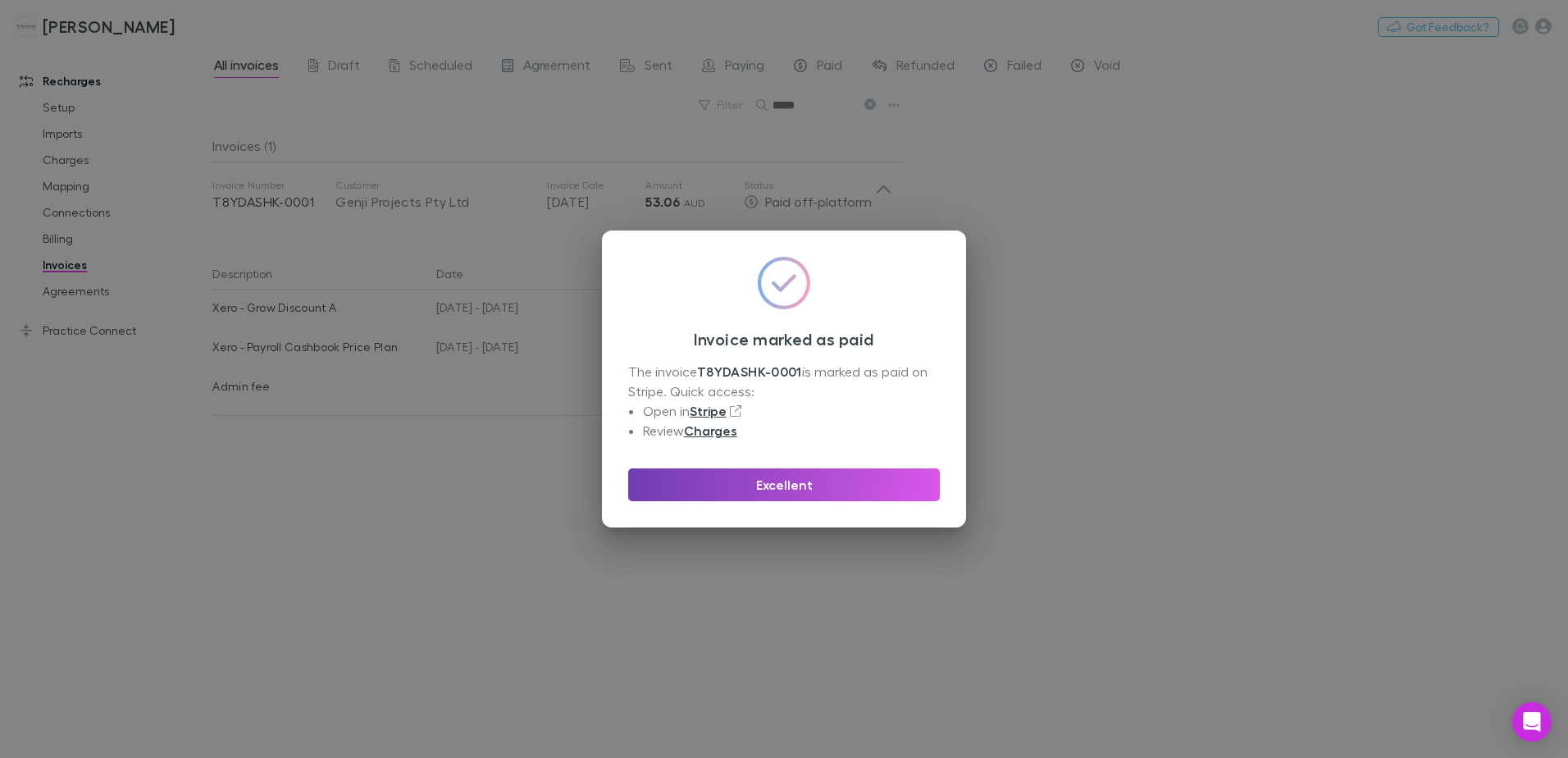
click at [905, 487] on button "Excellent" at bounding box center [784, 485] width 312 height 33
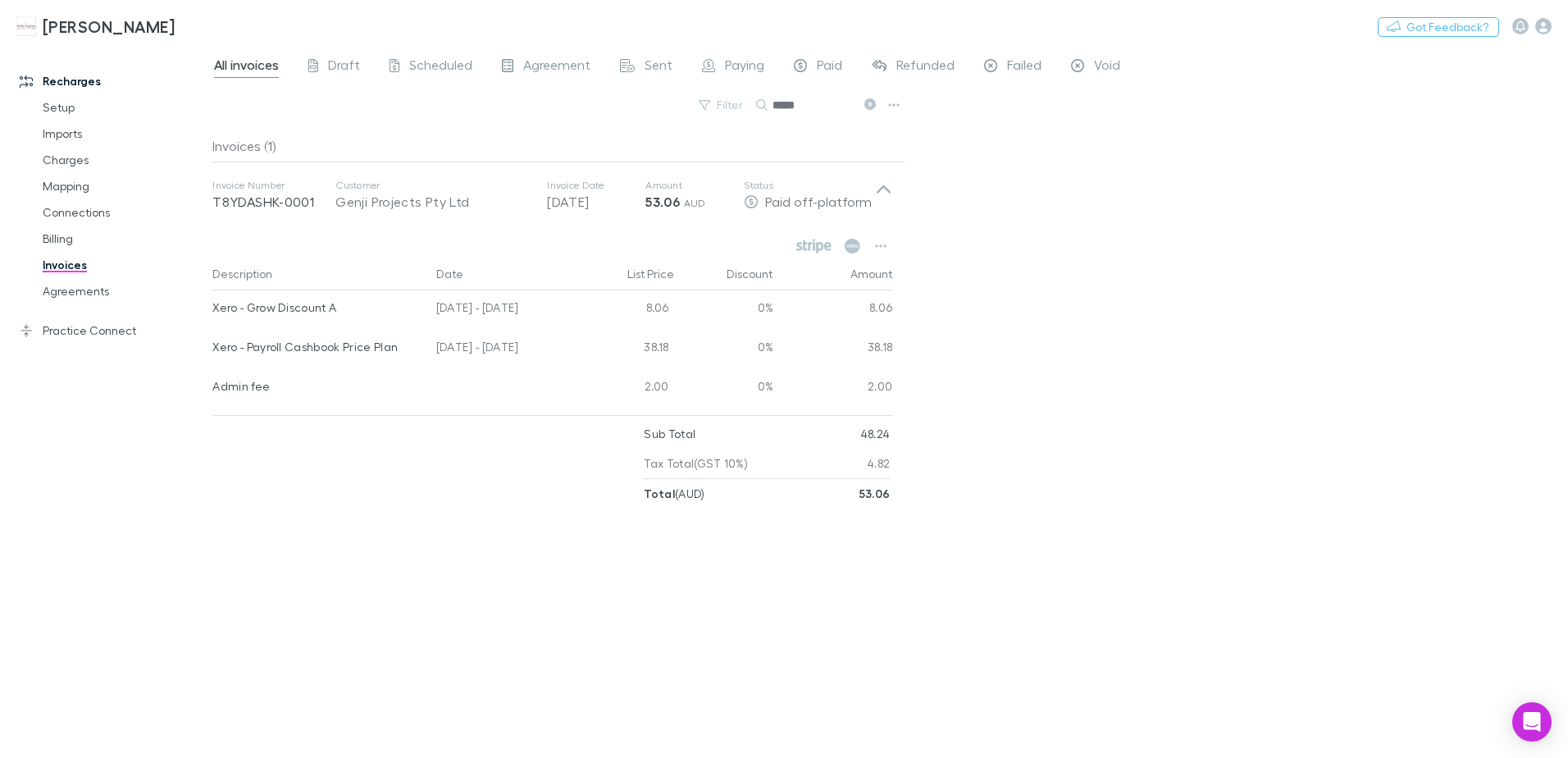
click at [868, 105] on icon at bounding box center [870, 104] width 11 height 11
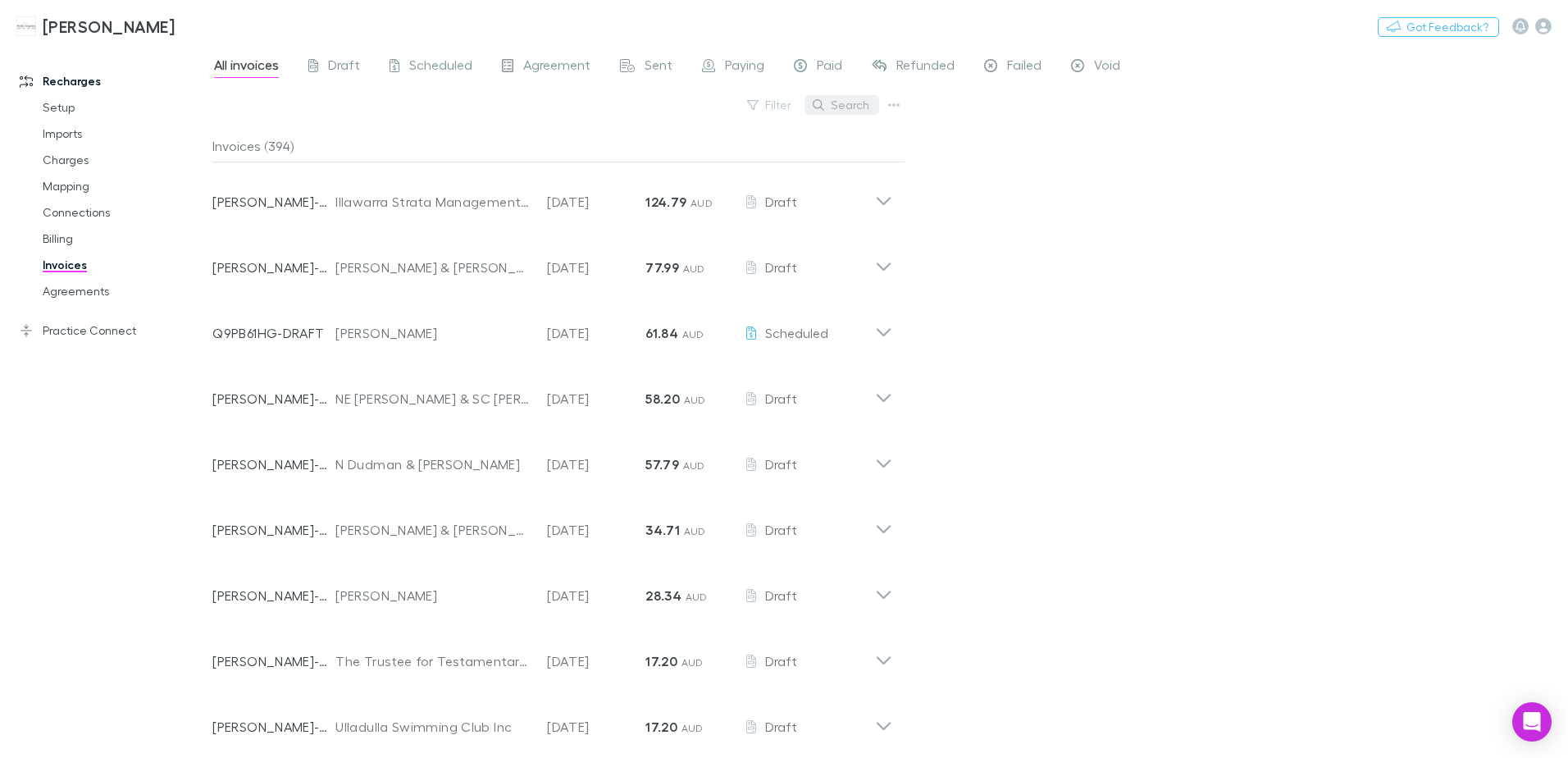
click at [838, 98] on button "Search" at bounding box center [842, 105] width 75 height 20
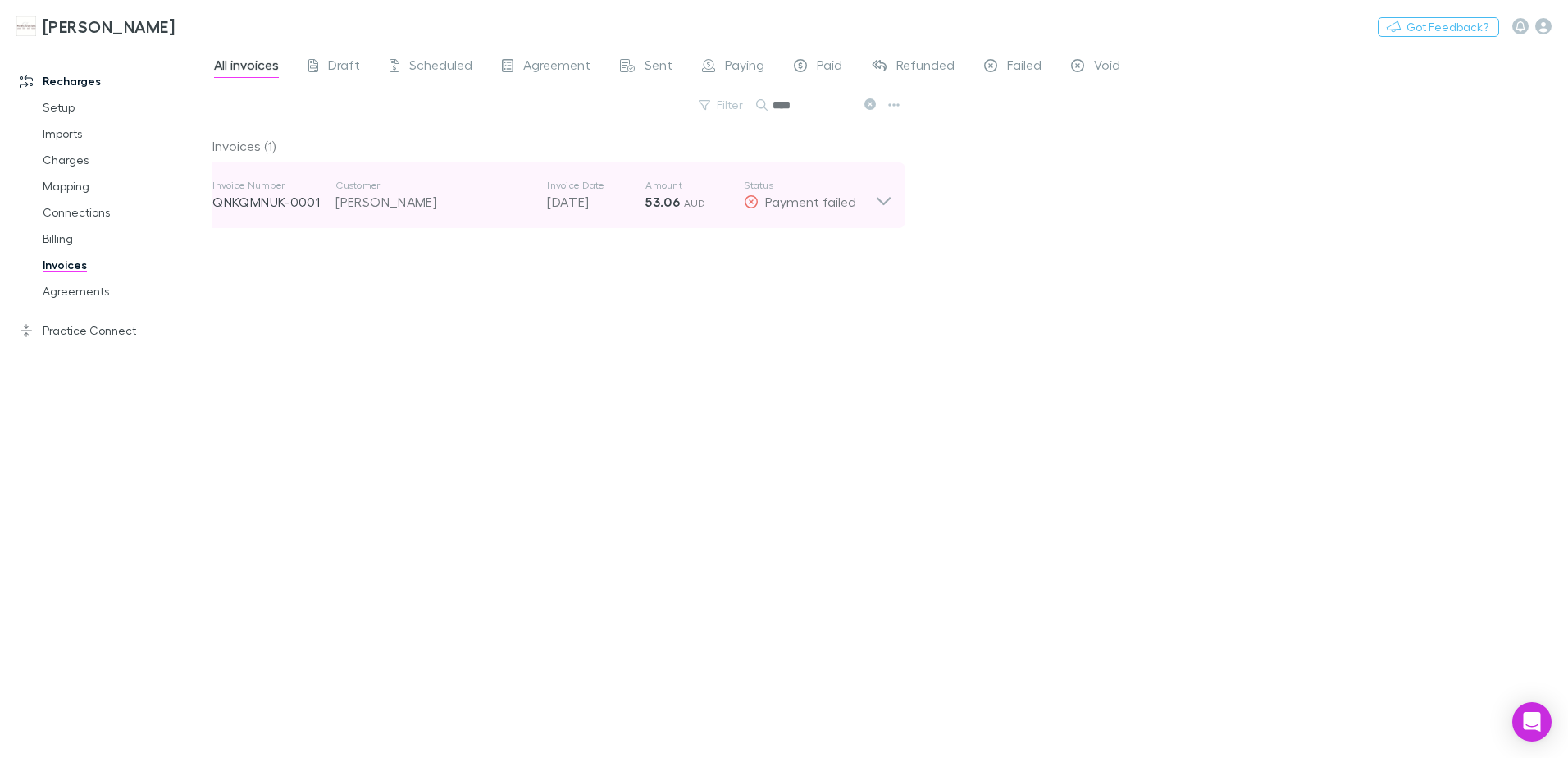
click at [686, 201] on span "AUD" at bounding box center [695, 203] width 22 height 12
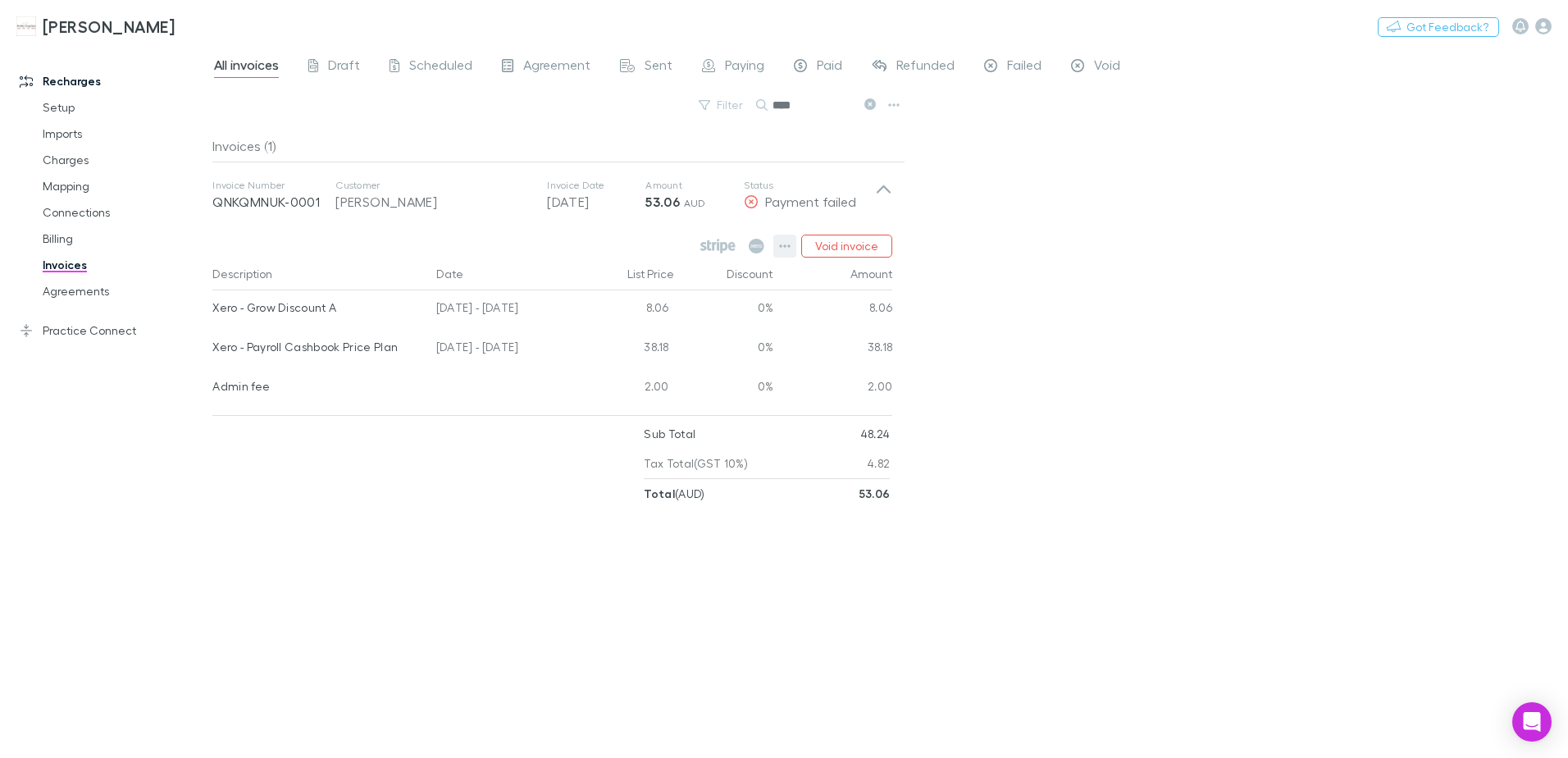
click at [786, 248] on icon "button" at bounding box center [784, 245] width 11 height 13
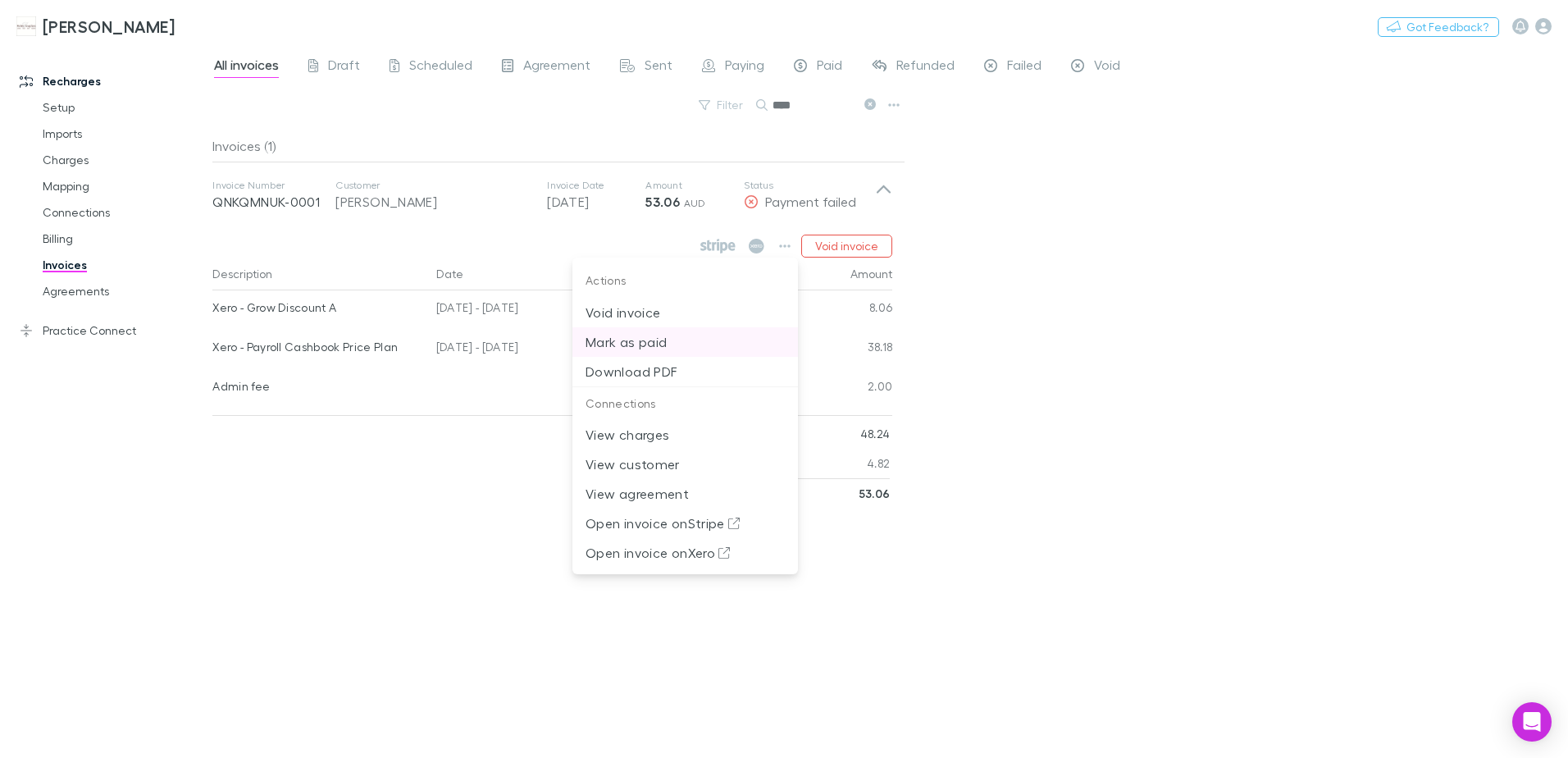
click at [652, 342] on p "Mark as paid" at bounding box center [686, 342] width 199 height 20
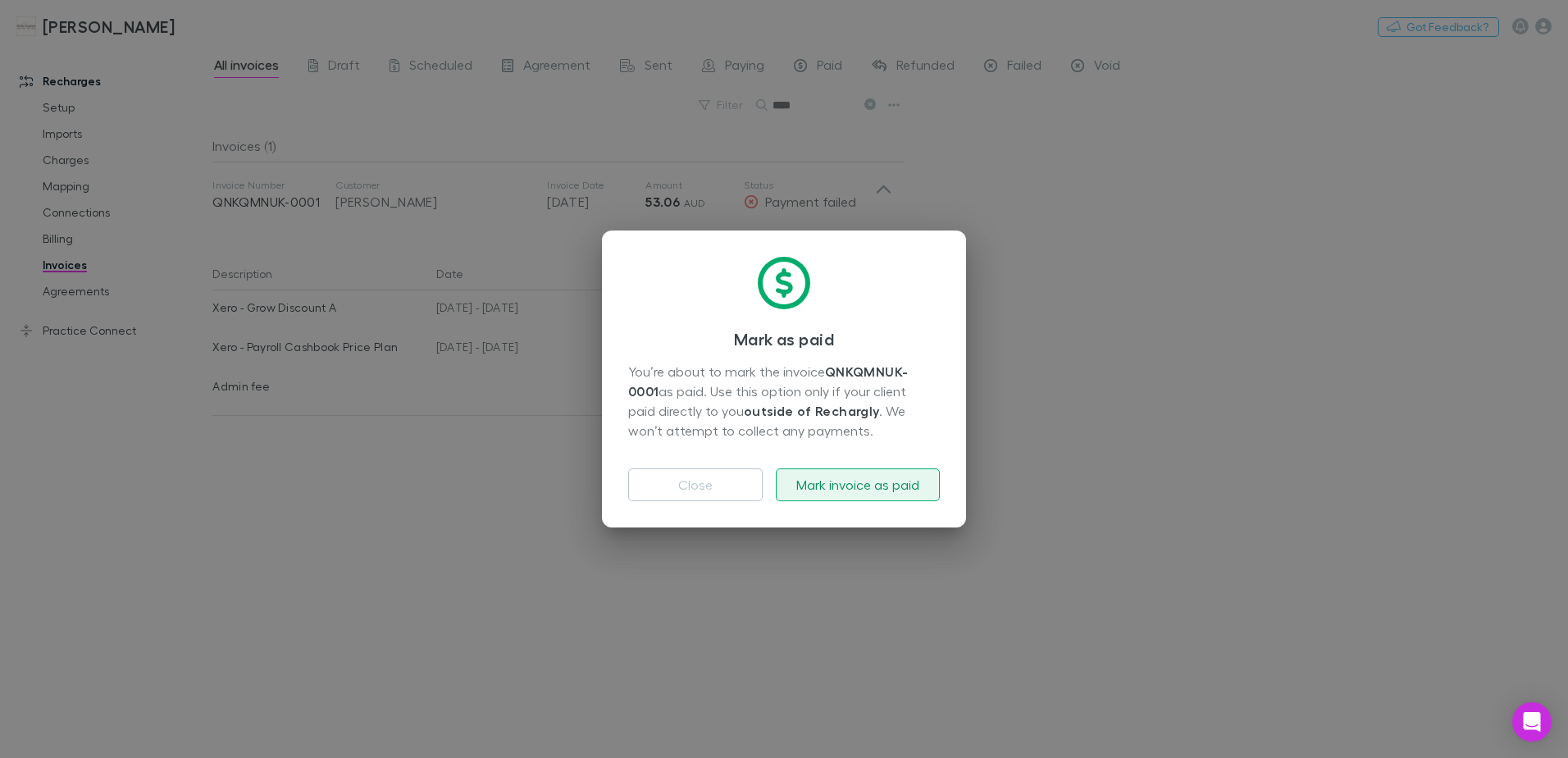
click at [868, 486] on button "Mark invoice as paid" at bounding box center [858, 485] width 164 height 33
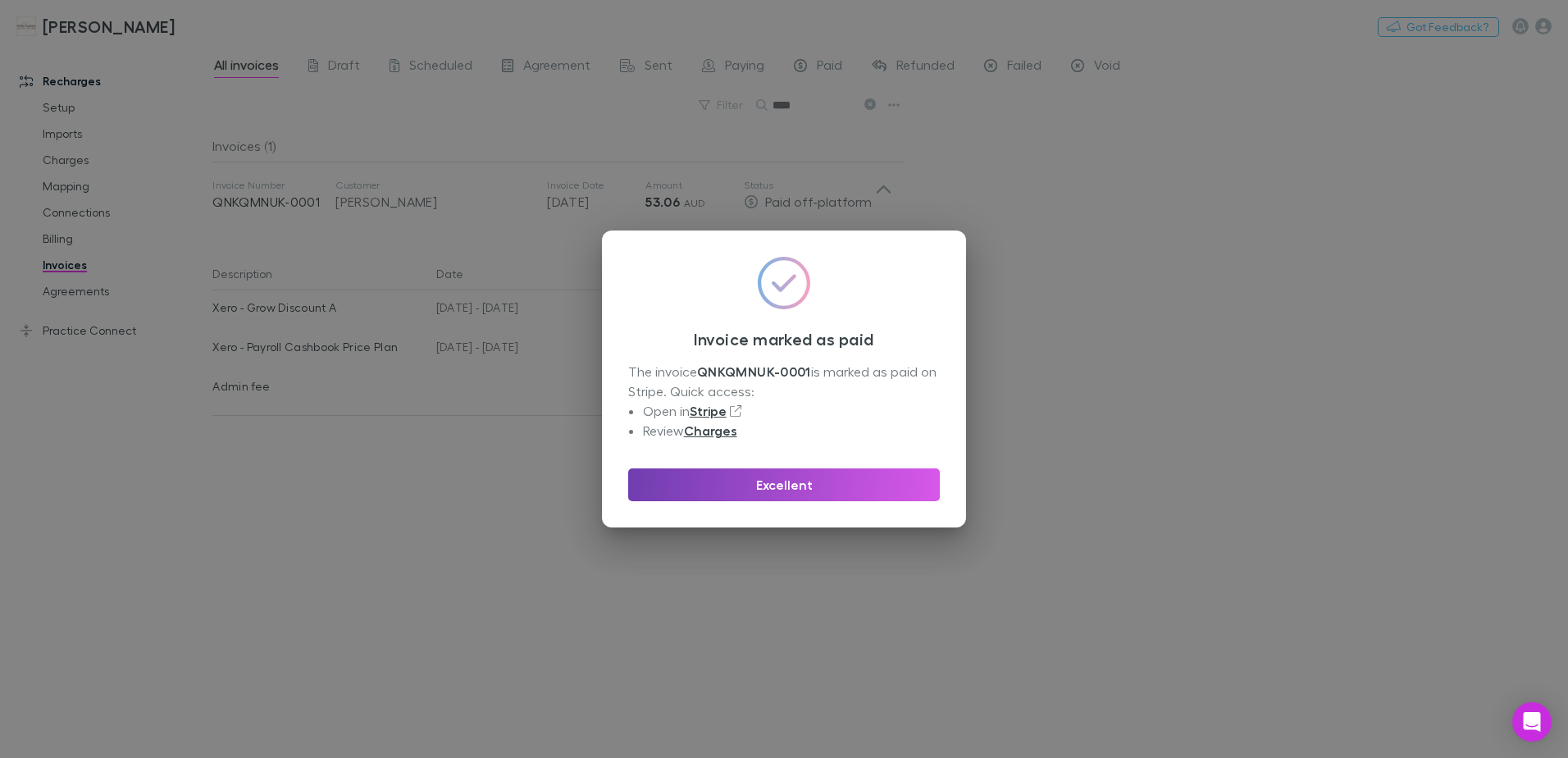
click at [825, 480] on button "Excellent" at bounding box center [784, 485] width 312 height 33
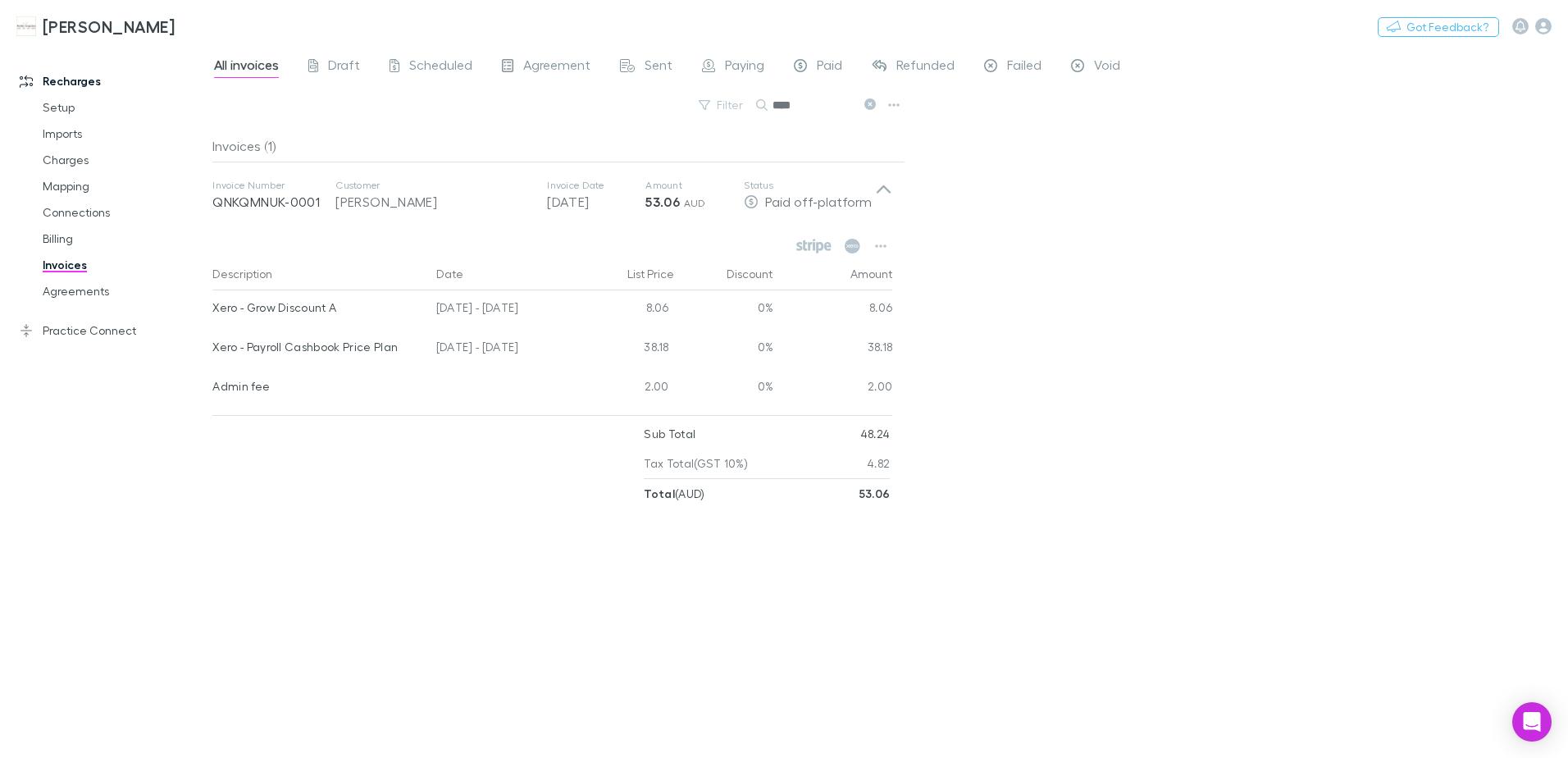
drag, startPoint x: 869, startPoint y: 106, endPoint x: 805, endPoint y: 104, distance: 64.0
click at [869, 106] on icon at bounding box center [870, 104] width 11 height 11
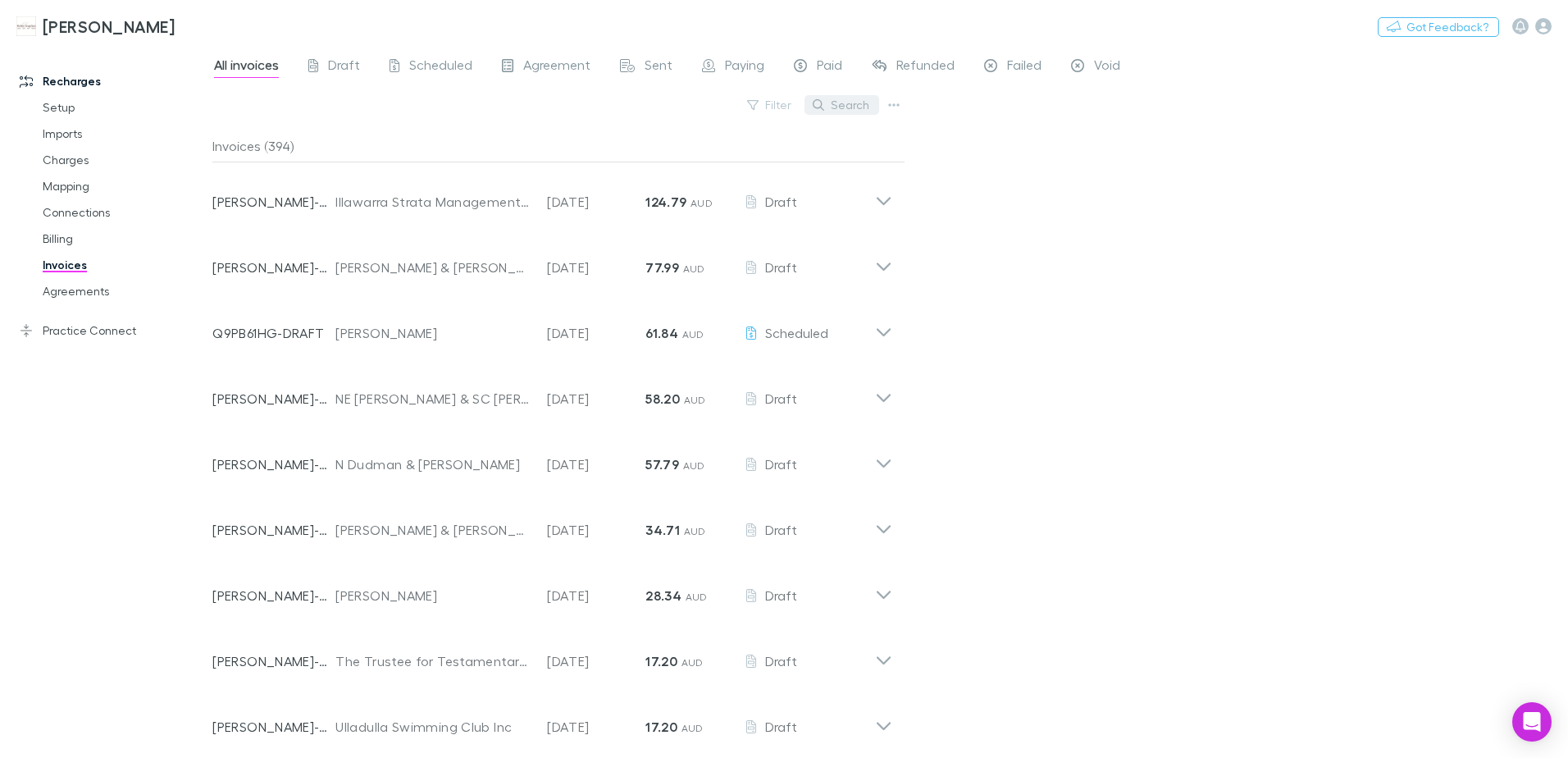
click at [842, 106] on button "Search" at bounding box center [842, 105] width 75 height 20
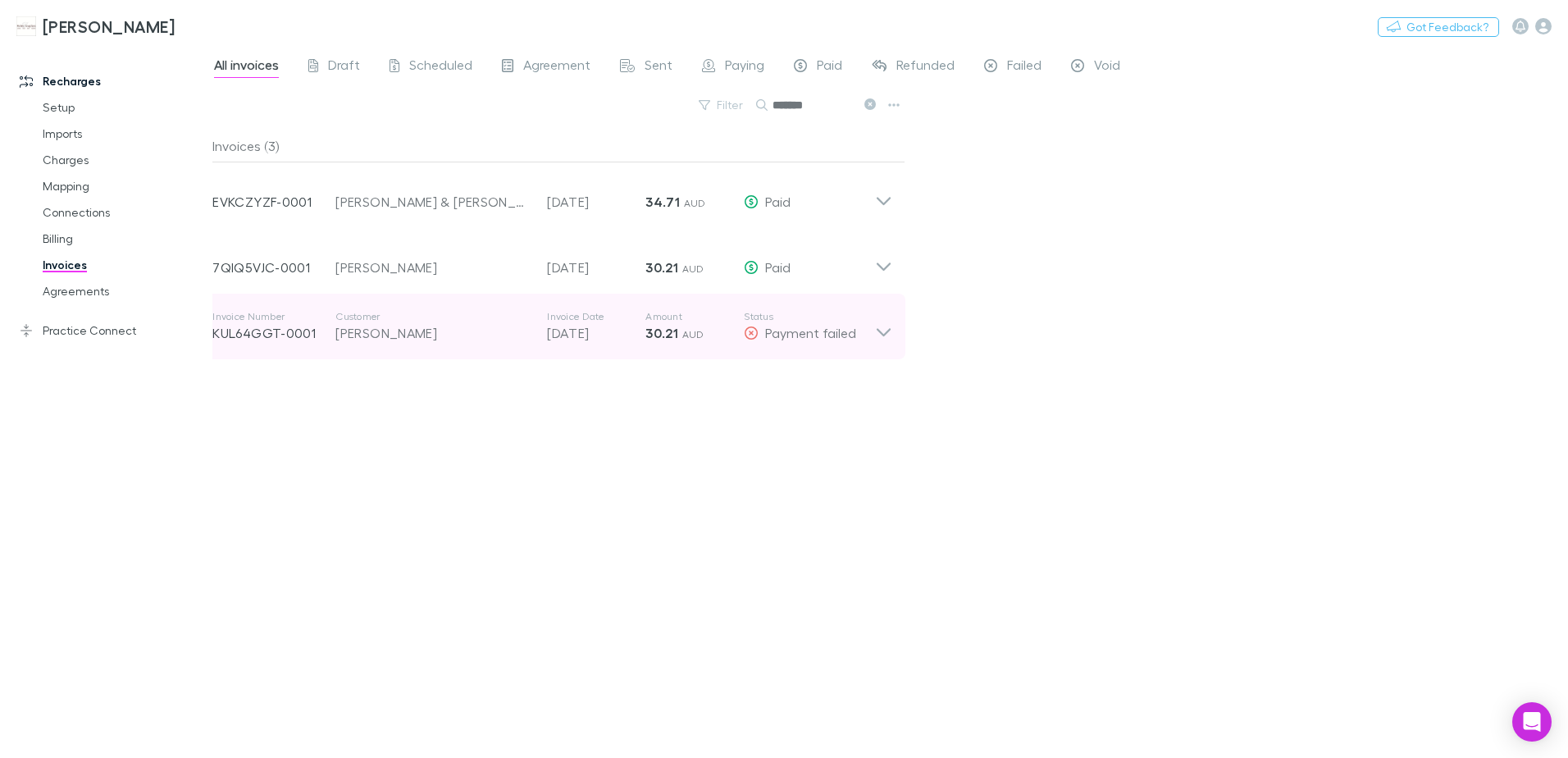
type input "*******"
click at [699, 336] on span "AUD" at bounding box center [693, 334] width 22 height 12
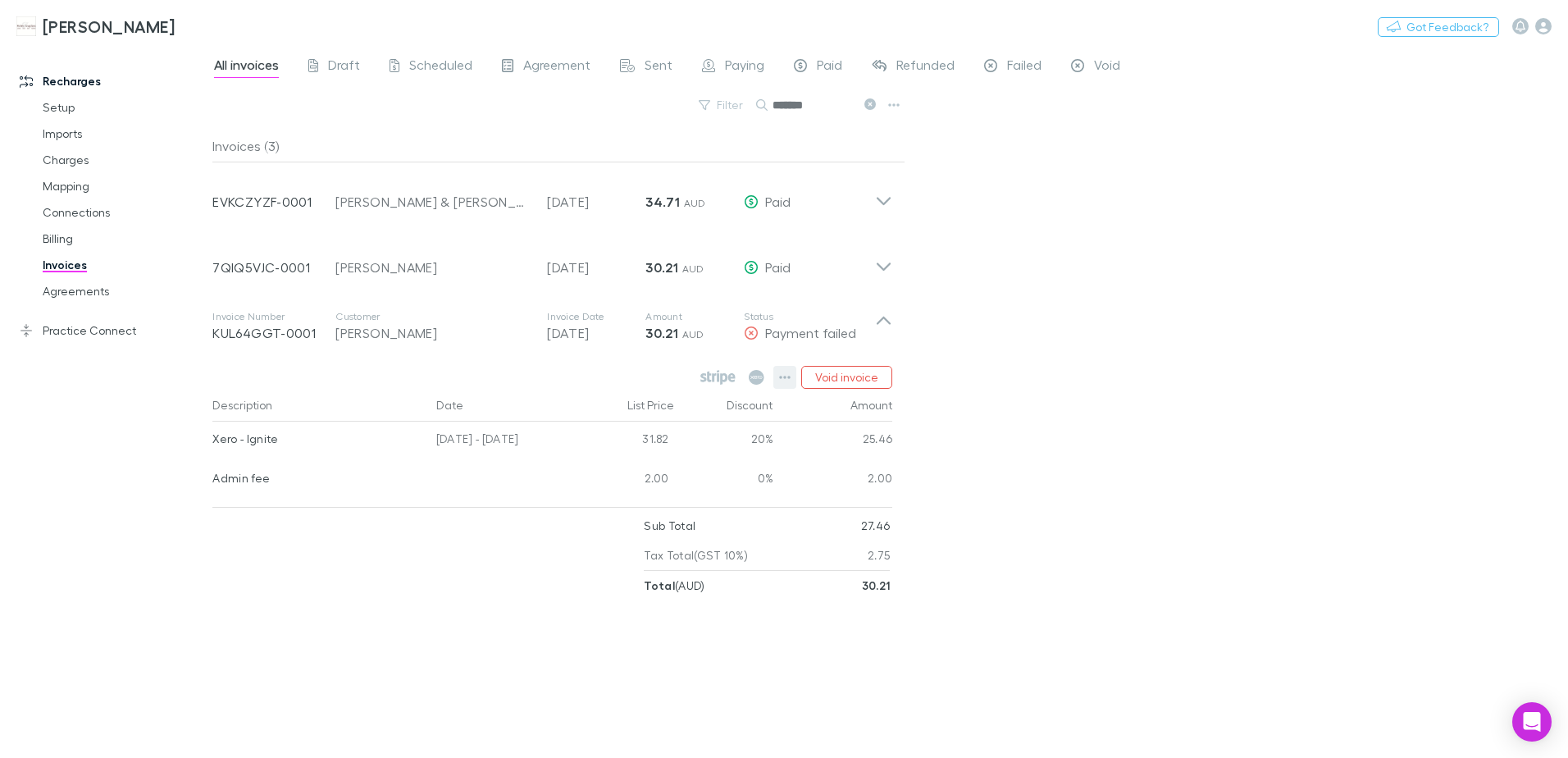
click at [784, 378] on icon "button" at bounding box center [785, 377] width 11 height 3
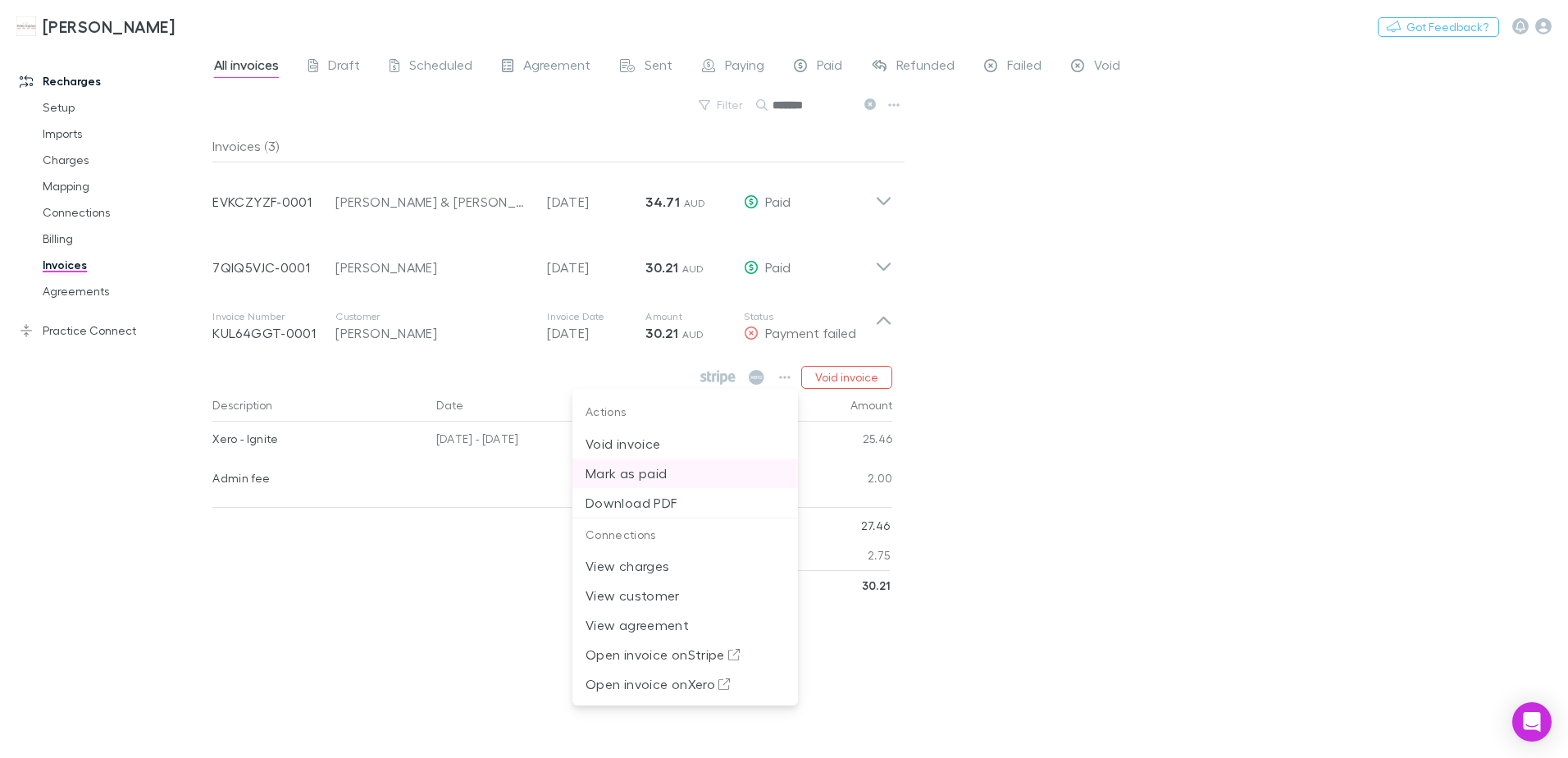
click at [658, 468] on p "Mark as paid" at bounding box center [686, 473] width 199 height 20
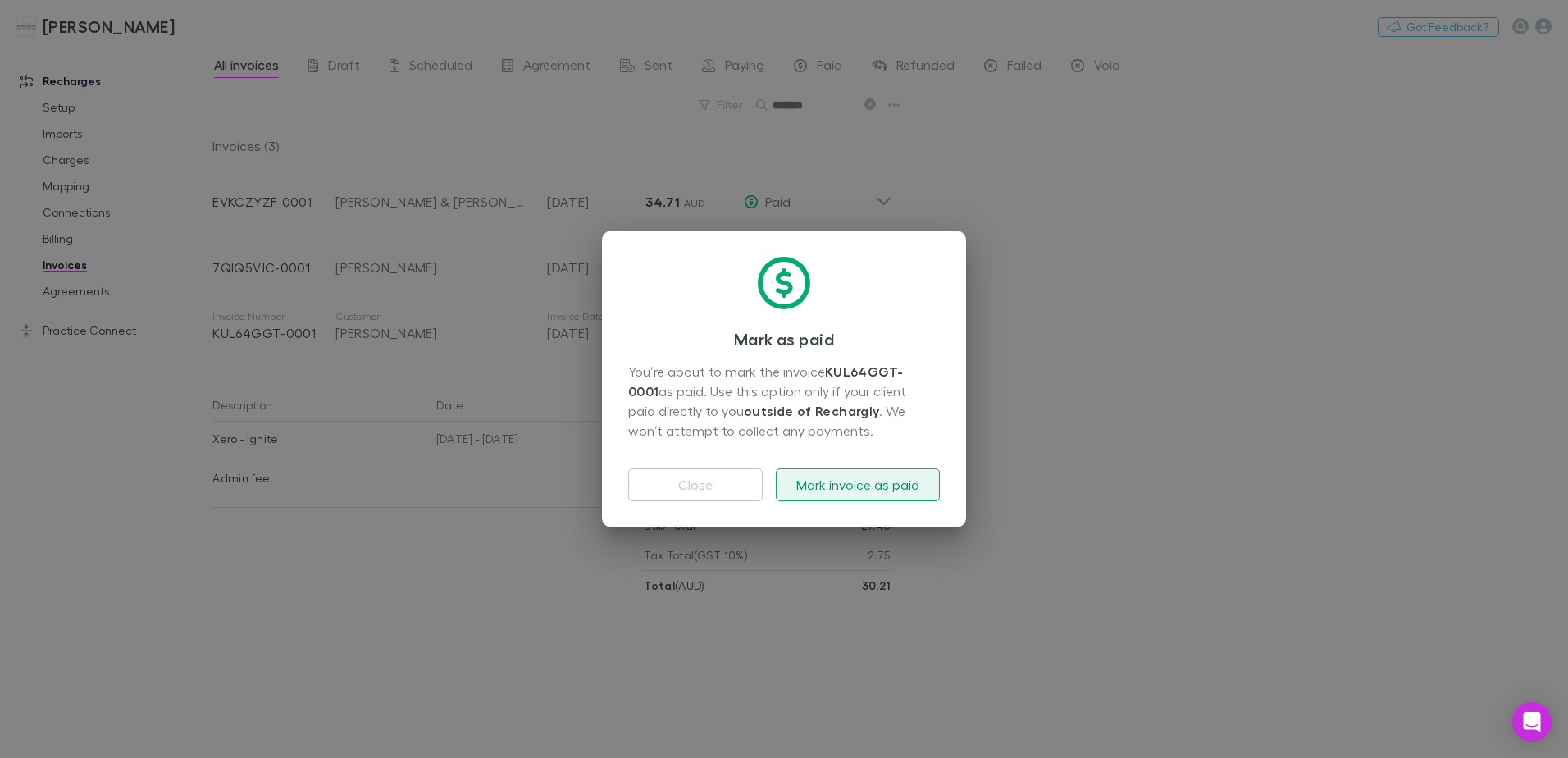
click at [822, 483] on button "Mark invoice as paid" at bounding box center [858, 485] width 164 height 33
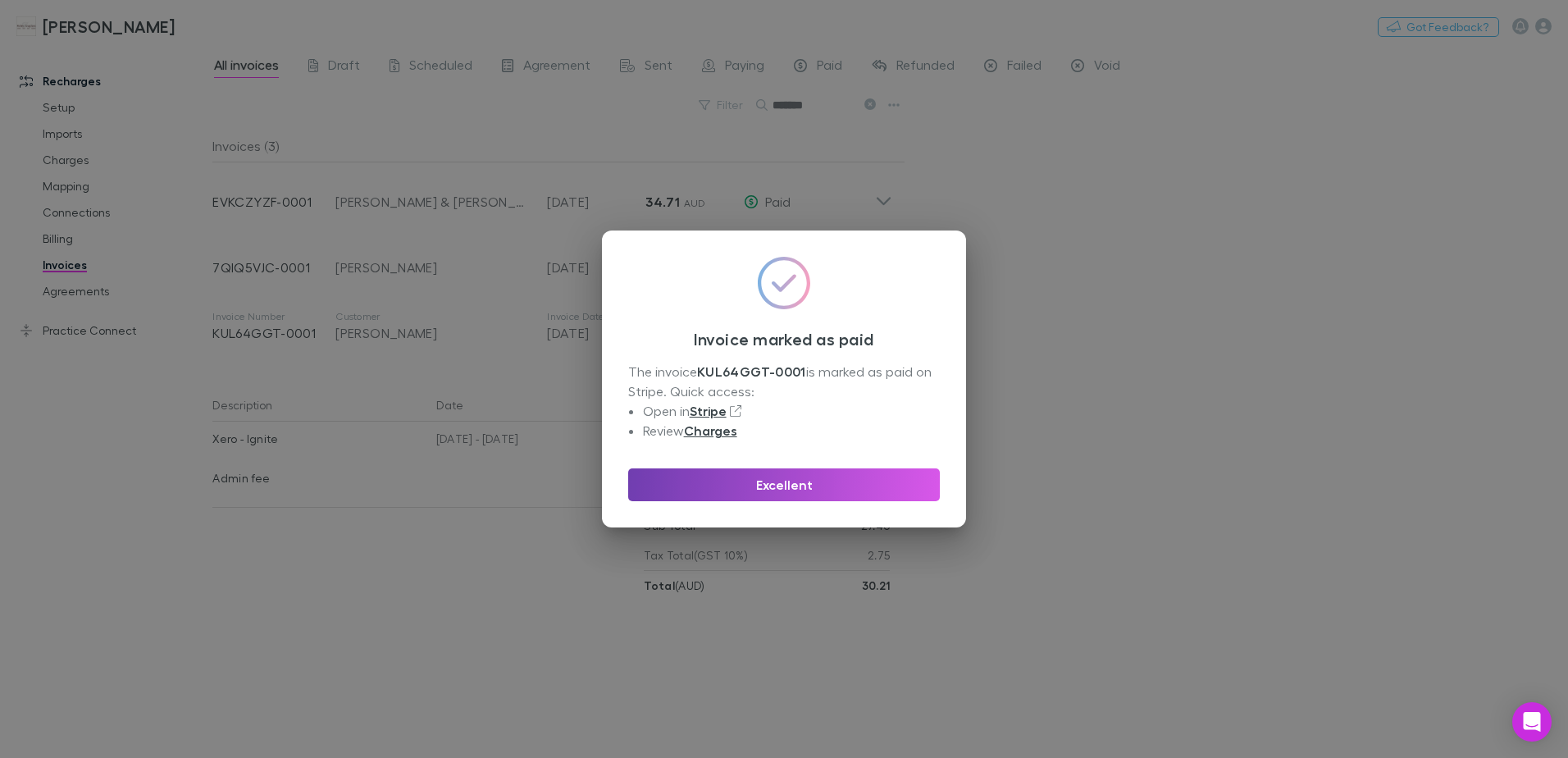
click at [751, 482] on button "Excellent" at bounding box center [784, 485] width 312 height 33
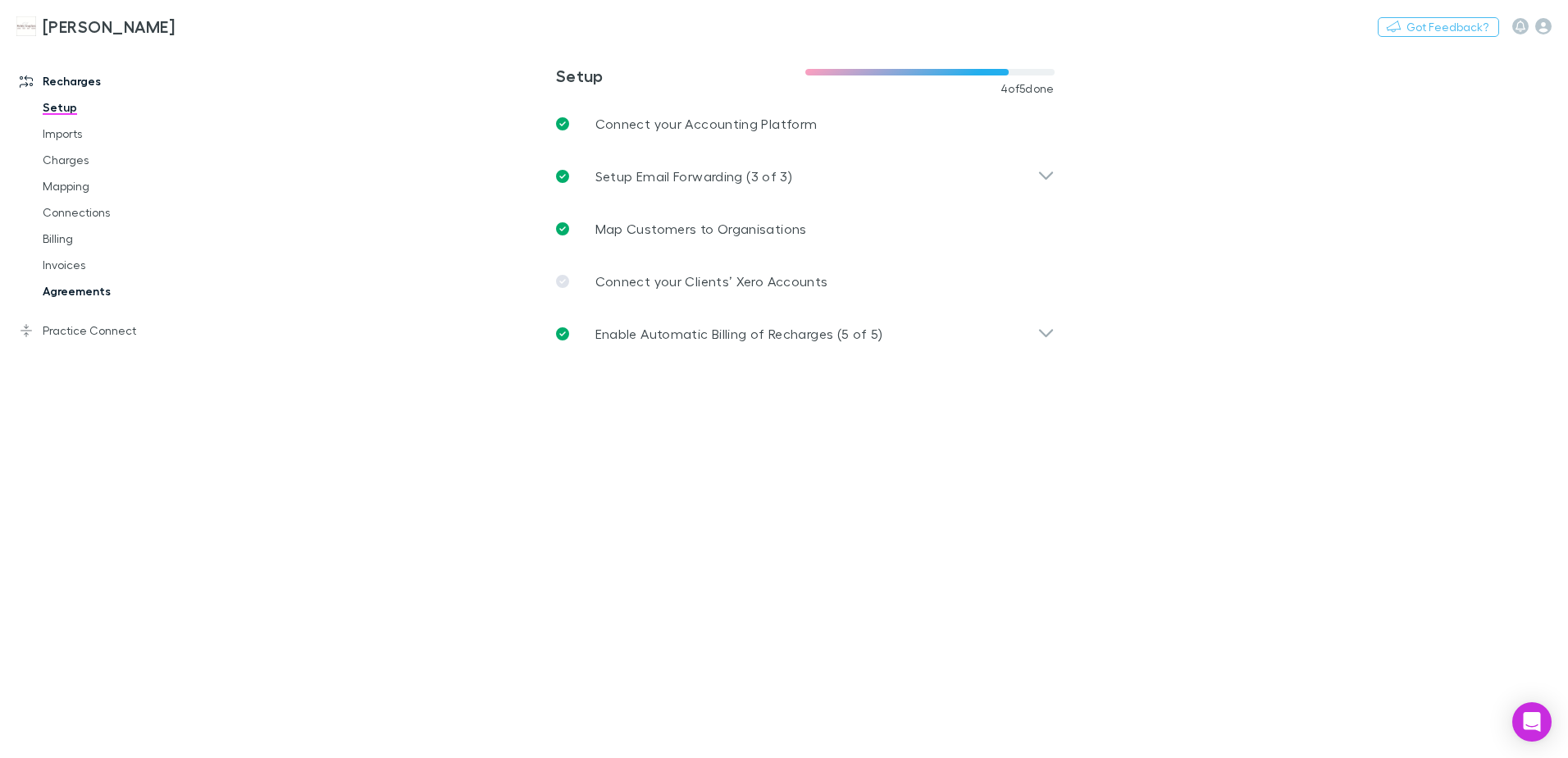
click at [64, 289] on link "Agreements" at bounding box center [123, 290] width 195 height 26
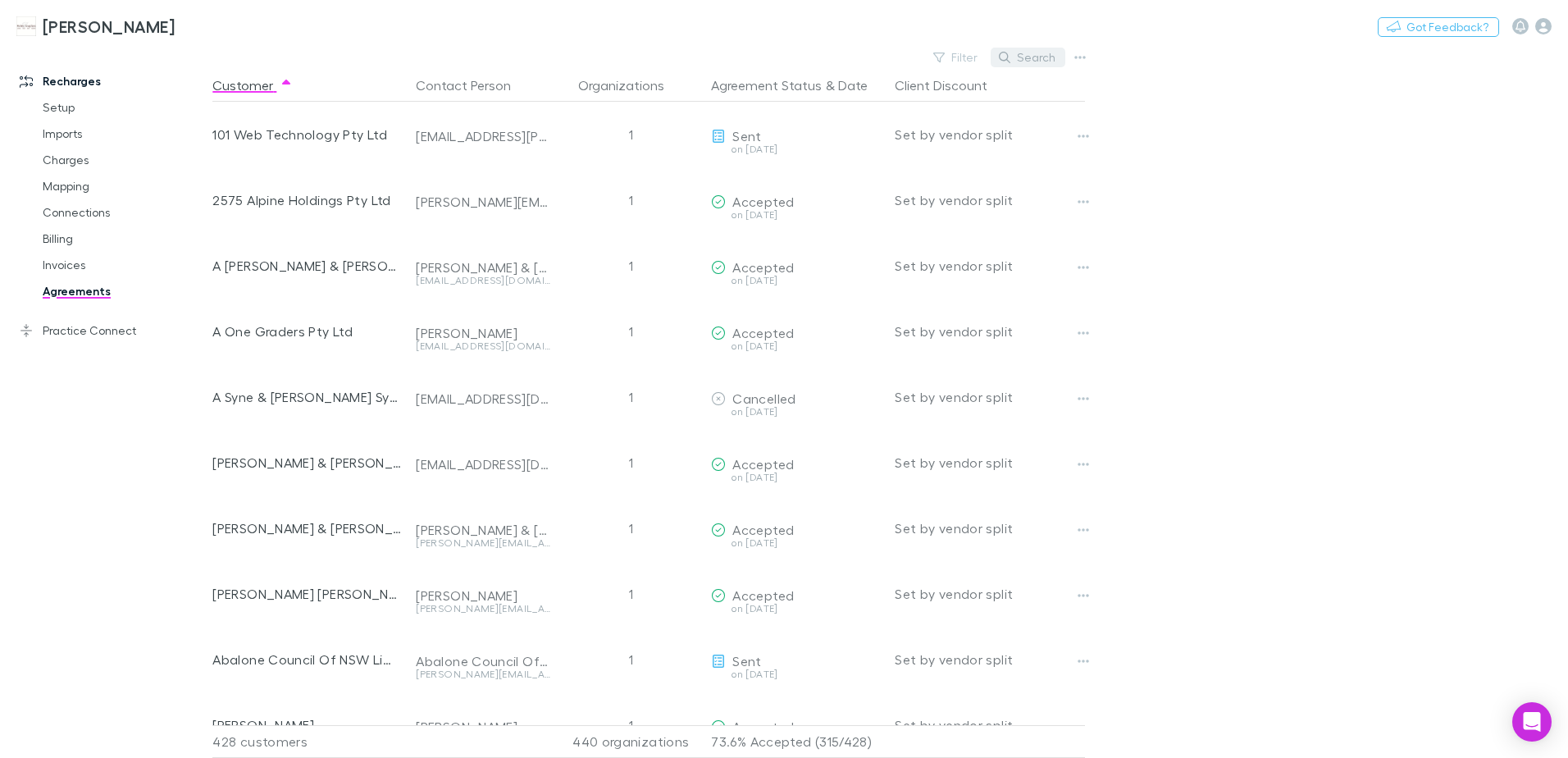
click at [1030, 53] on button "Search" at bounding box center [1028, 57] width 75 height 20
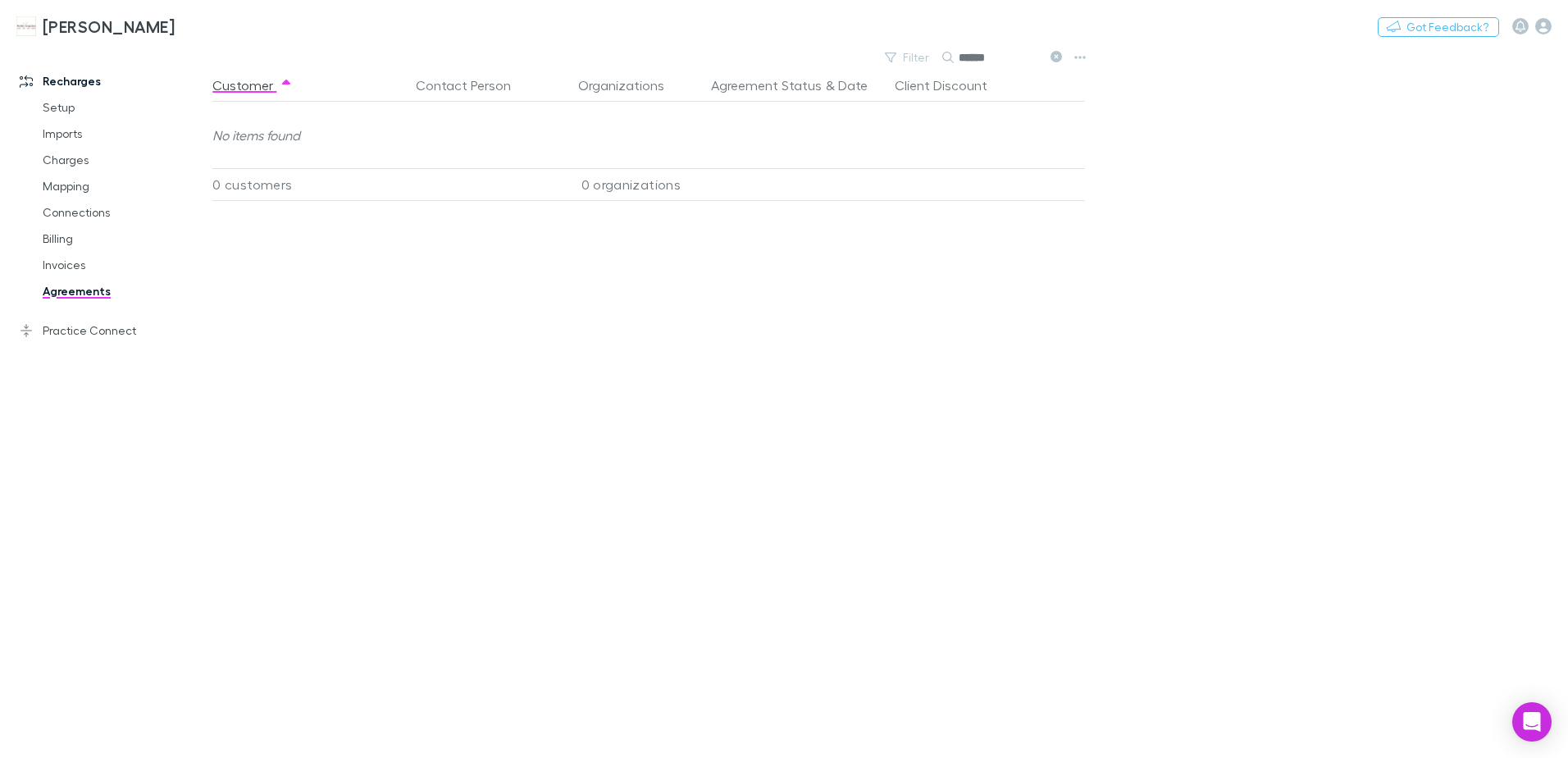
click at [1056, 54] on icon at bounding box center [1056, 56] width 11 height 11
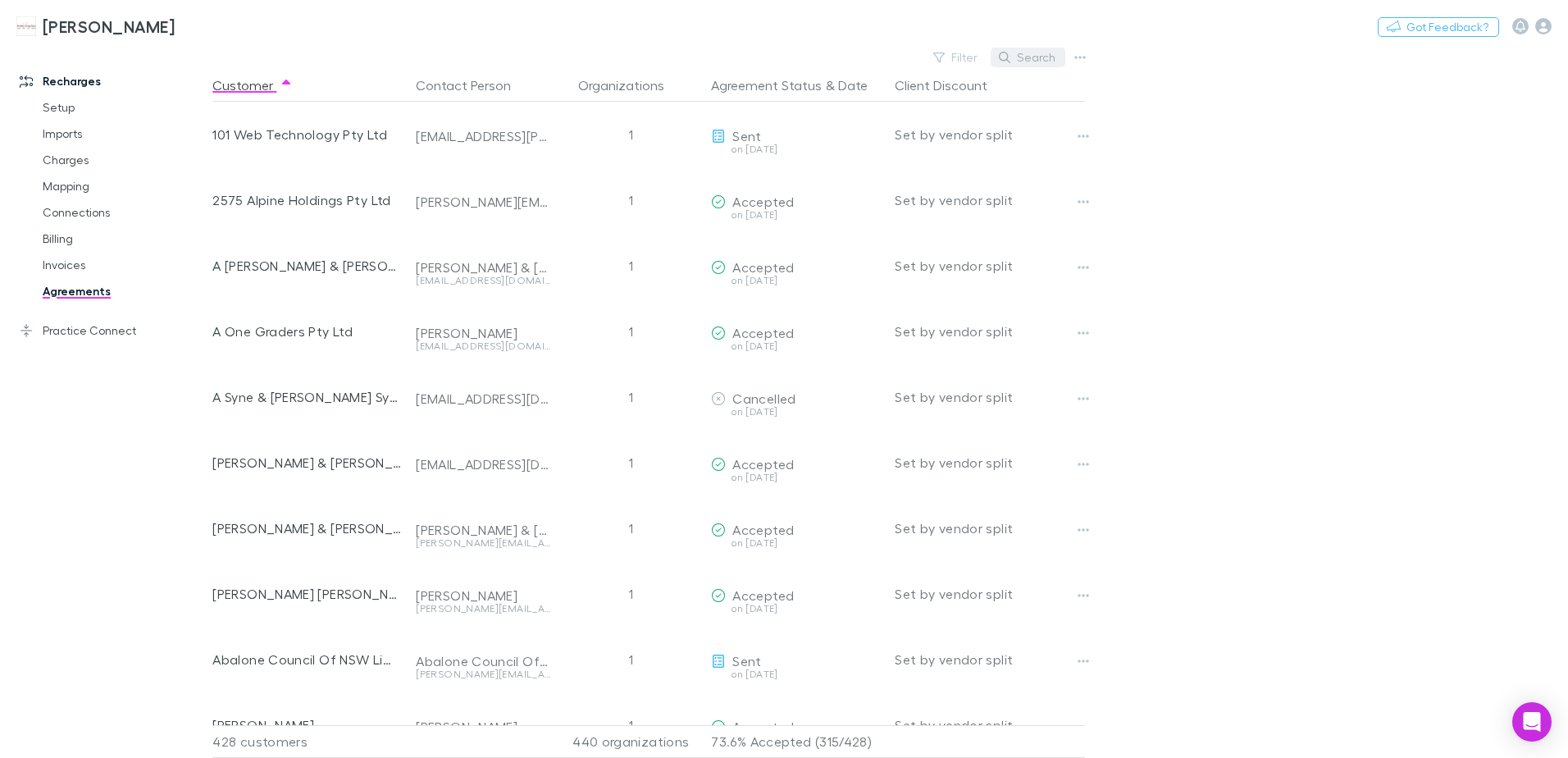
click at [1022, 61] on button "Search" at bounding box center [1028, 57] width 75 height 20
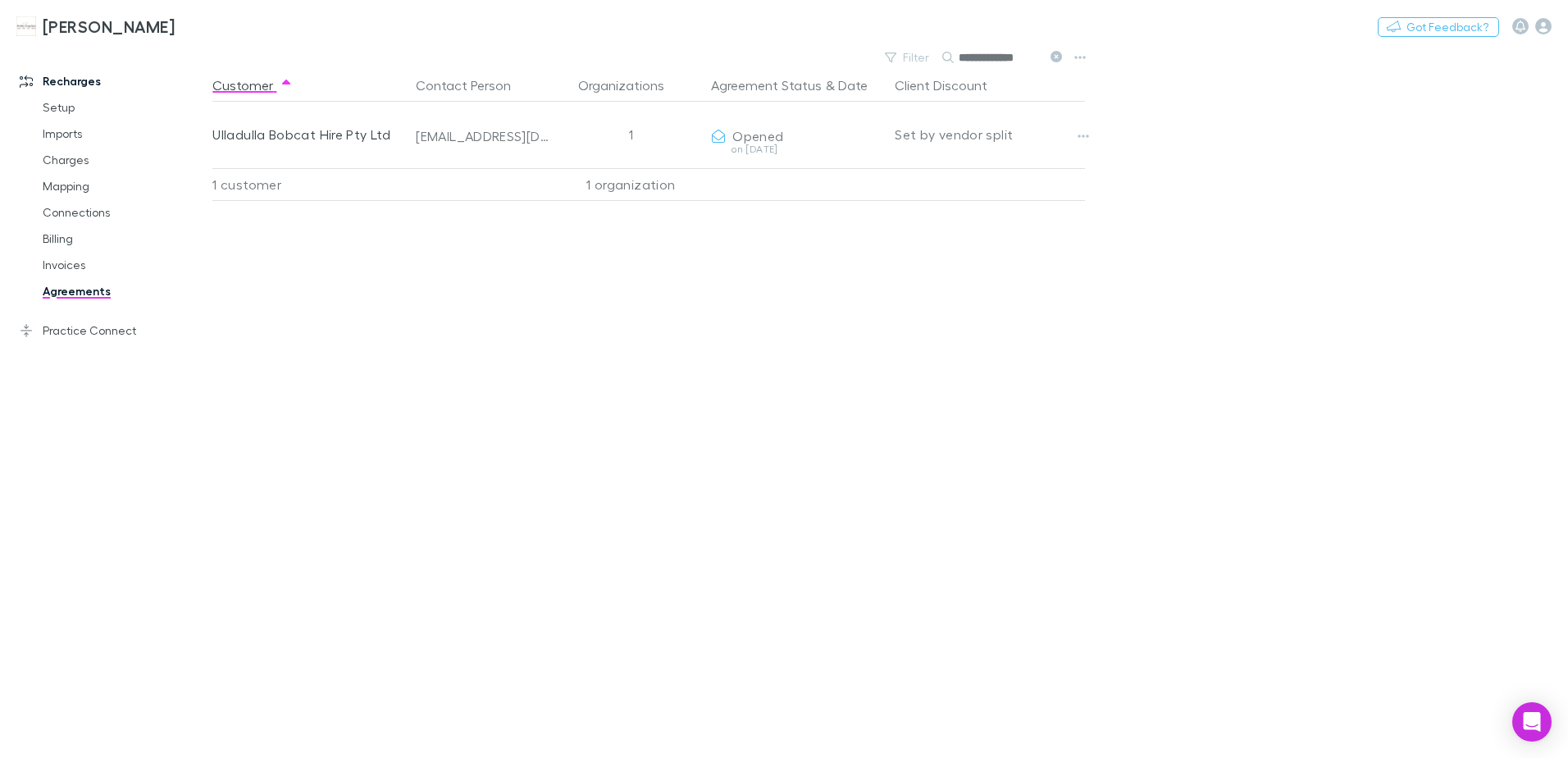
click at [1055, 55] on icon at bounding box center [1056, 56] width 11 height 11
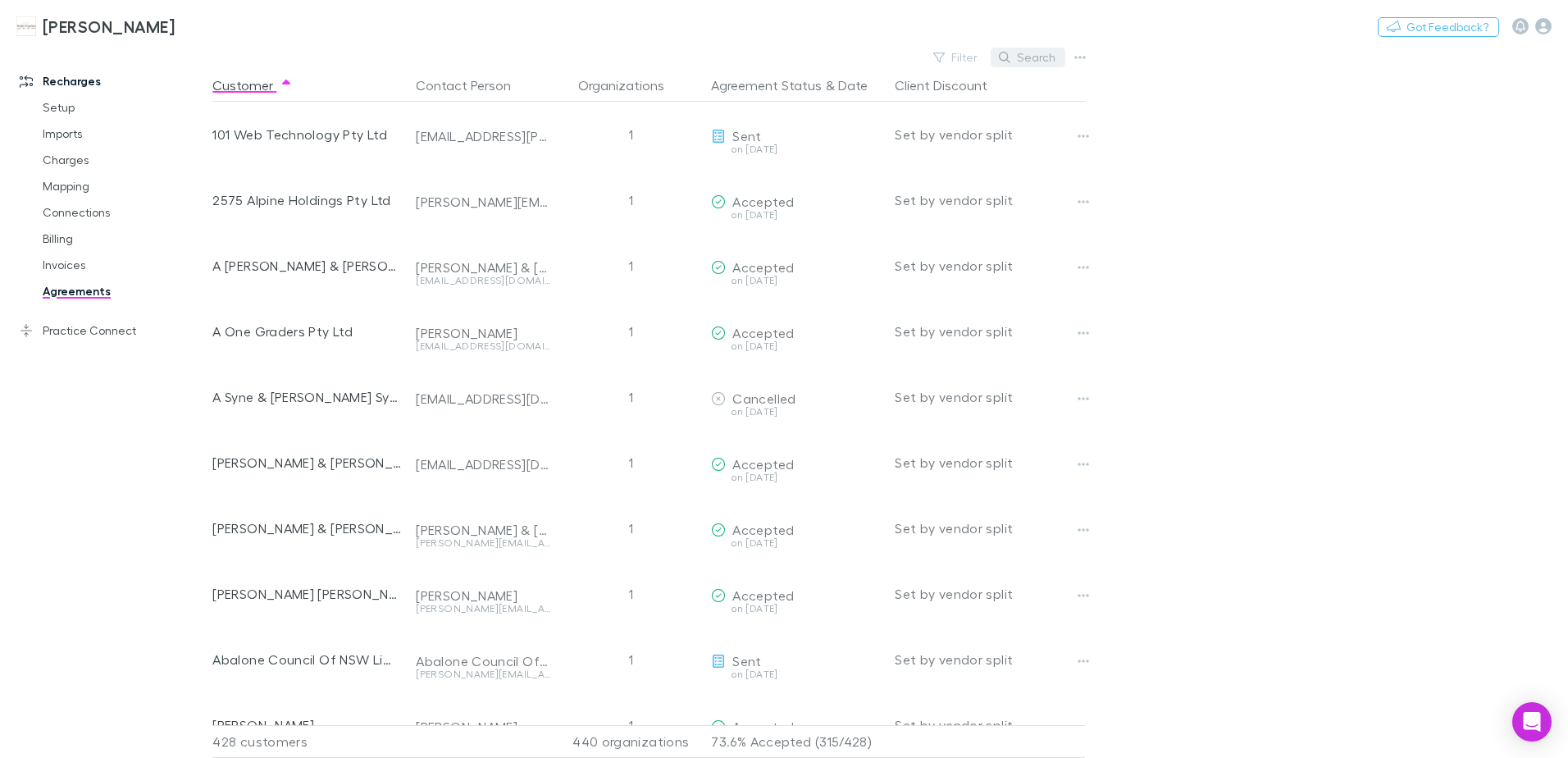
click at [1009, 61] on icon "button" at bounding box center [1004, 57] width 11 height 11
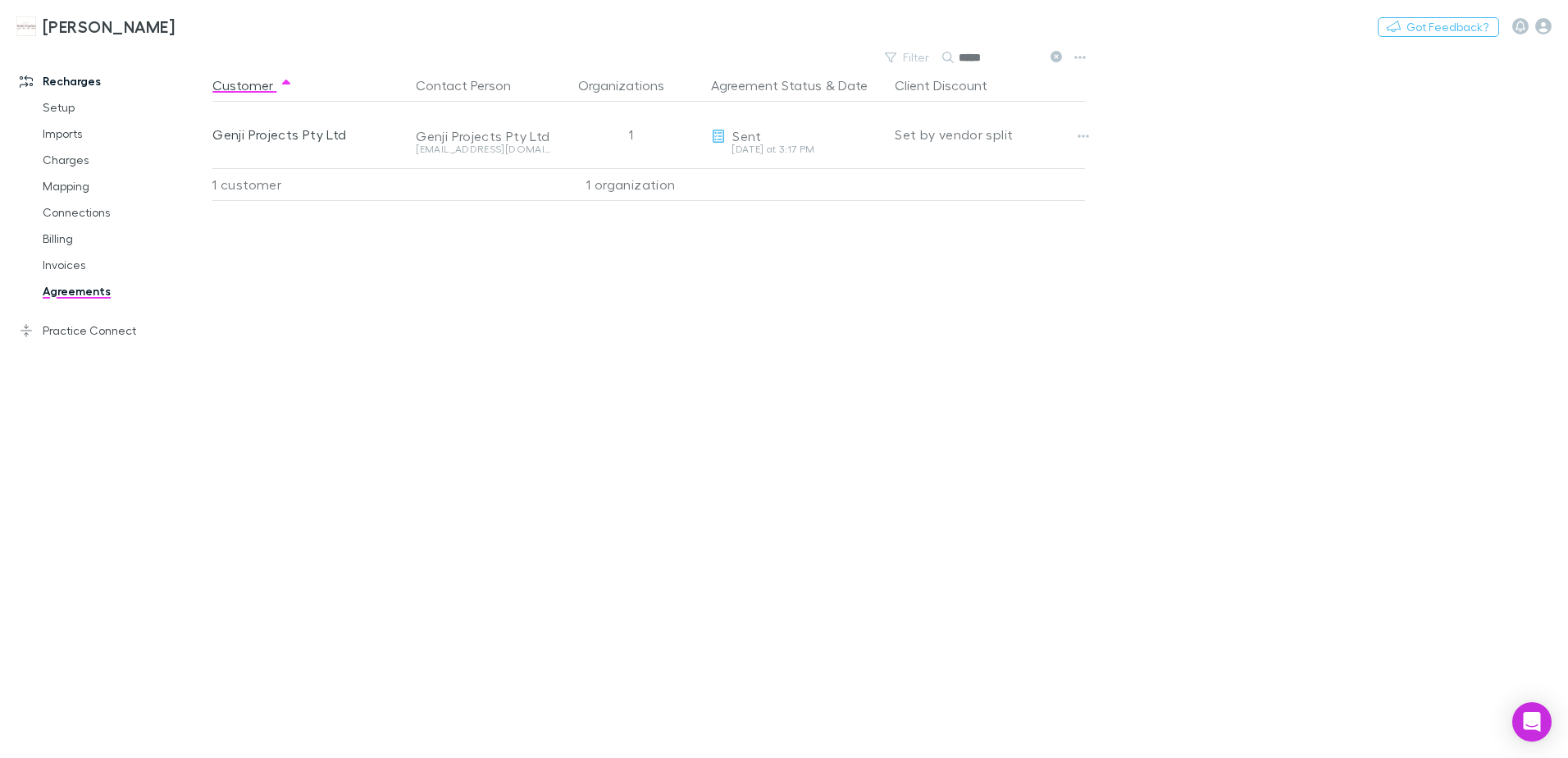
type input "*****"
